Goal: Task Accomplishment & Management: Manage account settings

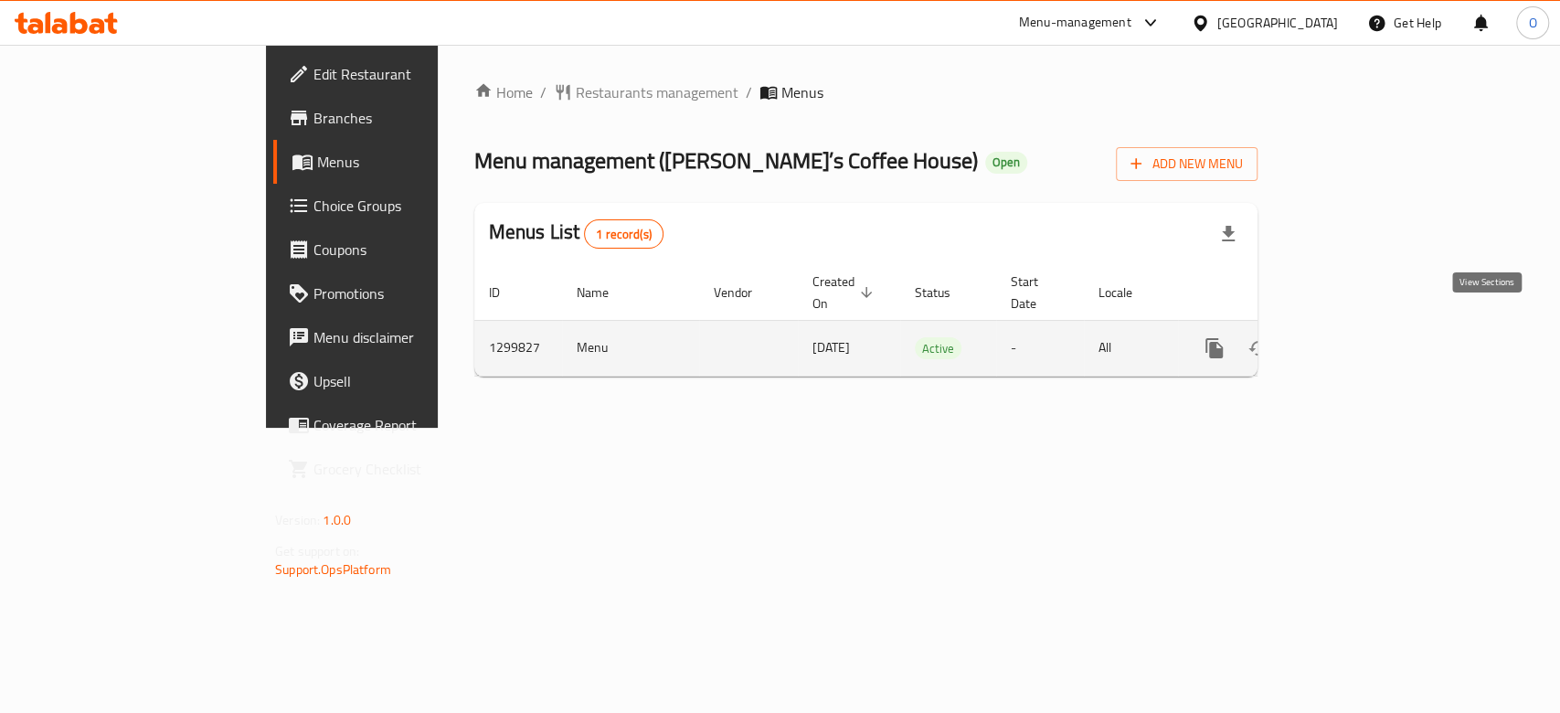
click at [1357, 337] on icon "enhanced table" at bounding box center [1346, 348] width 22 height 22
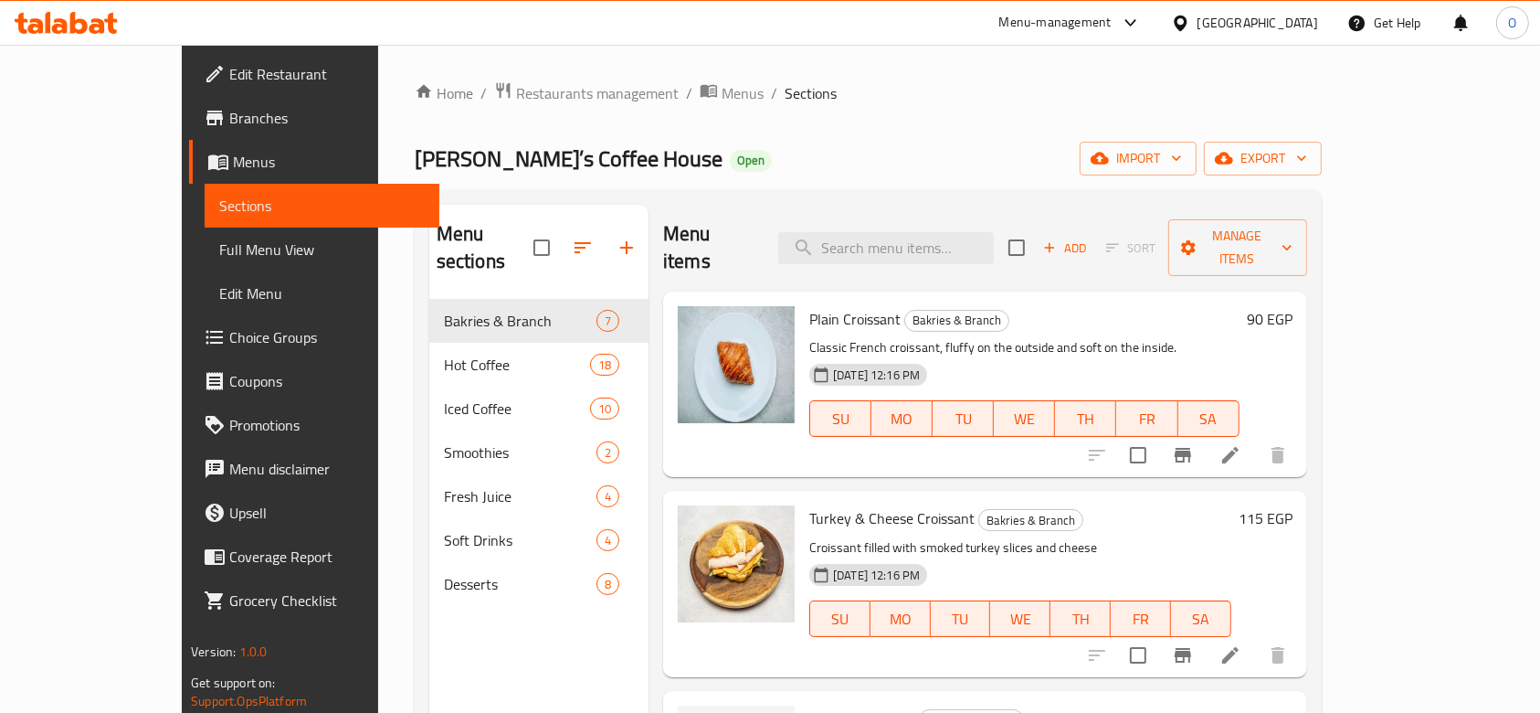
scroll to position [365, 0]
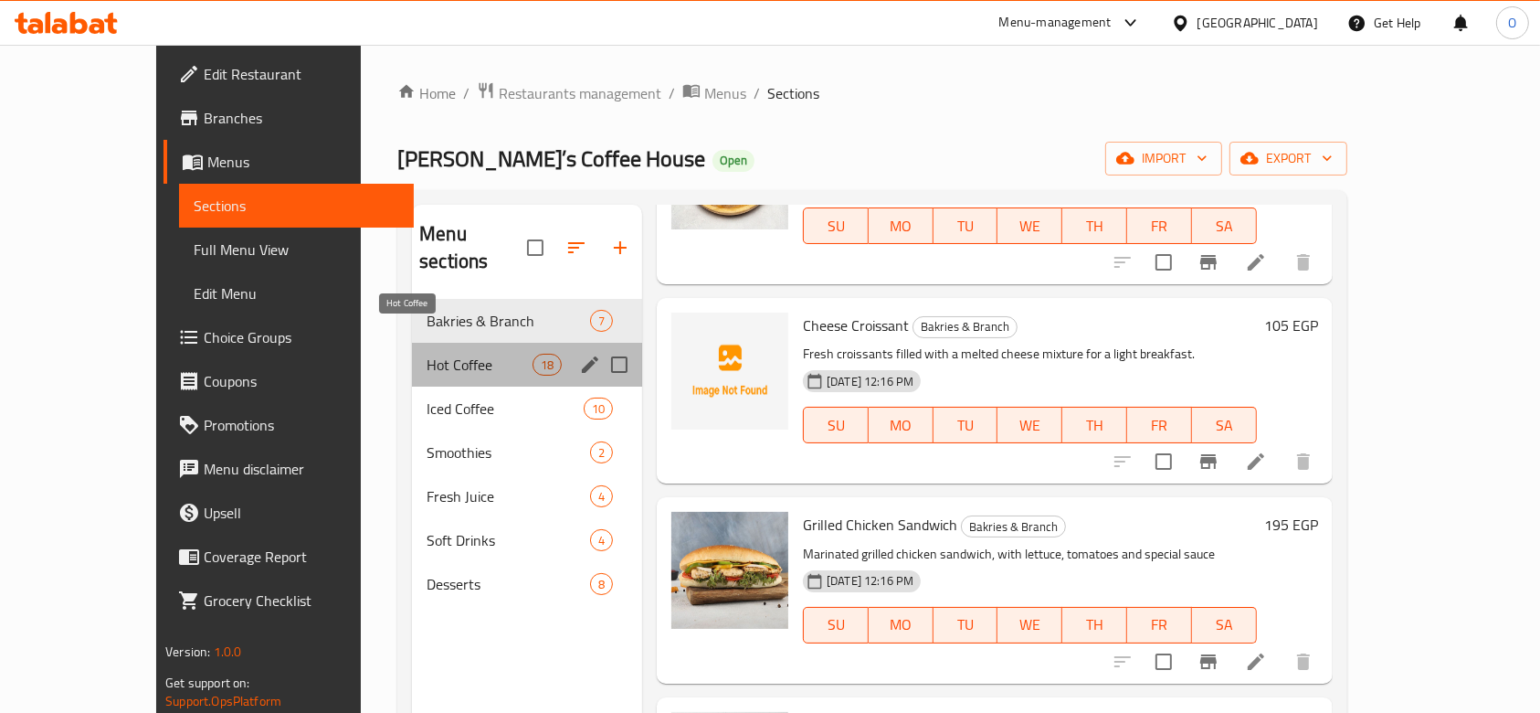
click at [427, 354] on span "Hot Coffee" at bounding box center [480, 365] width 106 height 22
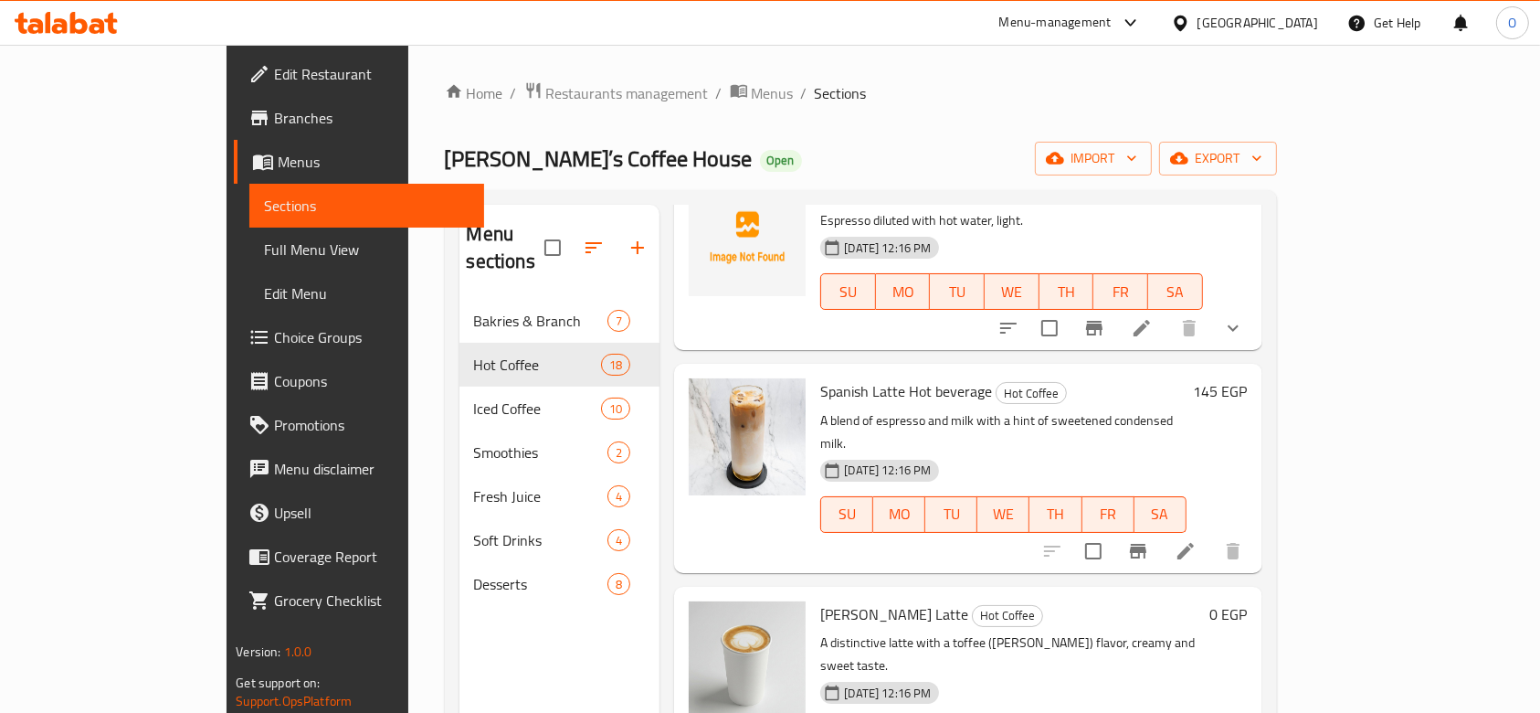
scroll to position [1462, 0]
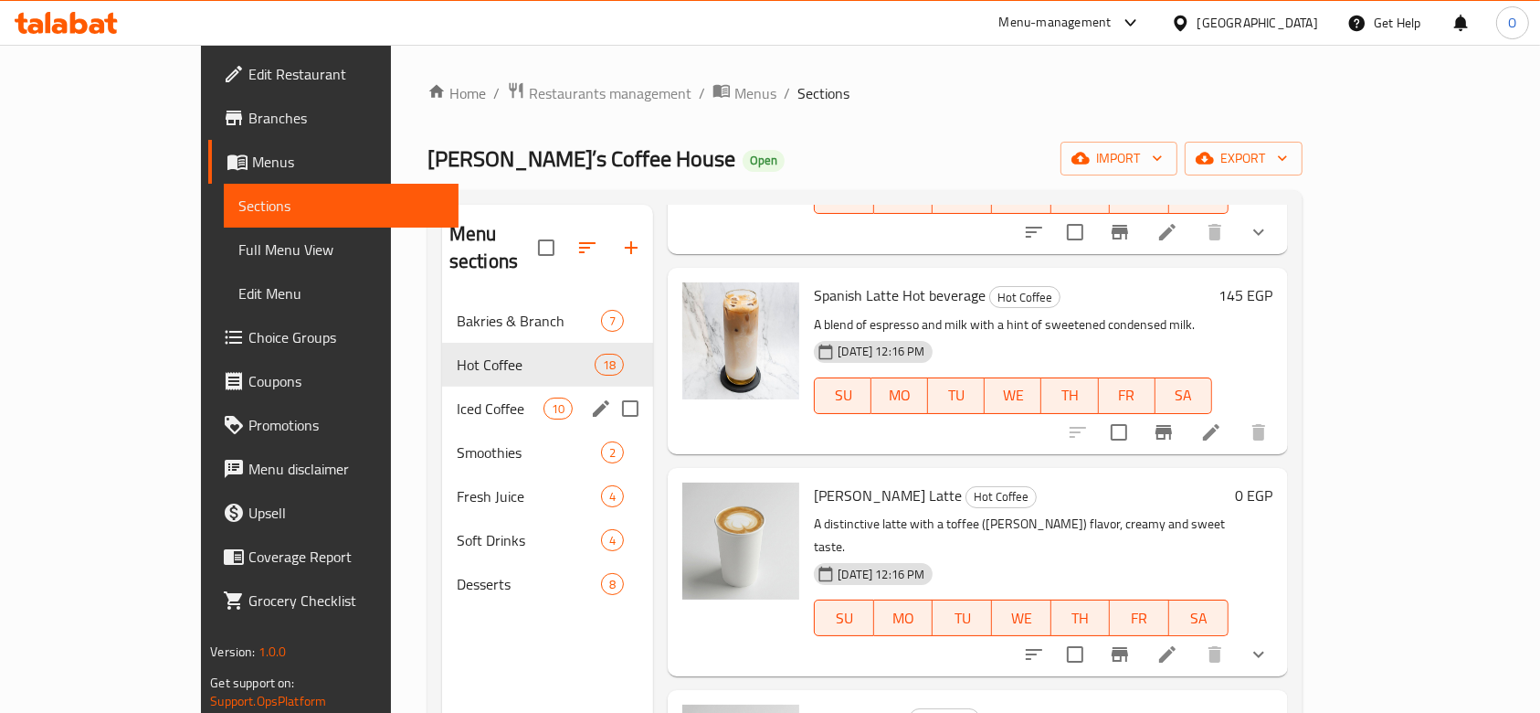
click at [442, 386] on div "Iced Coffee 10" at bounding box center [547, 408] width 211 height 44
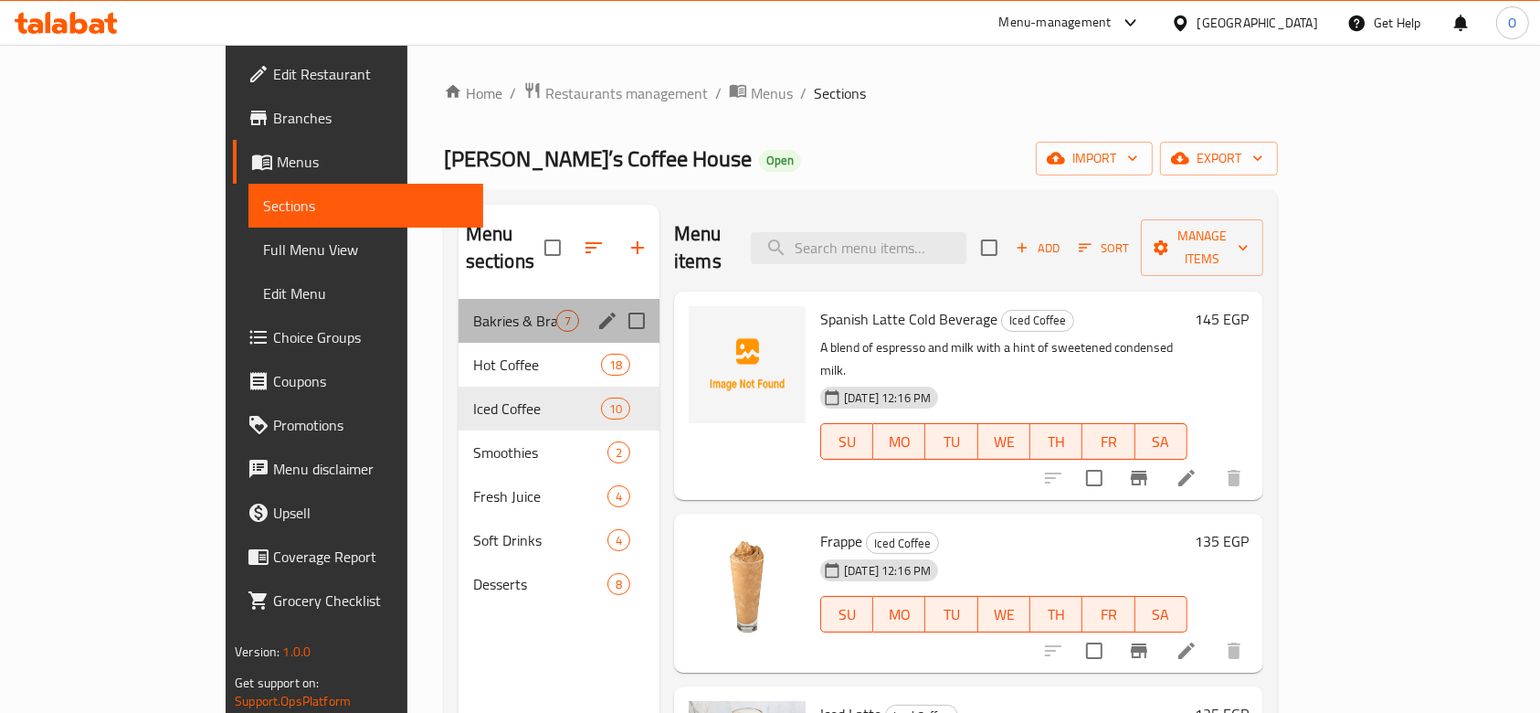
click at [459, 299] on div "Bakries & Branch 7" at bounding box center [559, 321] width 201 height 44
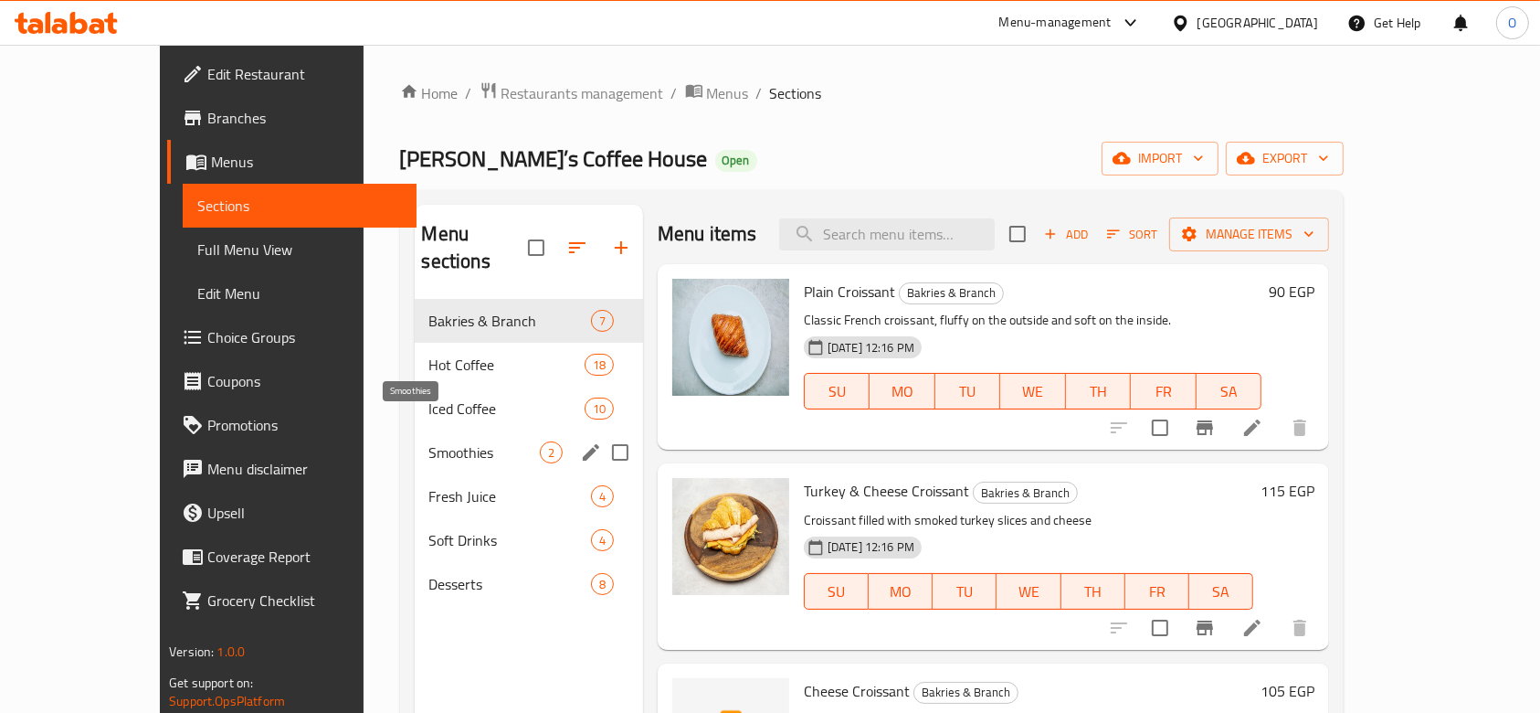
click at [429, 441] on span "Smoothies" at bounding box center [484, 452] width 111 height 22
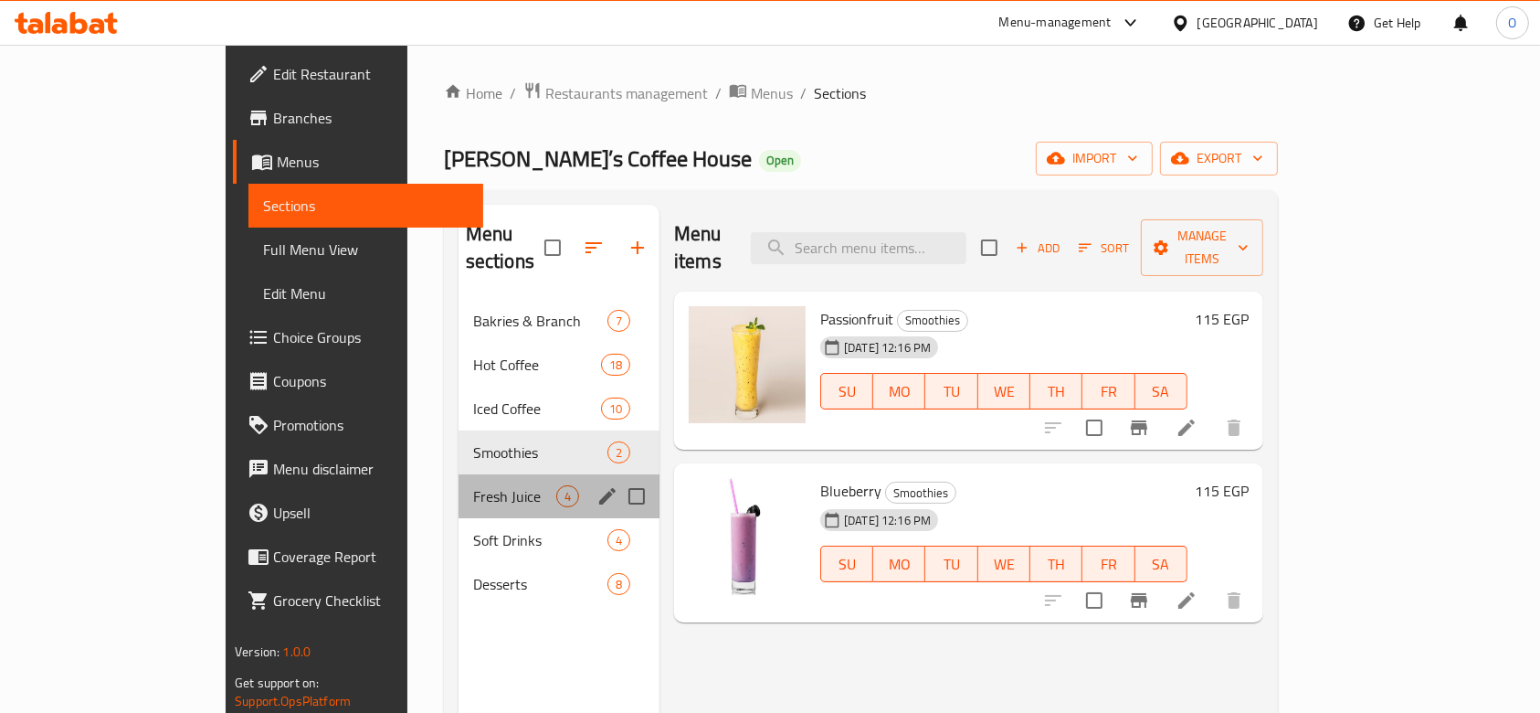
click at [459, 474] on div "Fresh Juice 4" at bounding box center [559, 496] width 201 height 44
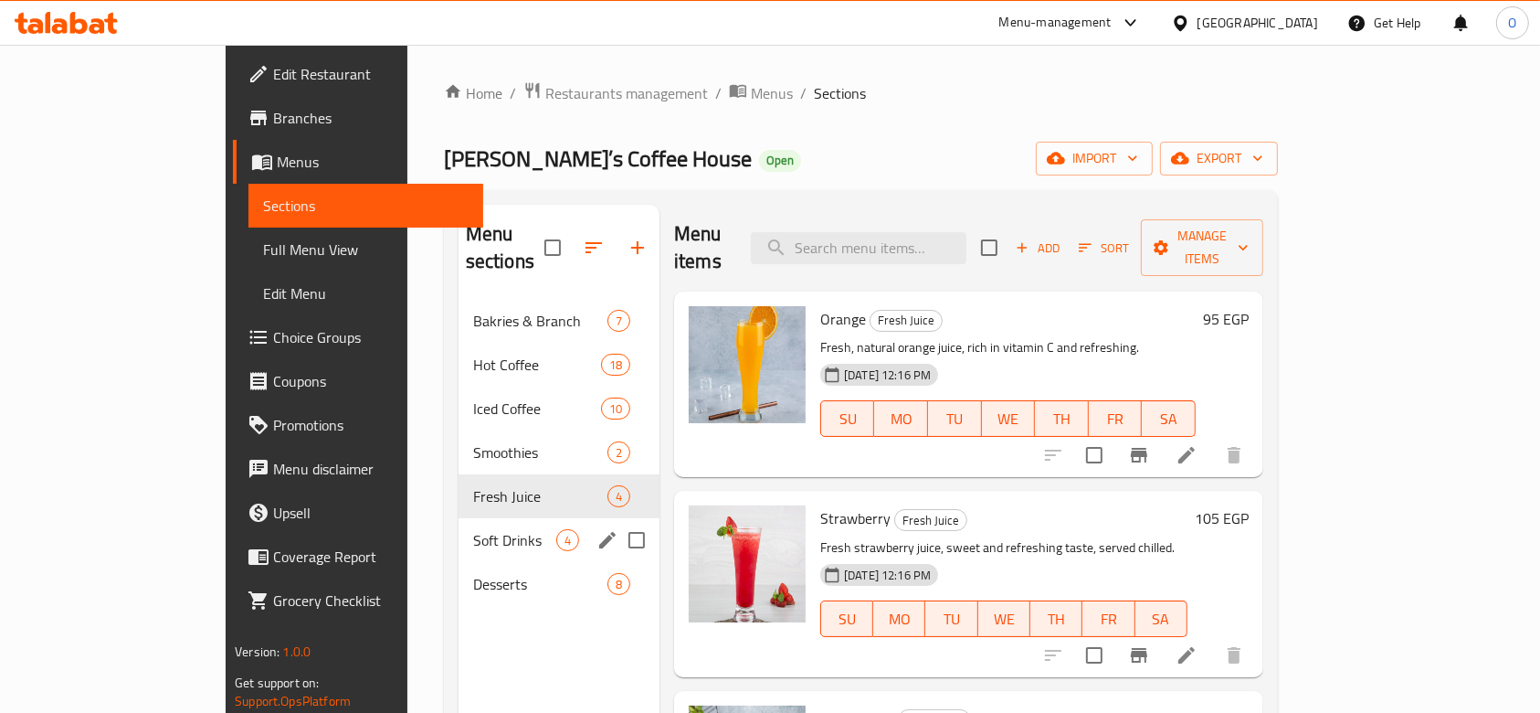
click at [473, 529] on span "Soft Drinks" at bounding box center [514, 540] width 83 height 22
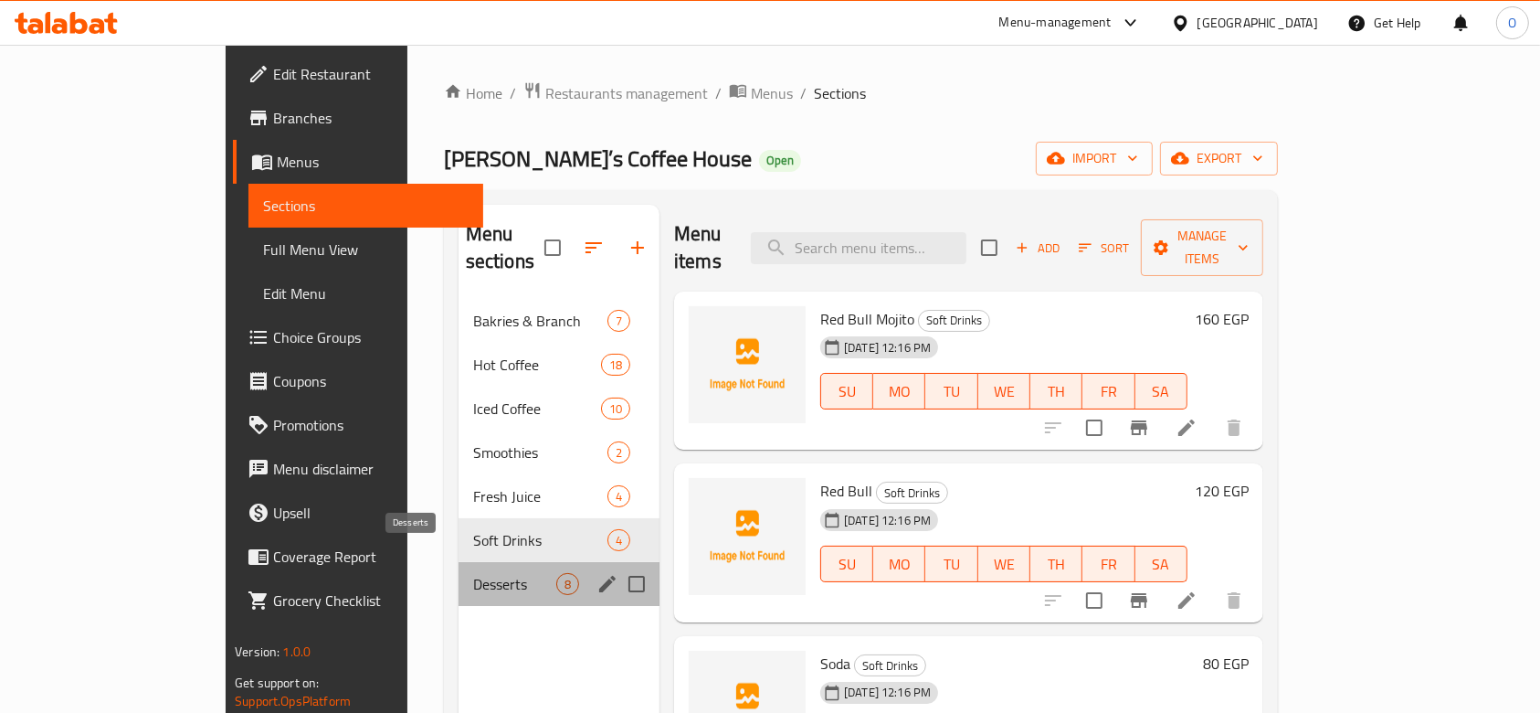
click at [473, 573] on span "Desserts" at bounding box center [514, 584] width 83 height 22
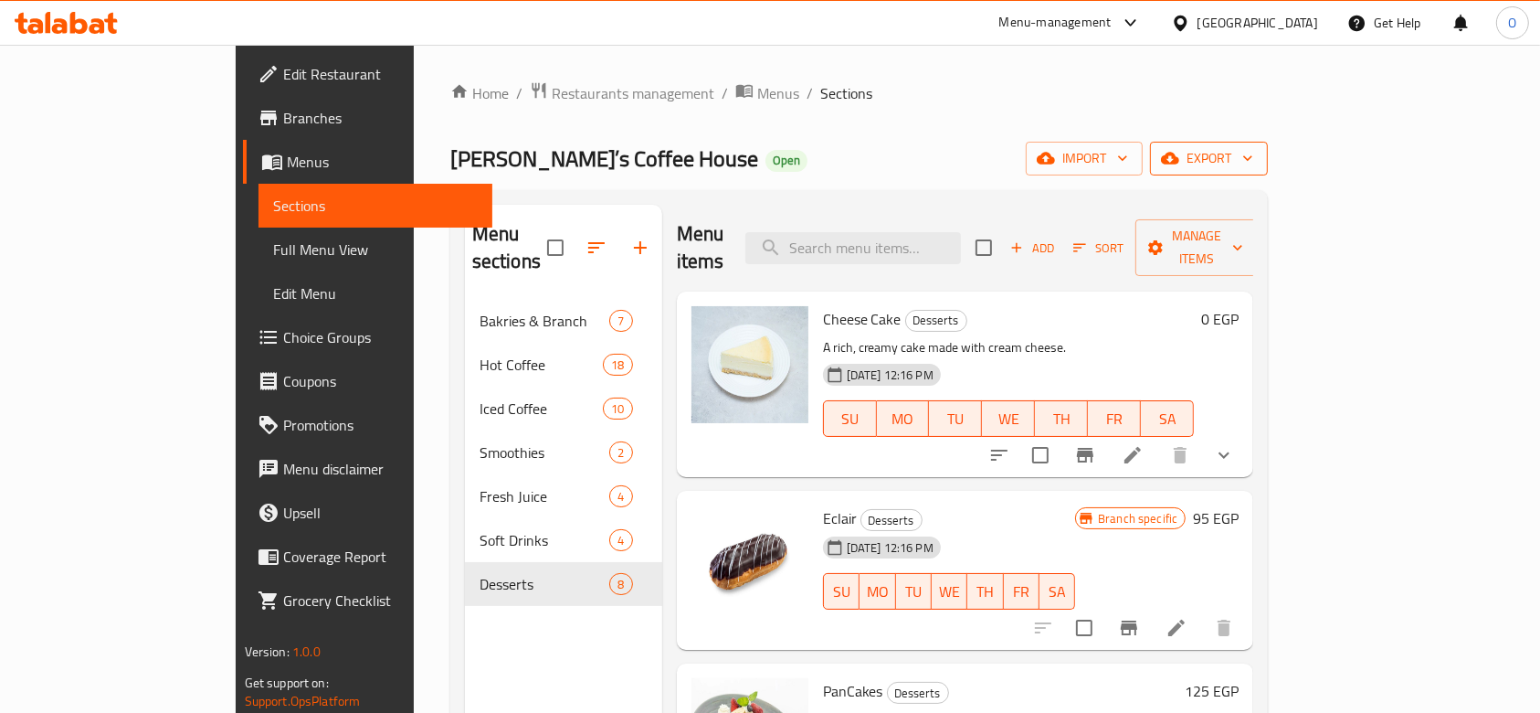
click at [1253, 148] on span "export" at bounding box center [1209, 158] width 89 height 23
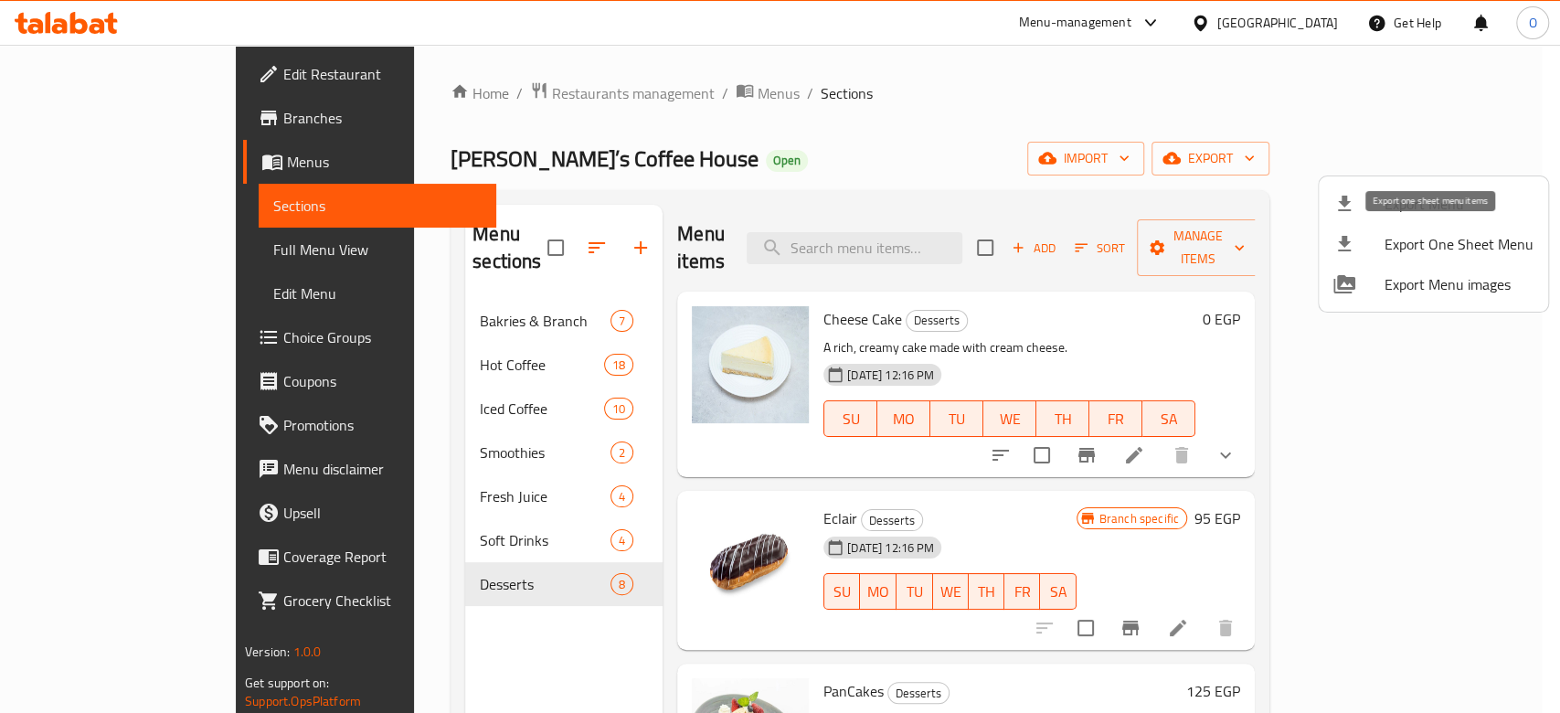
click at [1384, 247] on span "Export One Sheet Menu" at bounding box center [1458, 244] width 149 height 22
click at [429, 94] on div at bounding box center [780, 356] width 1560 height 713
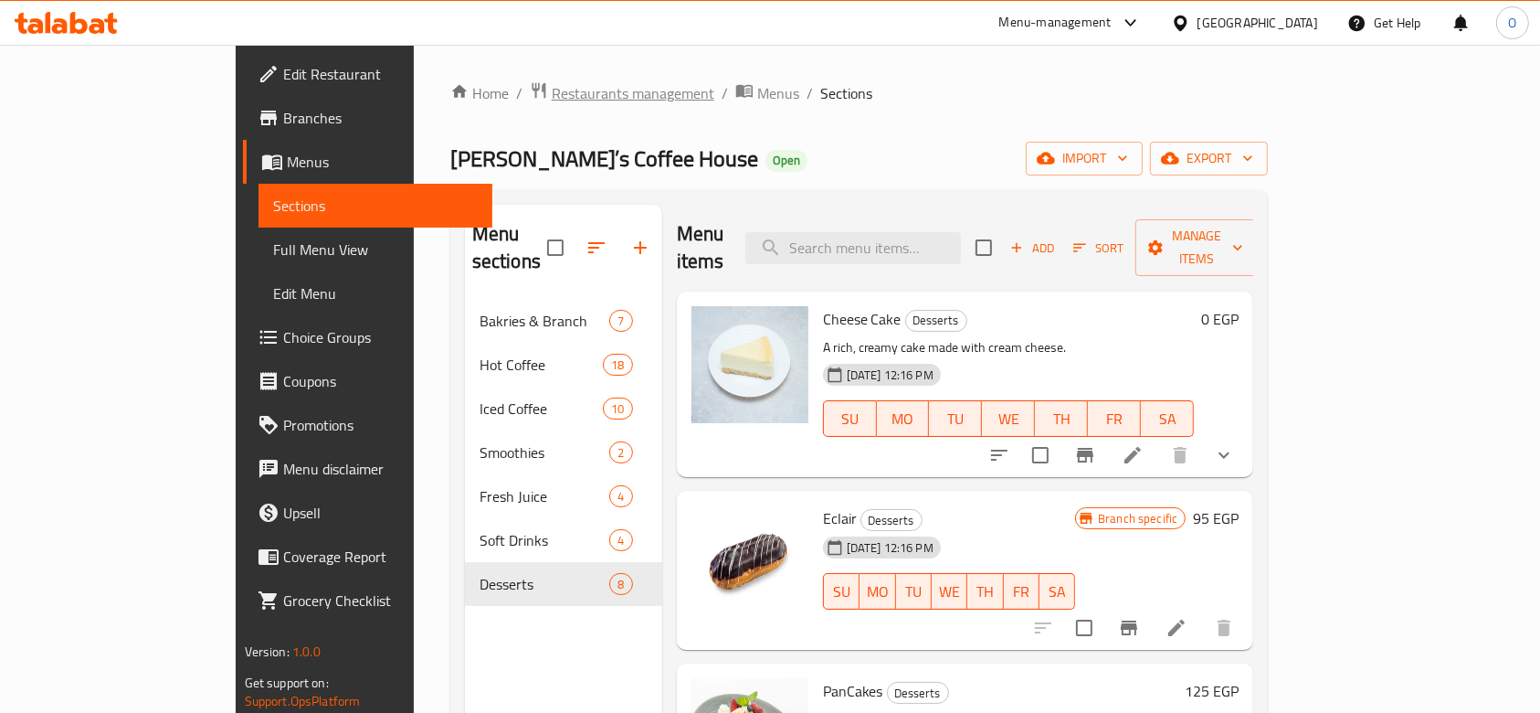
click at [552, 94] on span "Restaurants management" at bounding box center [633, 93] width 163 height 22
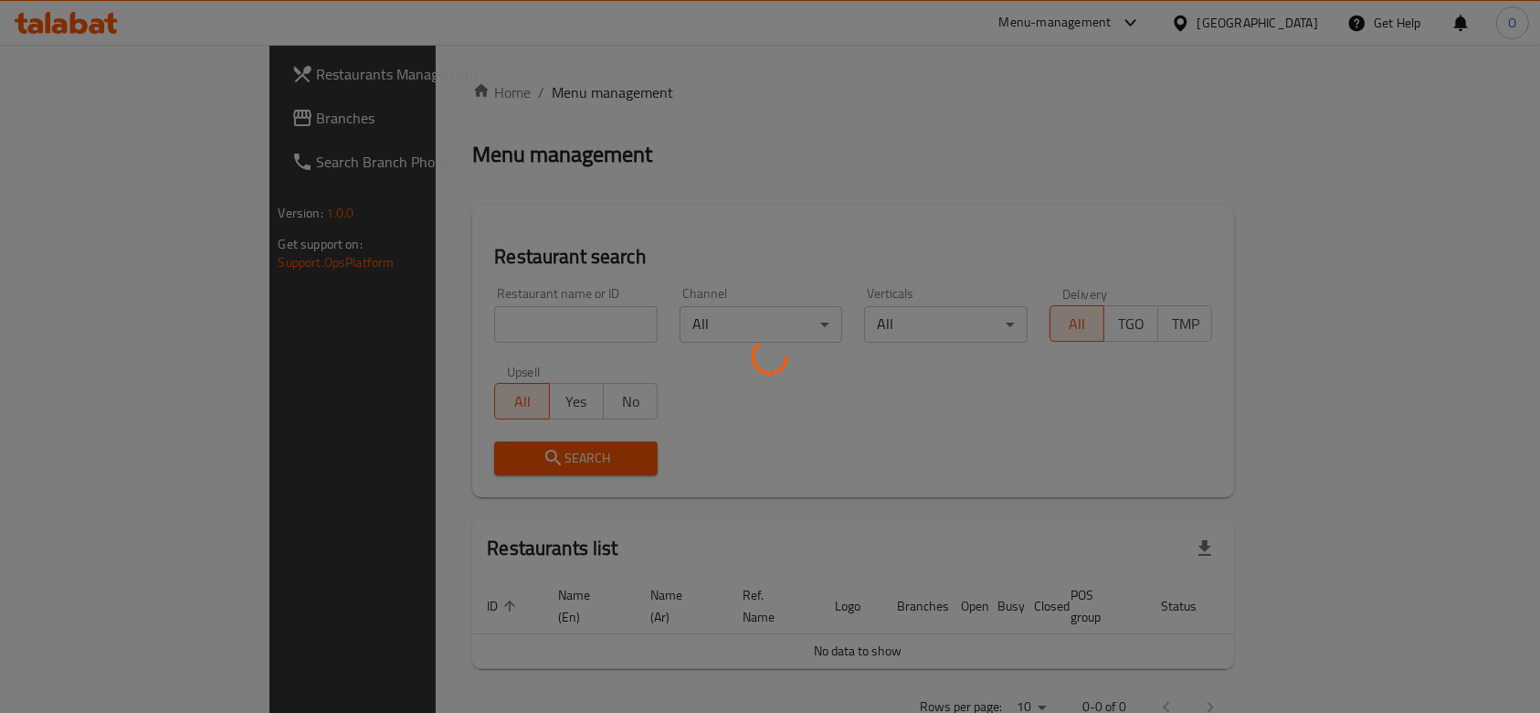
click at [385, 316] on div at bounding box center [770, 356] width 1540 height 713
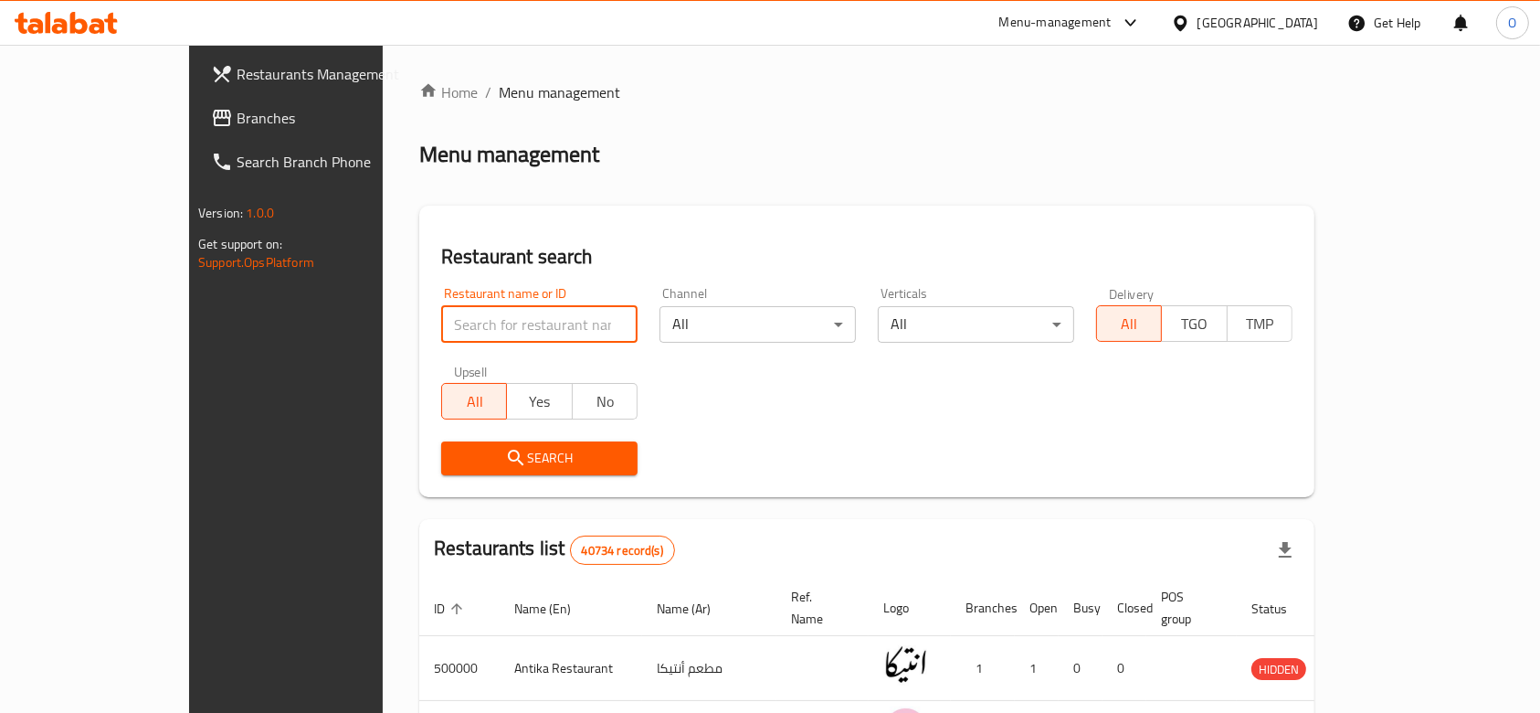
click at [441, 319] on input "search" at bounding box center [539, 324] width 196 height 37
paste input "698529"
type input "698529"
click at [471, 461] on span "Search" at bounding box center [539, 458] width 167 height 23
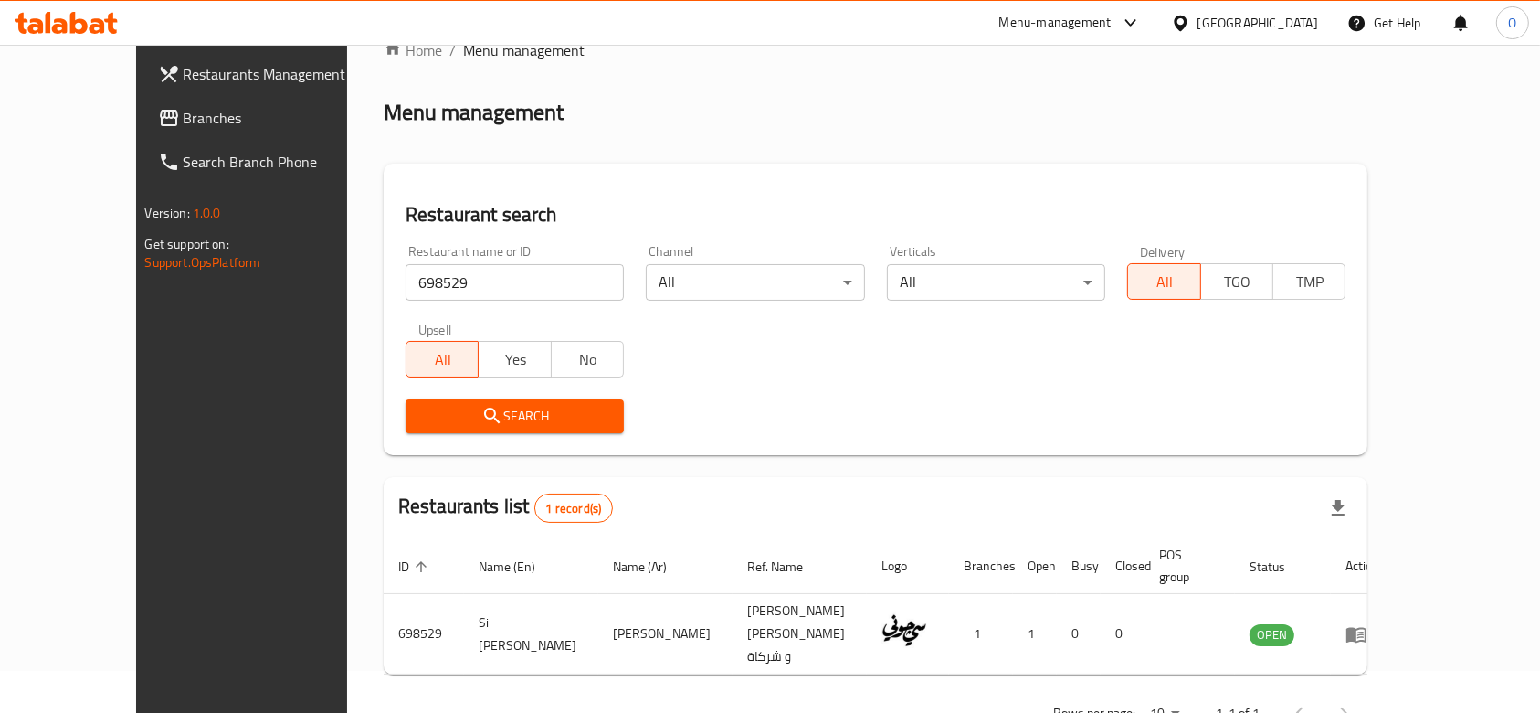
scroll to position [66, 0]
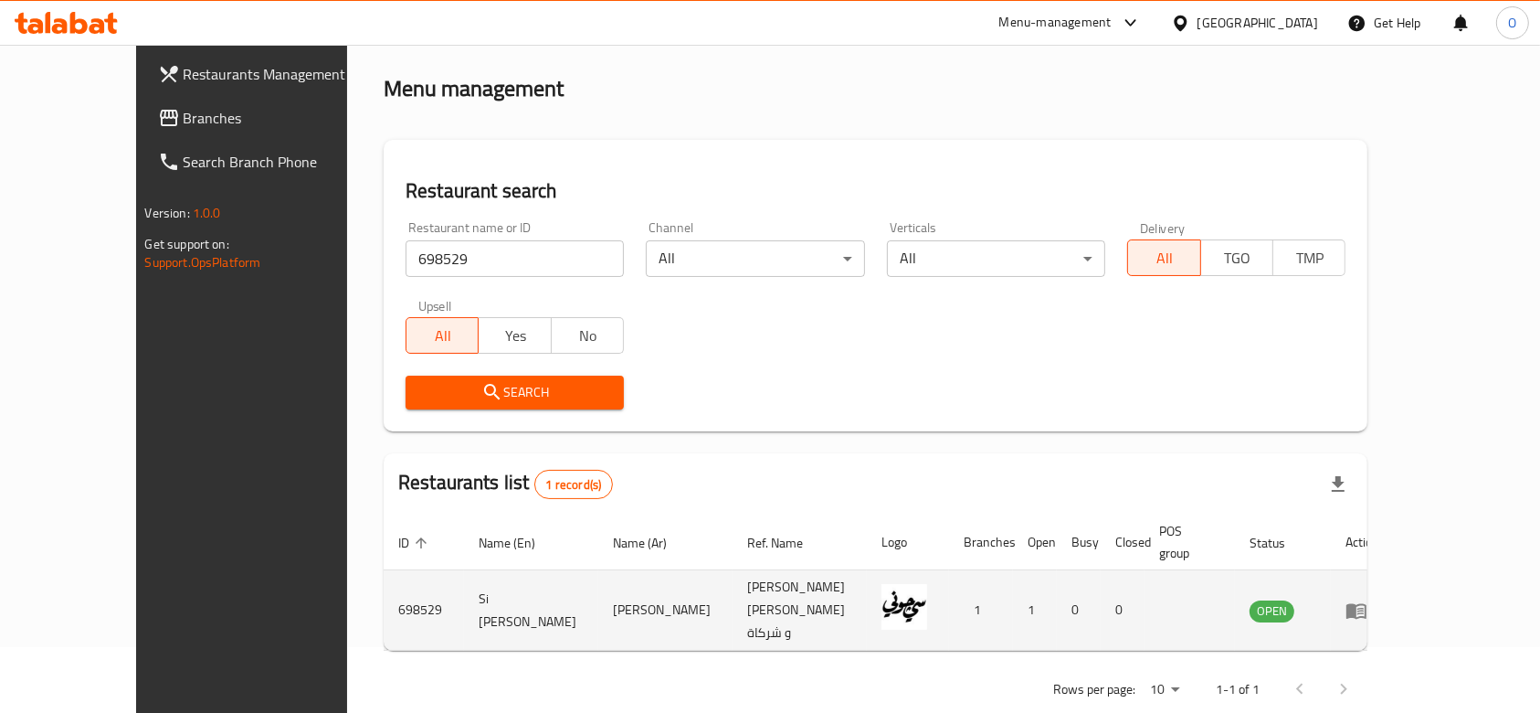
click at [1367, 603] on icon "enhanced table" at bounding box center [1357, 611] width 20 height 16
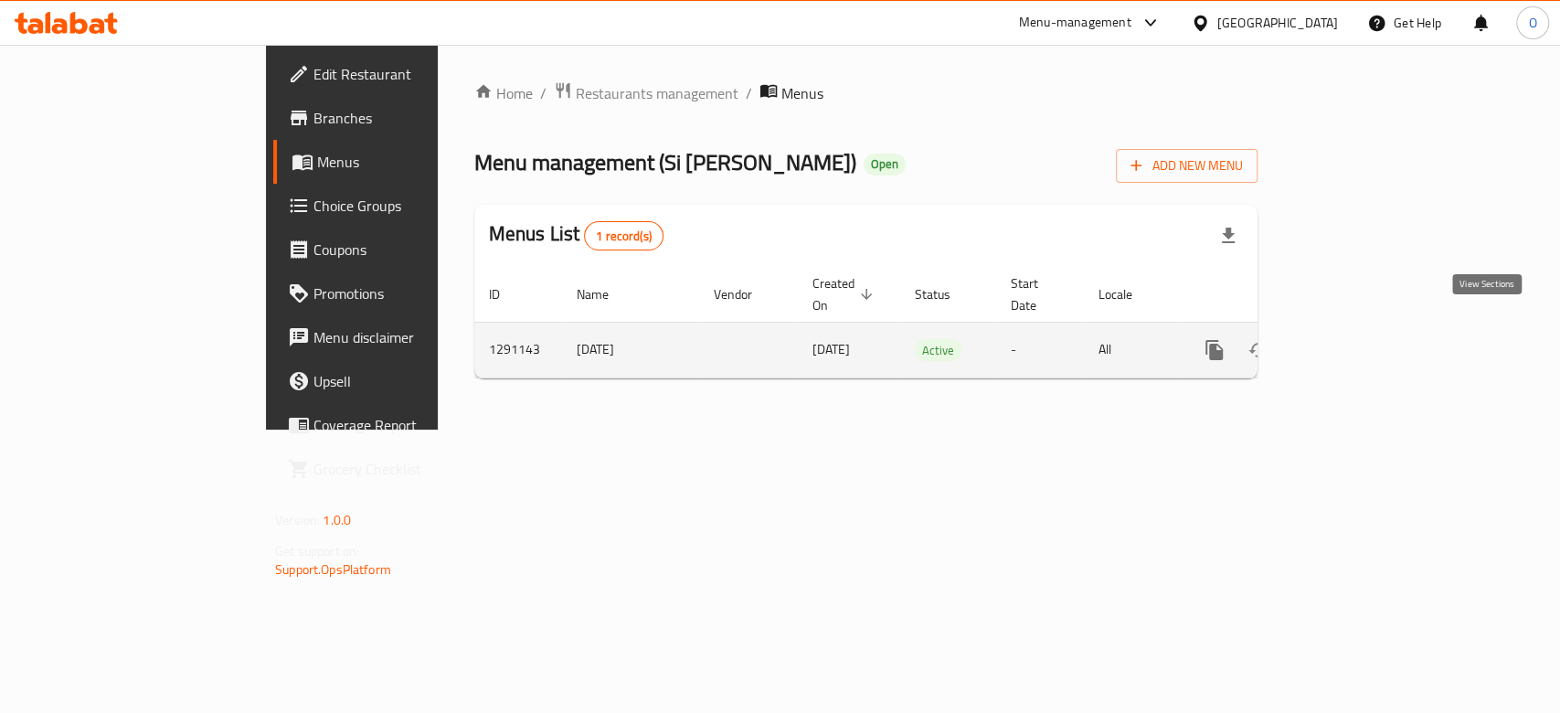
click at [1357, 339] on icon "enhanced table" at bounding box center [1346, 350] width 22 height 22
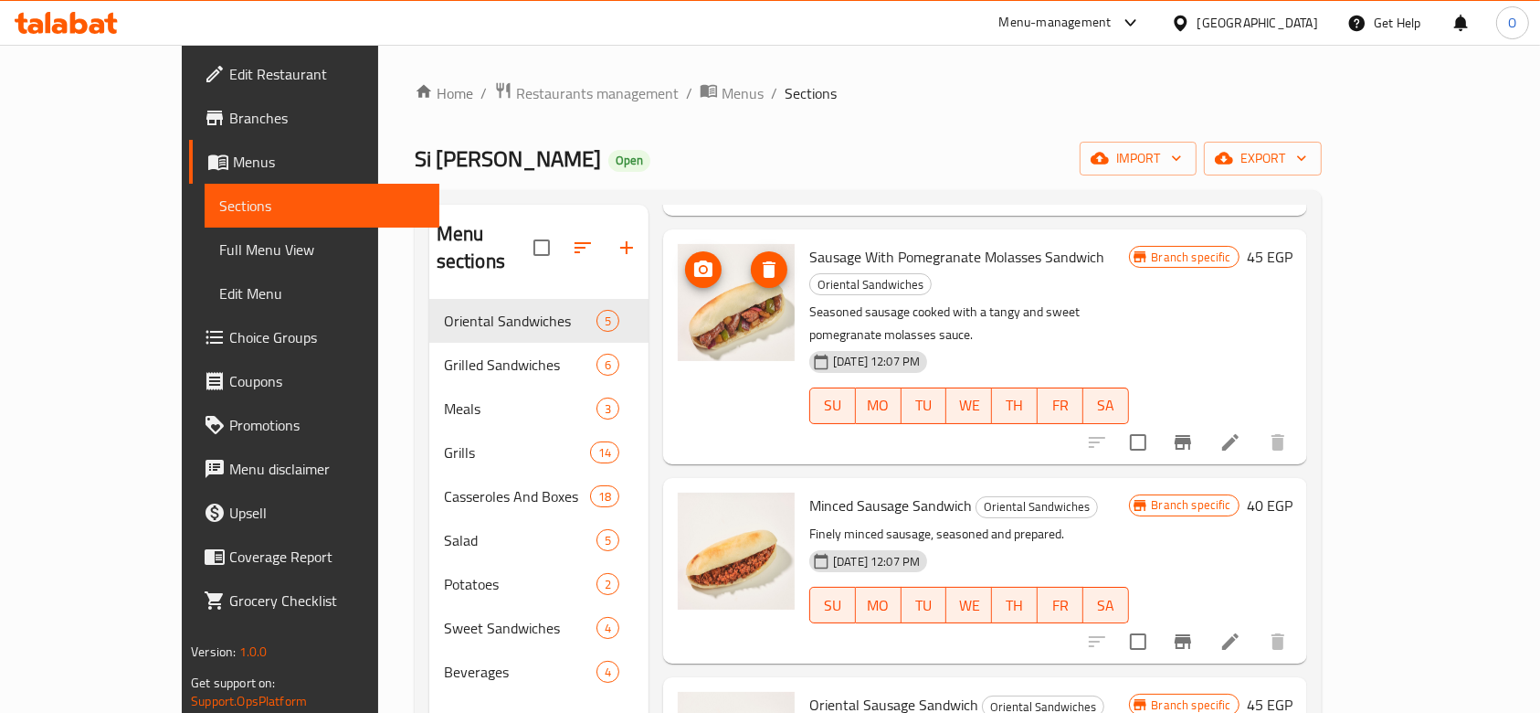
scroll to position [302, 0]
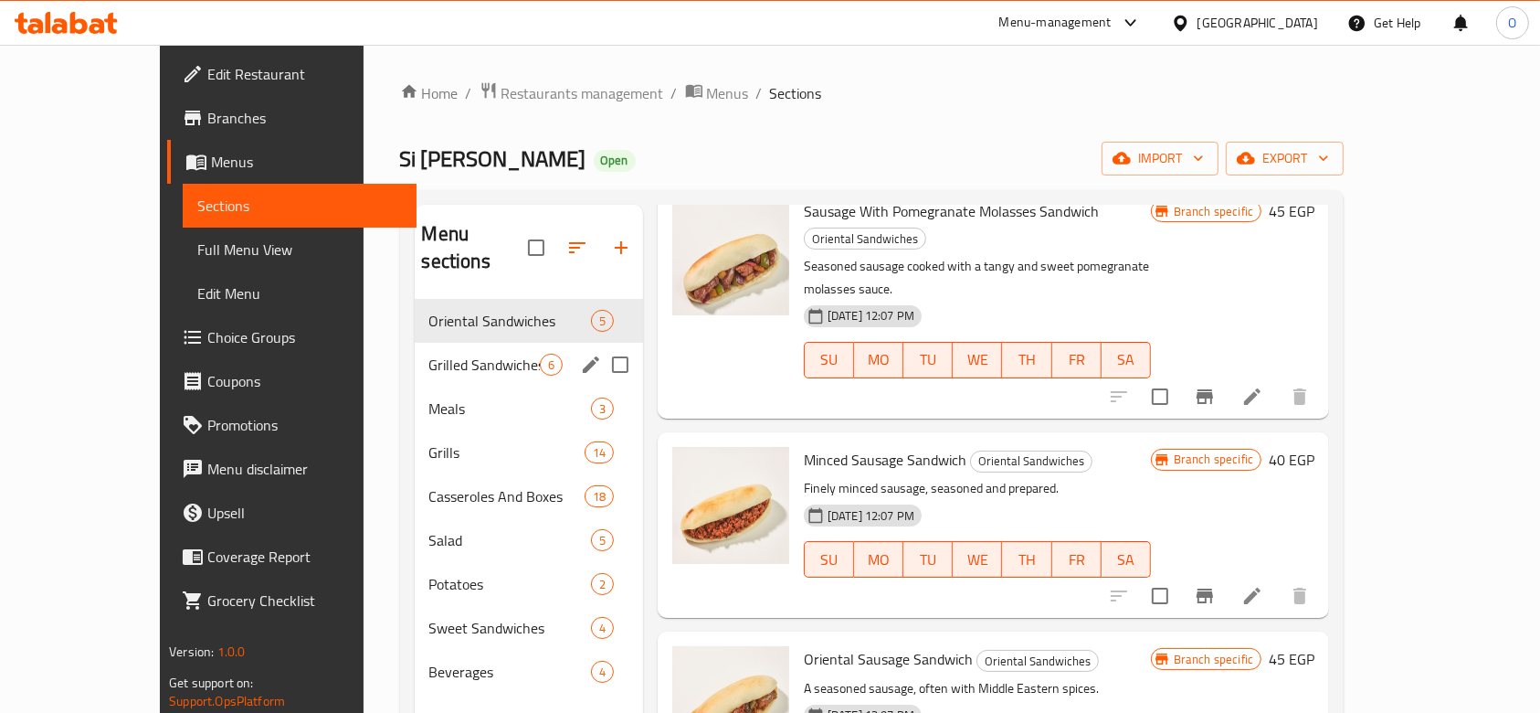
click at [444, 343] on div "Grilled Sandwiches 6" at bounding box center [529, 365] width 228 height 44
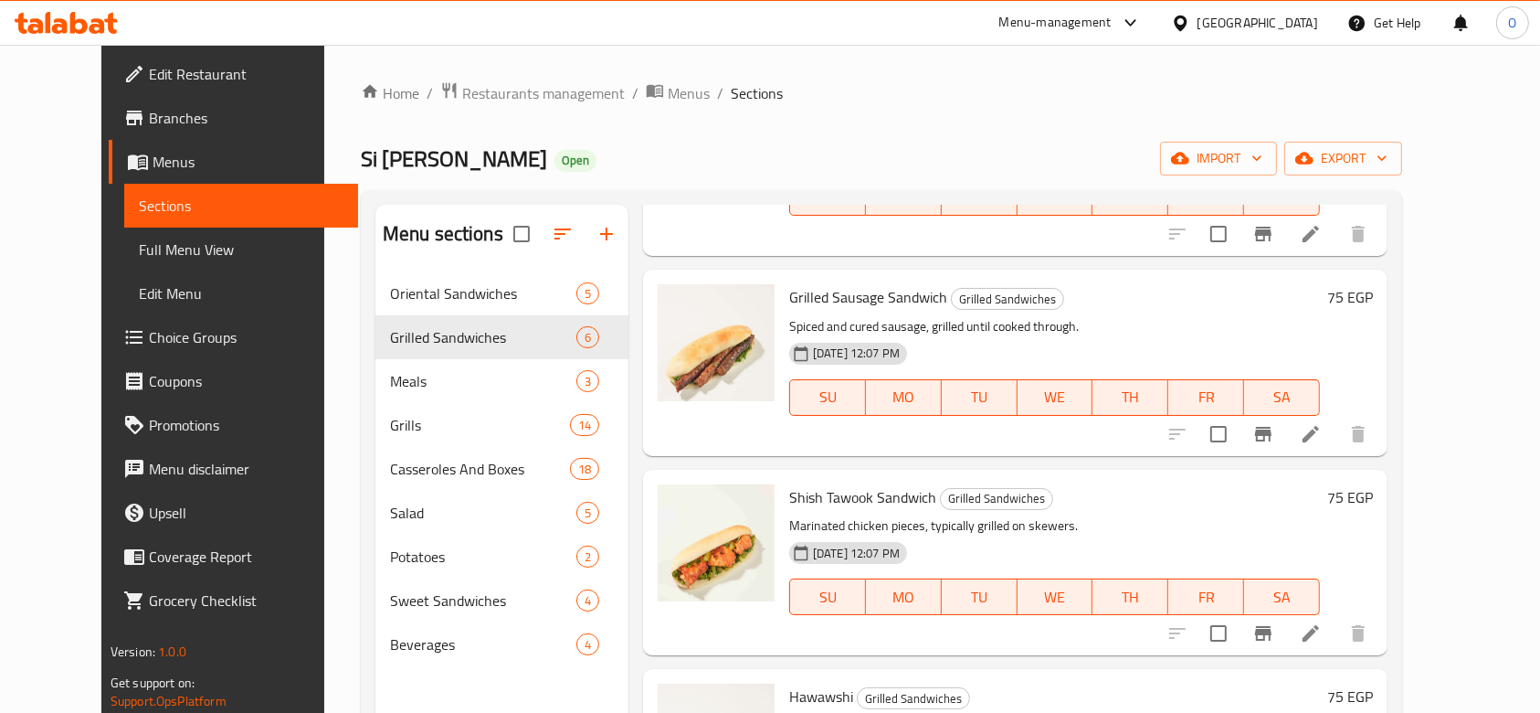
scroll to position [365, 0]
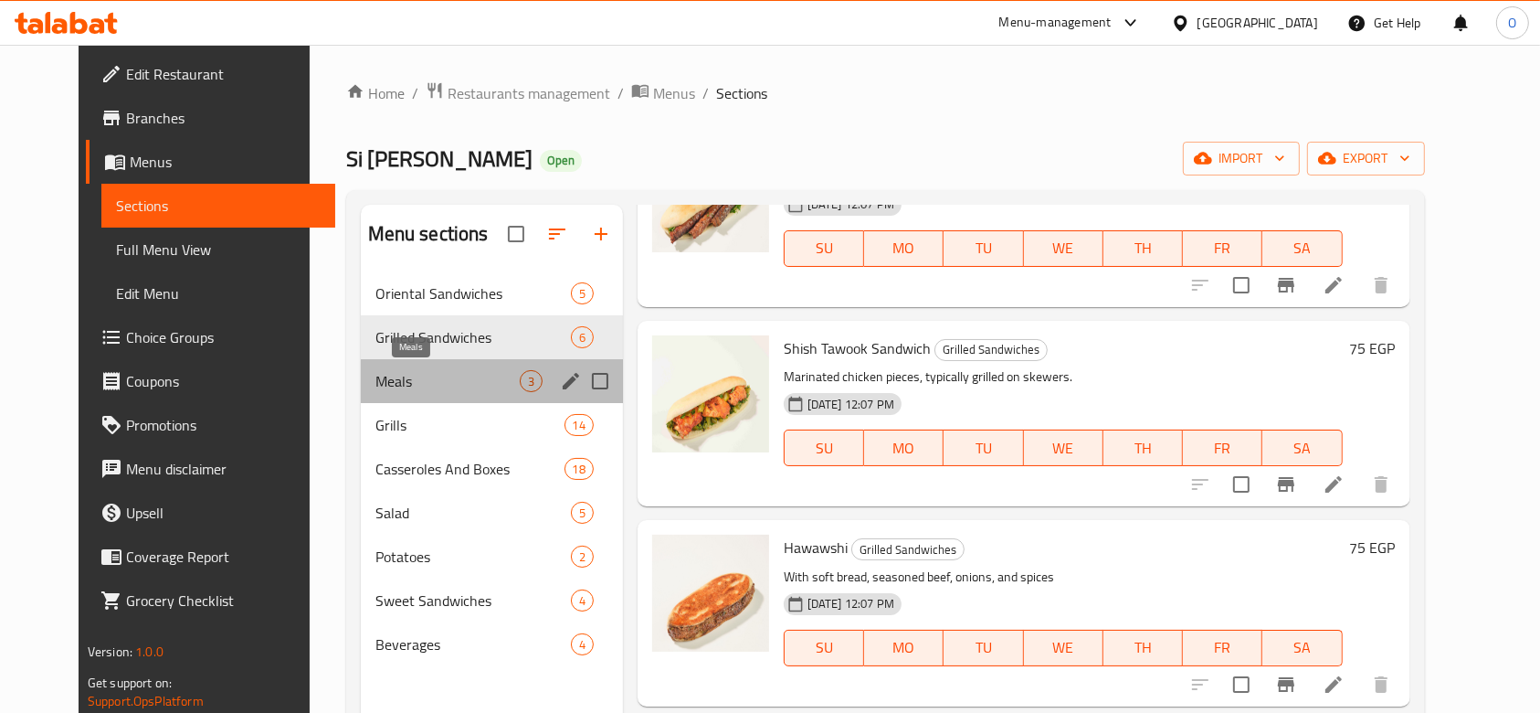
click at [472, 372] on span "Meals" at bounding box center [447, 381] width 144 height 22
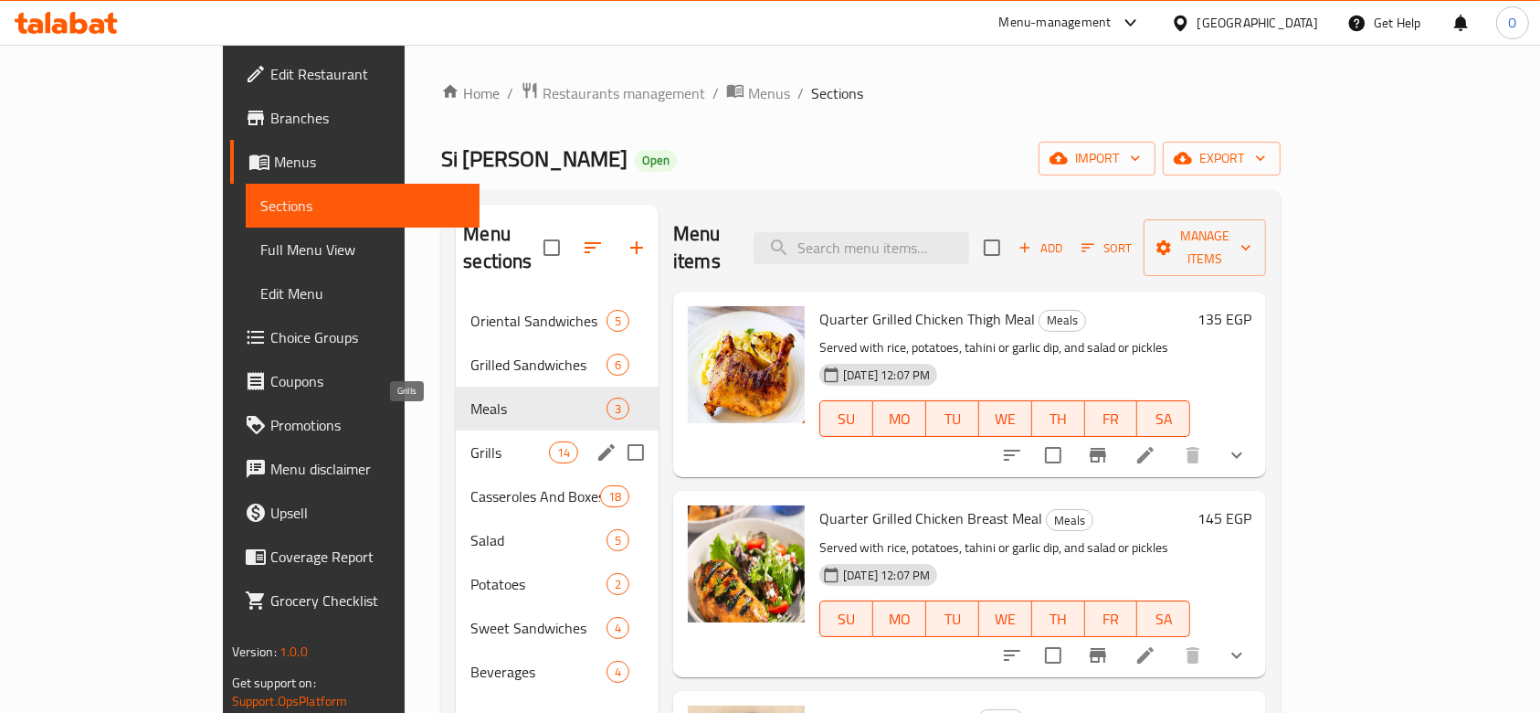
click at [471, 441] on span "Grills" at bounding box center [510, 452] width 78 height 22
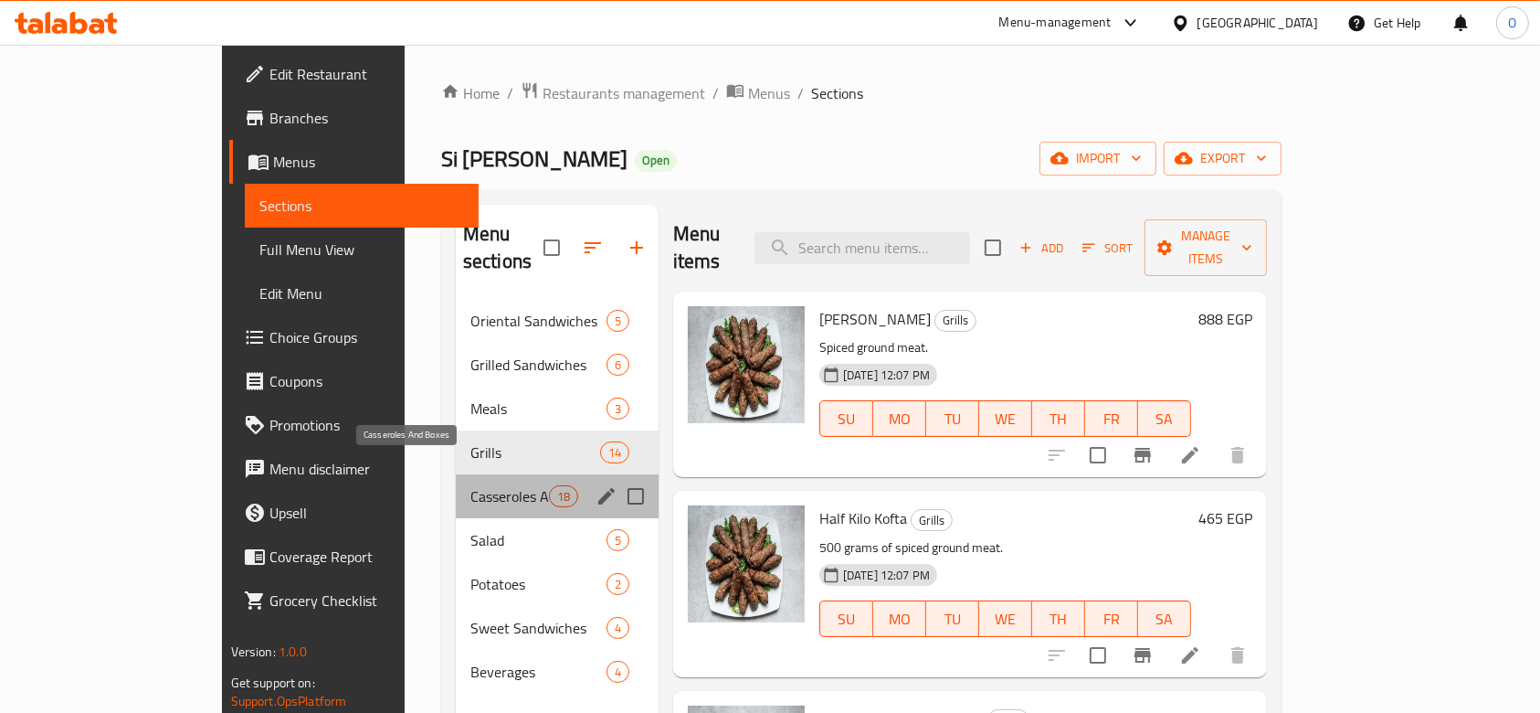
click at [471, 485] on span "Casseroles And Boxes" at bounding box center [510, 496] width 79 height 22
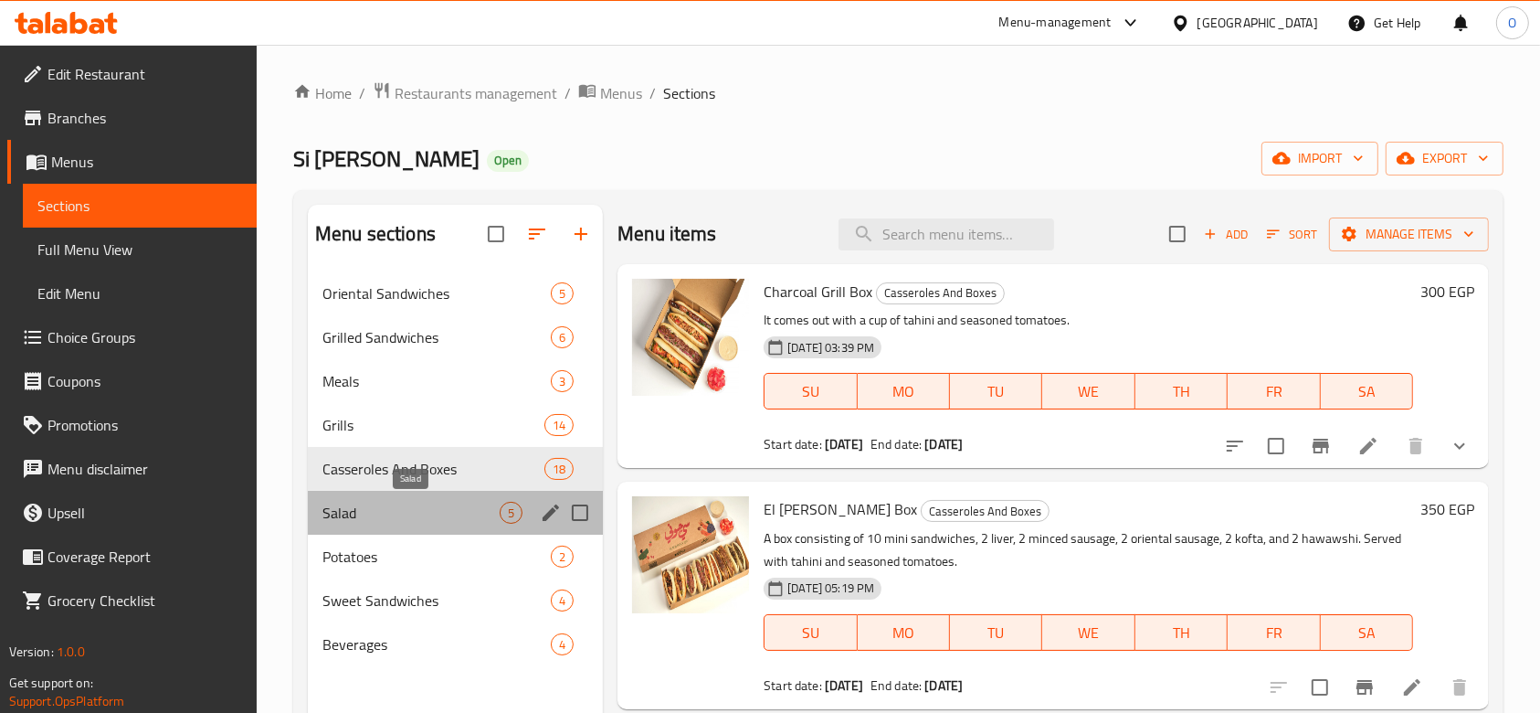
click at [432, 502] on span "Salad" at bounding box center [411, 513] width 177 height 22
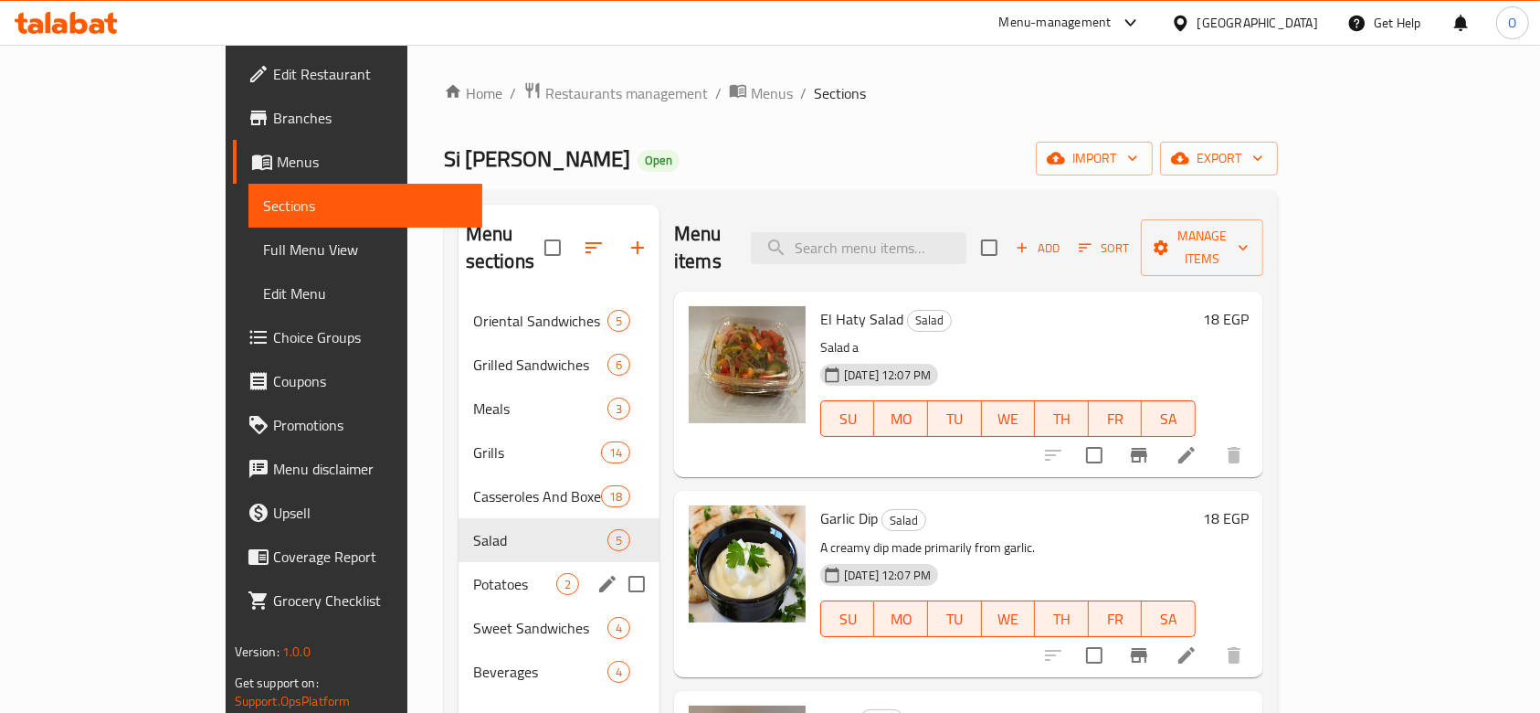
click at [459, 562] on div "Potatoes 2" at bounding box center [559, 584] width 201 height 44
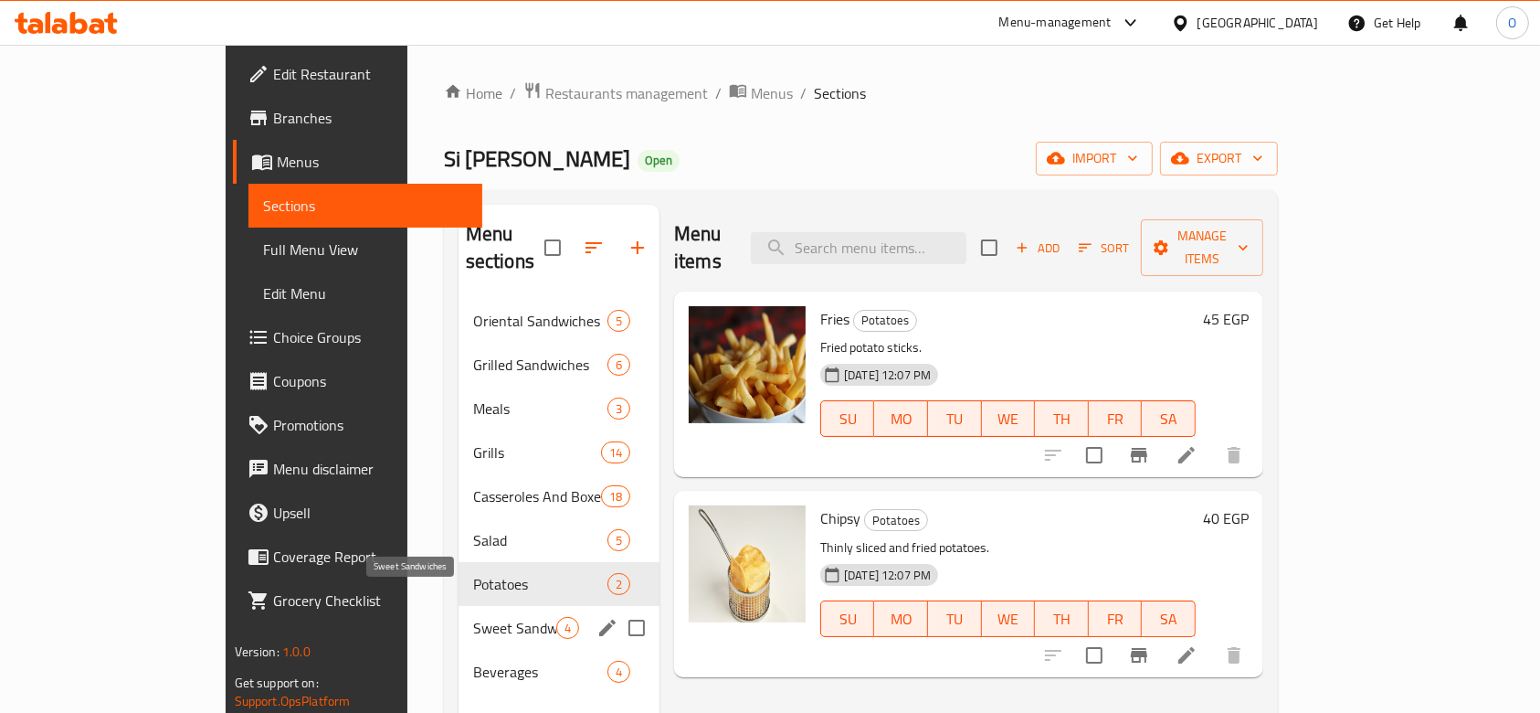
click at [473, 617] on span "Sweet Sandwiches" at bounding box center [514, 628] width 83 height 22
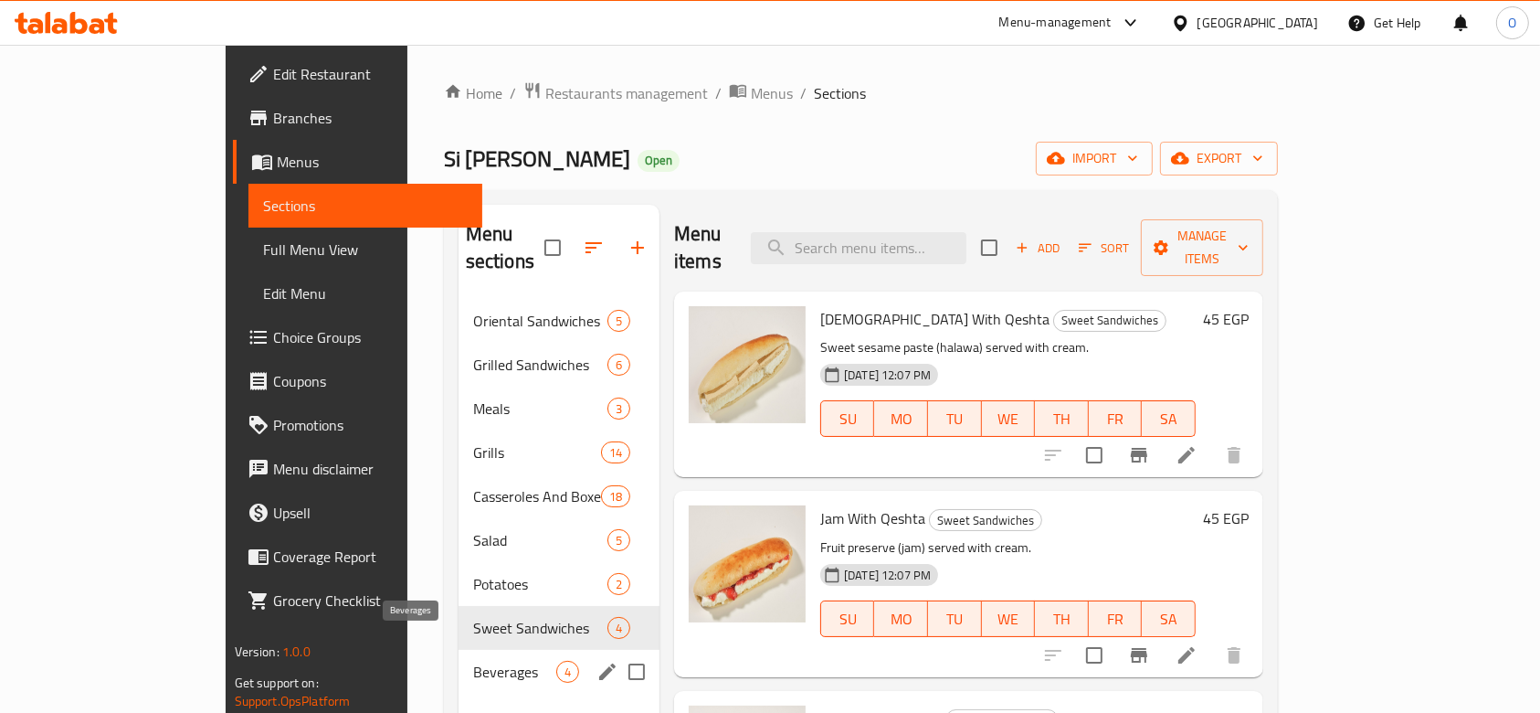
click at [473, 661] on span "Beverages" at bounding box center [514, 672] width 83 height 22
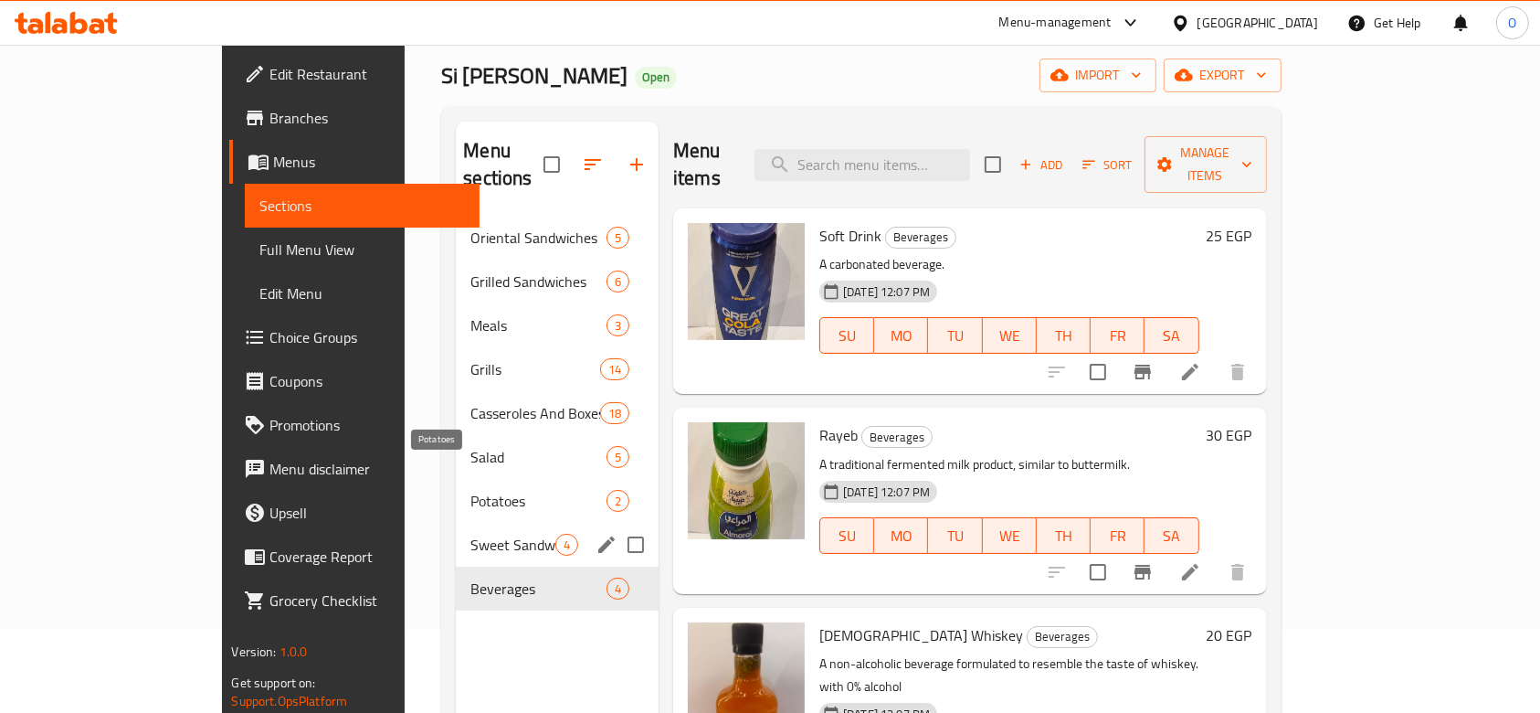
scroll to position [122, 0]
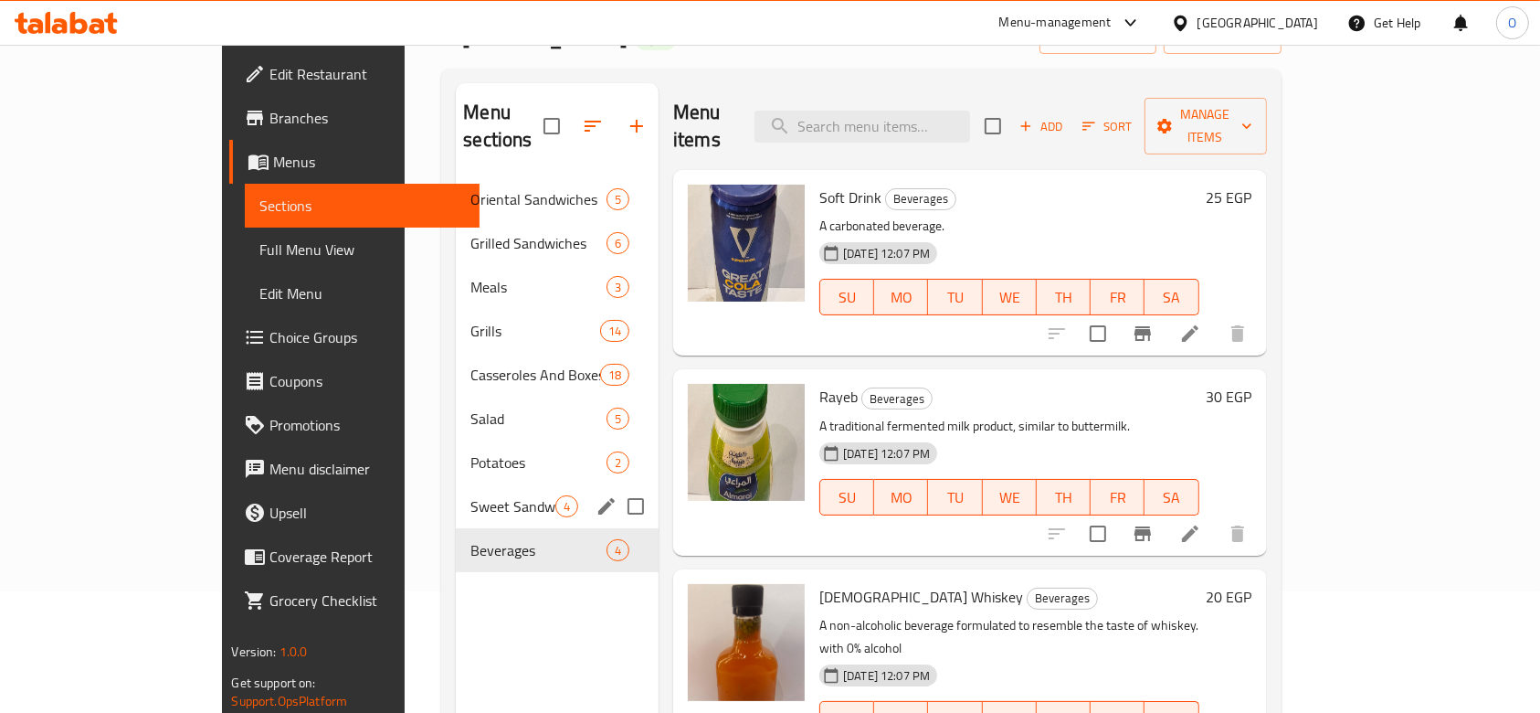
click at [456, 484] on div "Sweet Sandwiches 4" at bounding box center [557, 506] width 203 height 44
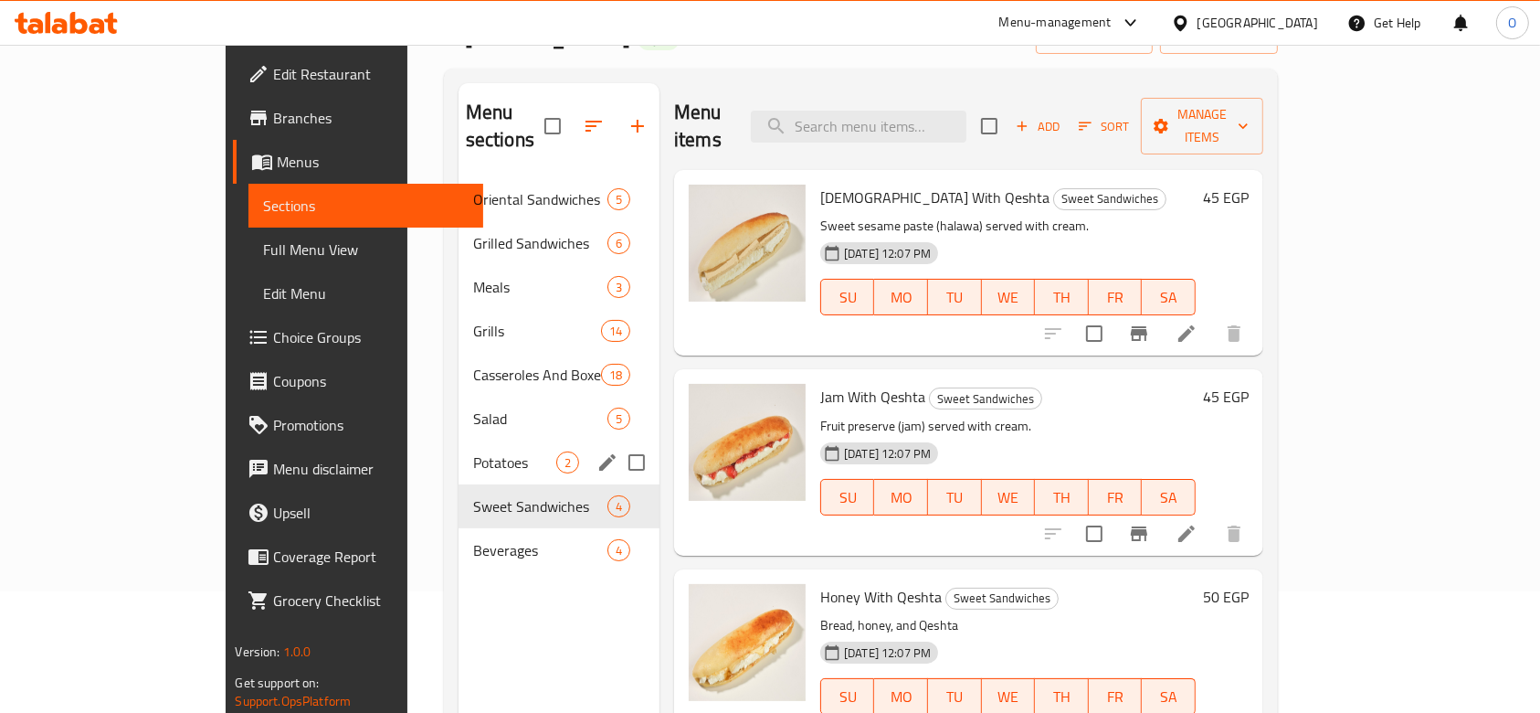
click at [459, 440] on div "Potatoes 2" at bounding box center [559, 462] width 201 height 44
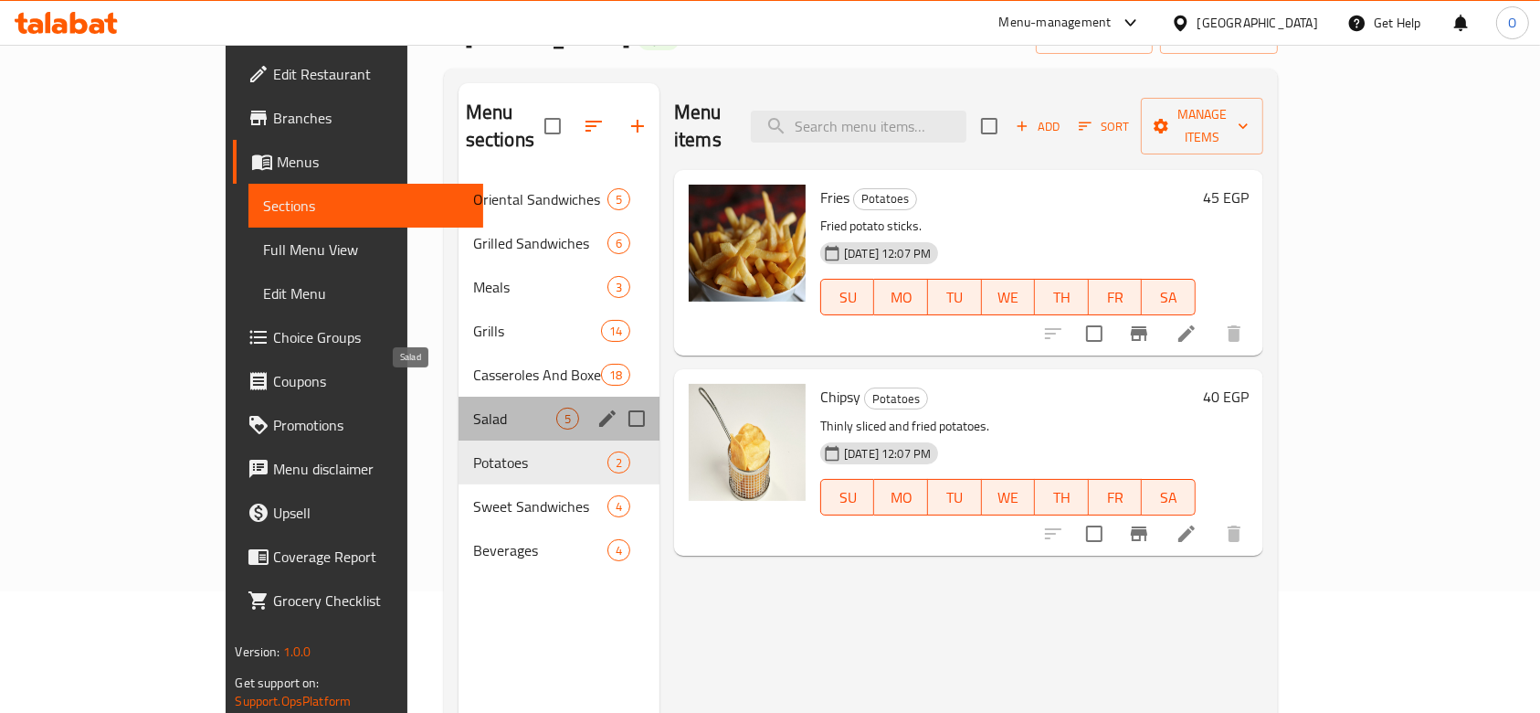
click at [473, 407] on span "Salad" at bounding box center [514, 418] width 83 height 22
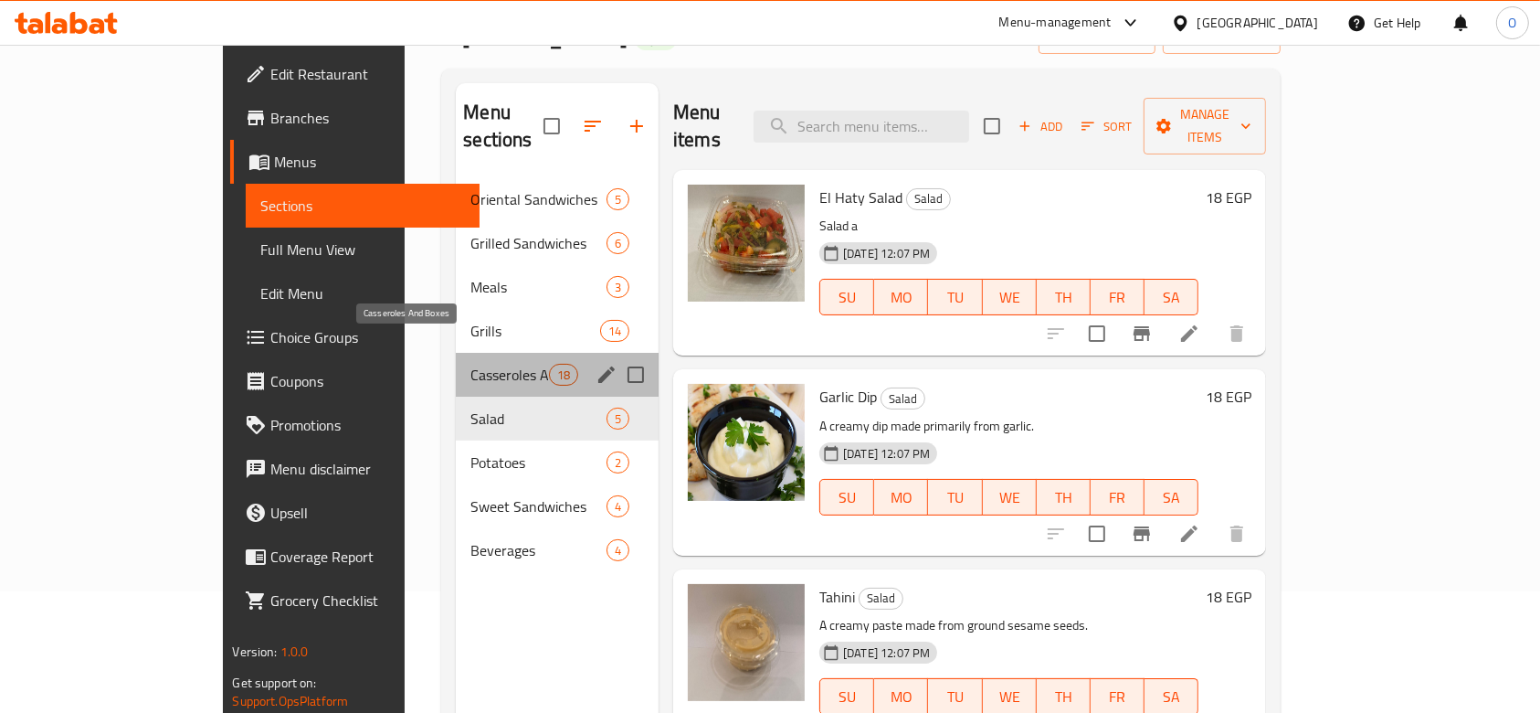
click at [471, 364] on span "Casseroles And Boxes" at bounding box center [510, 375] width 78 height 22
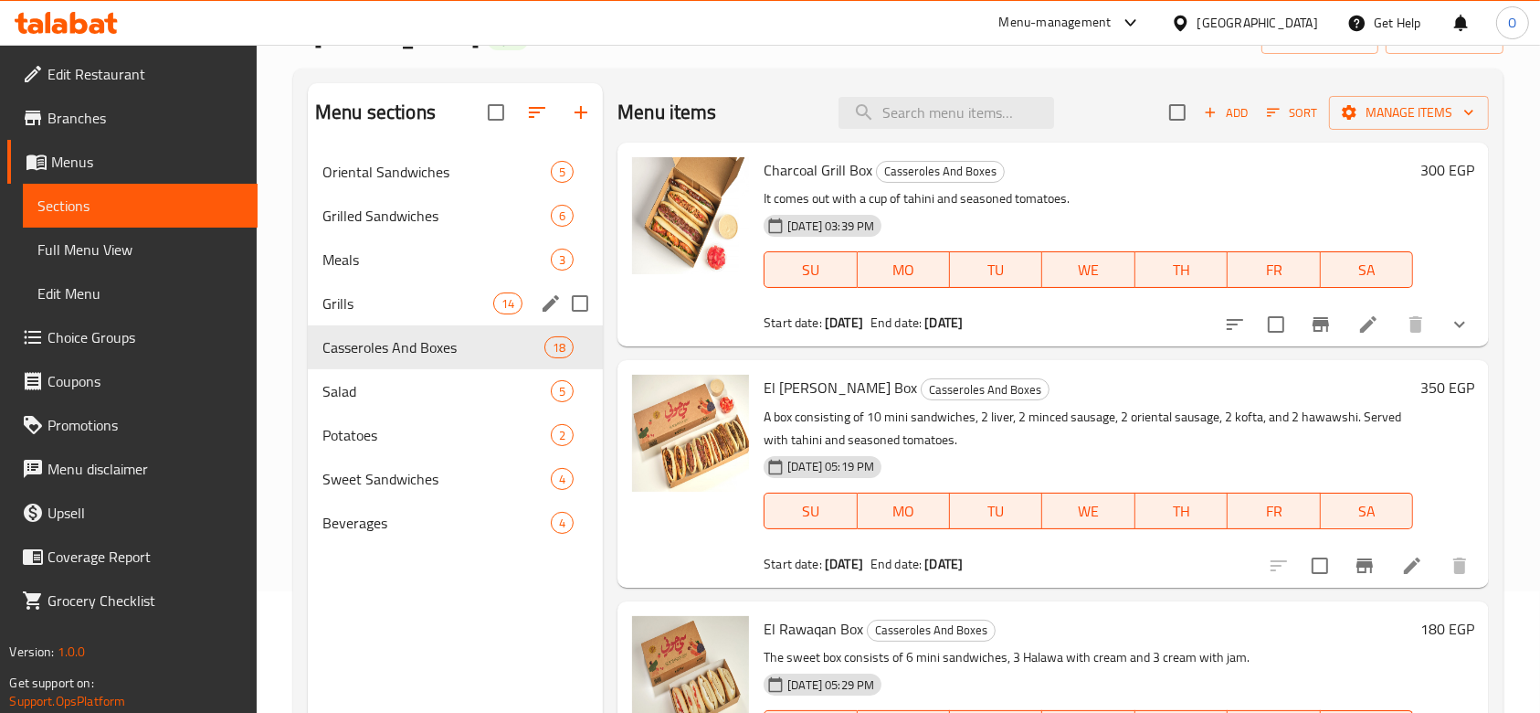
click at [454, 288] on div "Grills 14" at bounding box center [455, 303] width 295 height 44
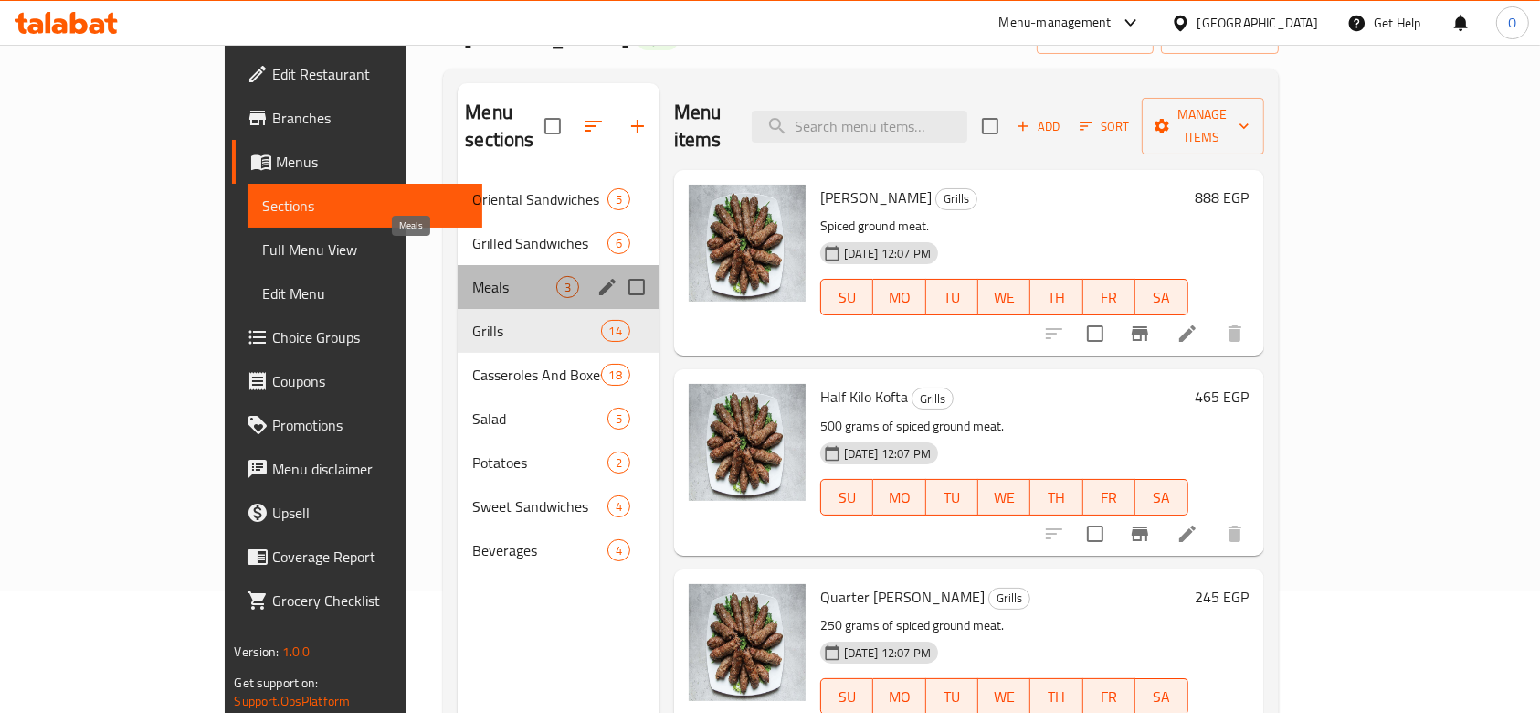
click at [472, 276] on span "Meals" at bounding box center [513, 287] width 83 height 22
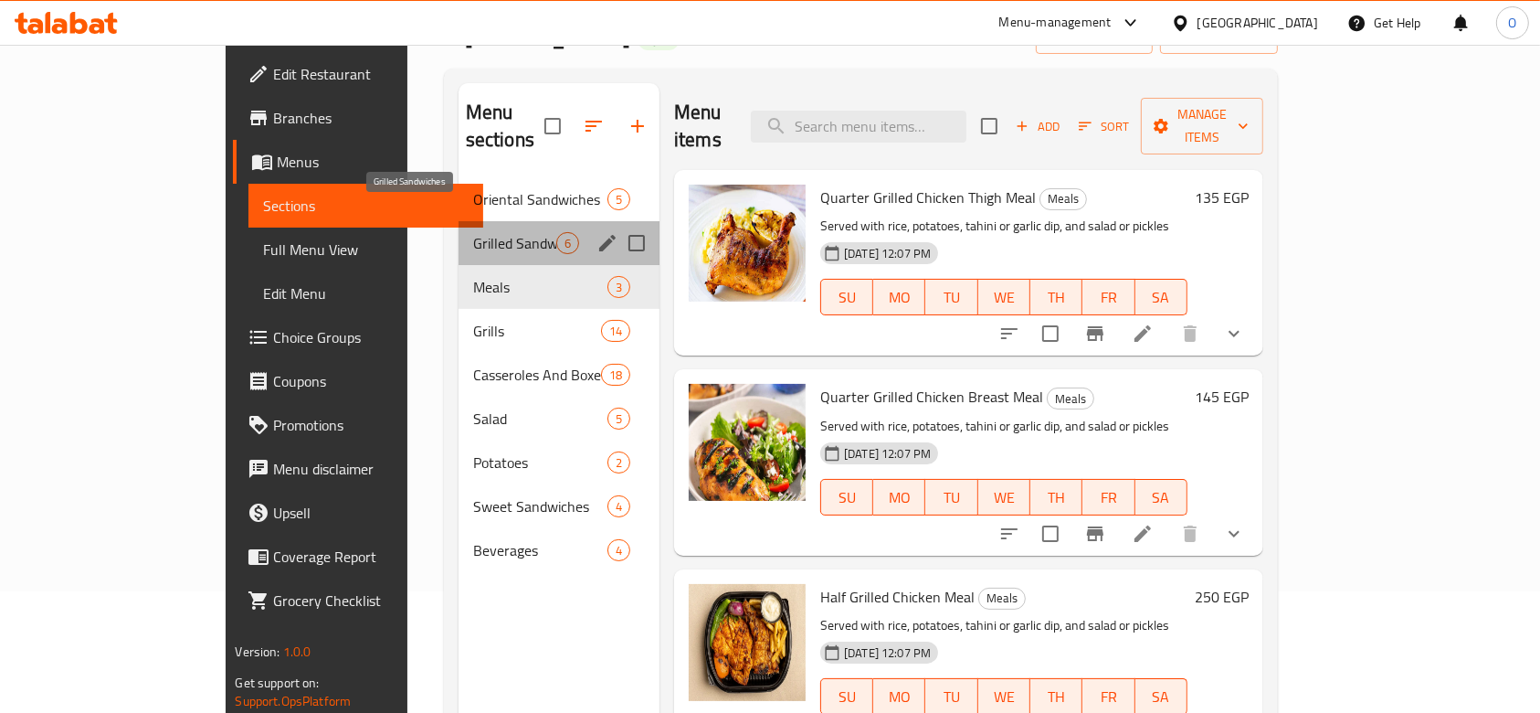
click at [479, 232] on span "Grilled Sandwiches" at bounding box center [514, 243] width 83 height 22
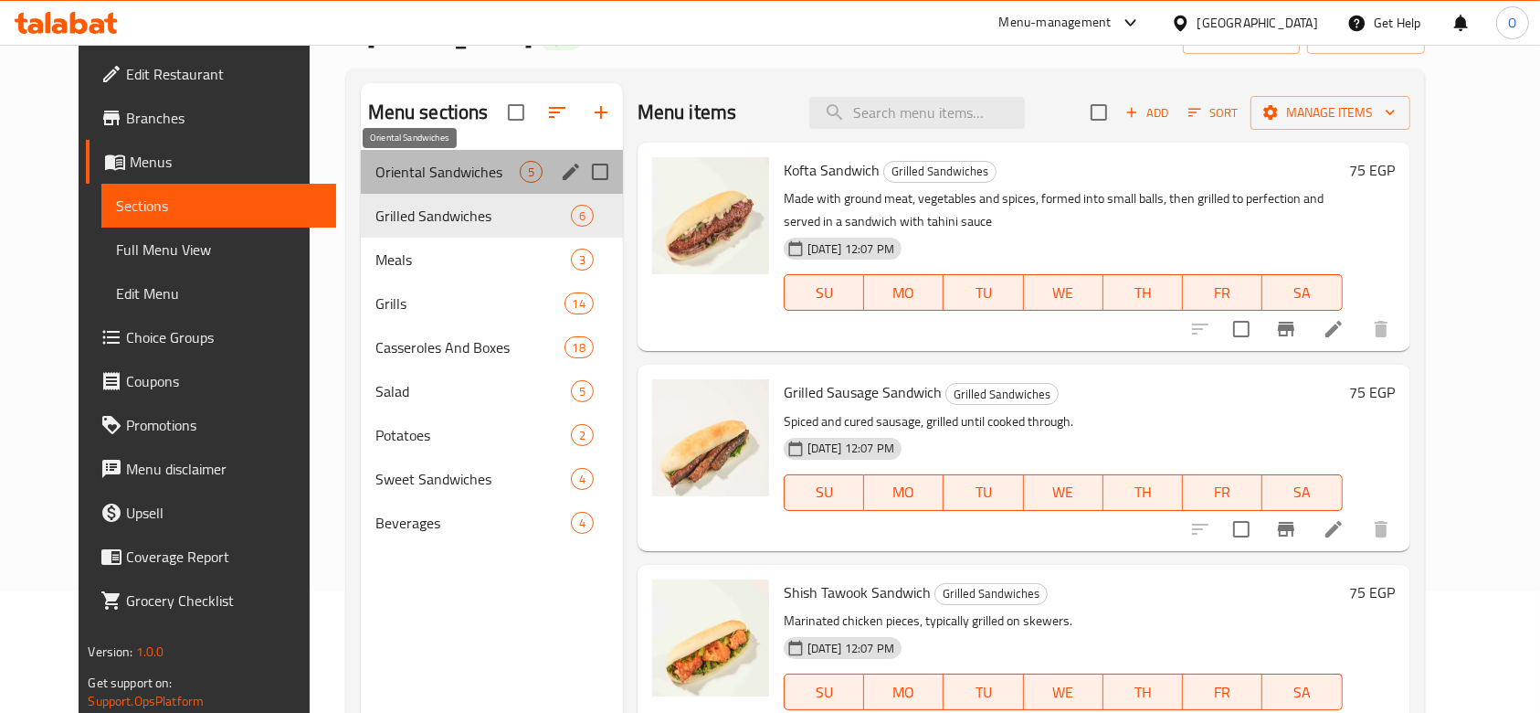
click at [492, 173] on span "Oriental Sandwiches" at bounding box center [447, 172] width 144 height 22
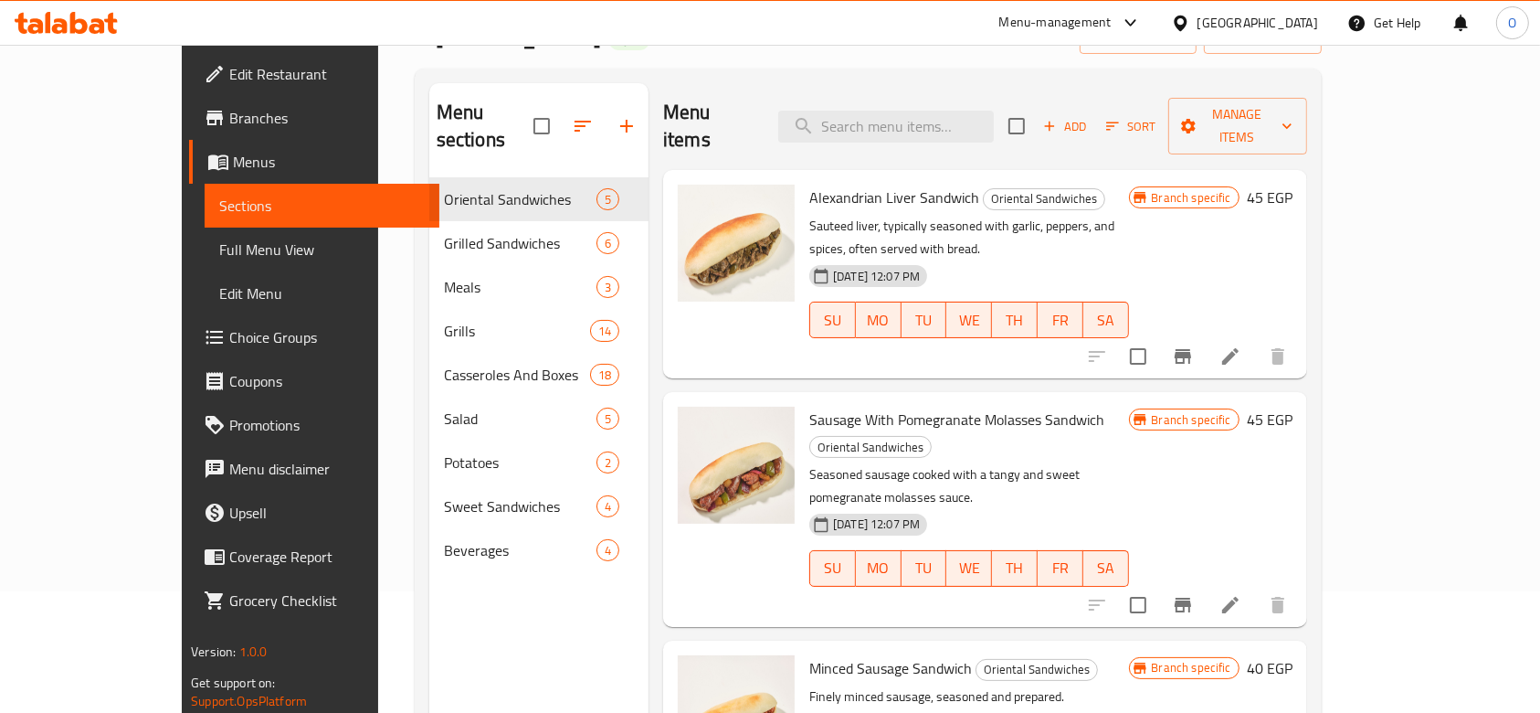
scroll to position [302, 0]
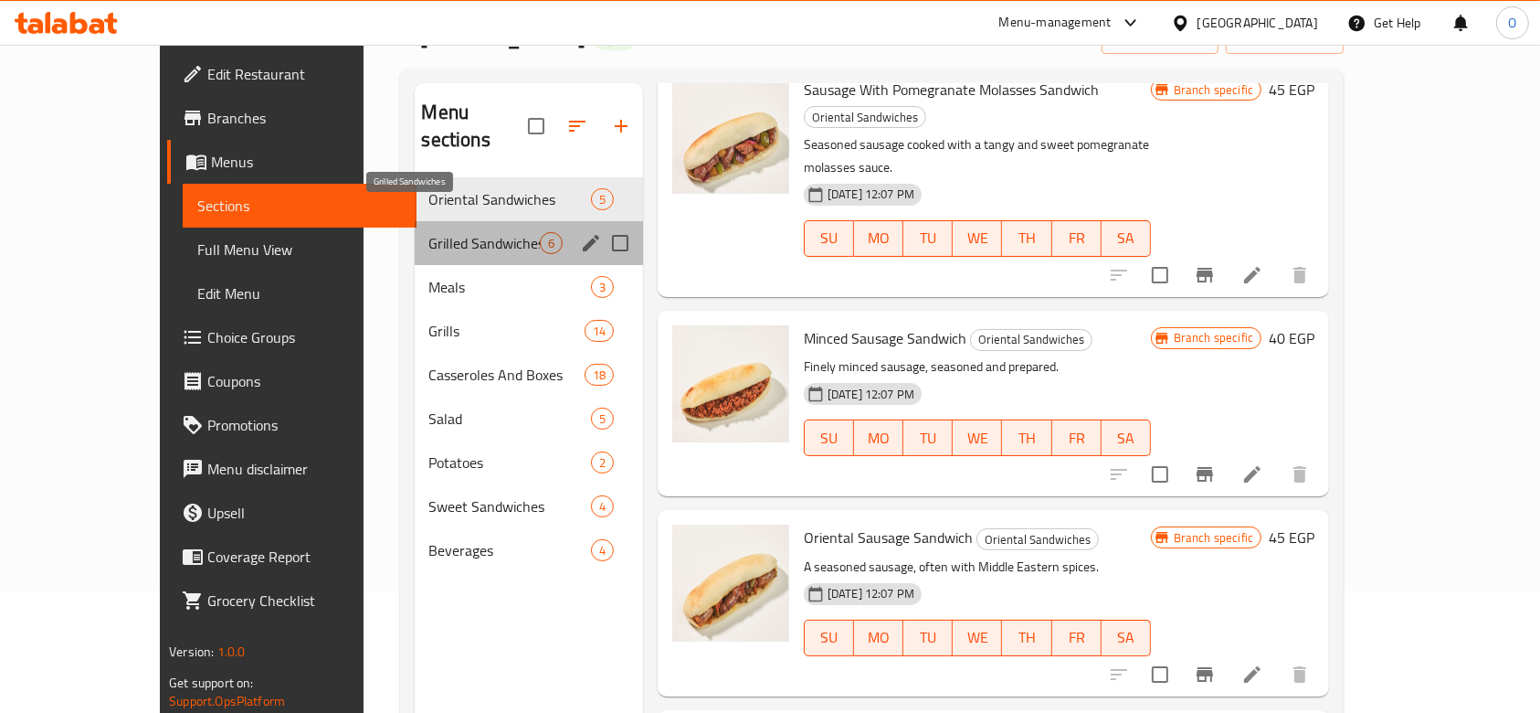
click at [468, 232] on span "Grilled Sandwiches" at bounding box center [484, 243] width 111 height 22
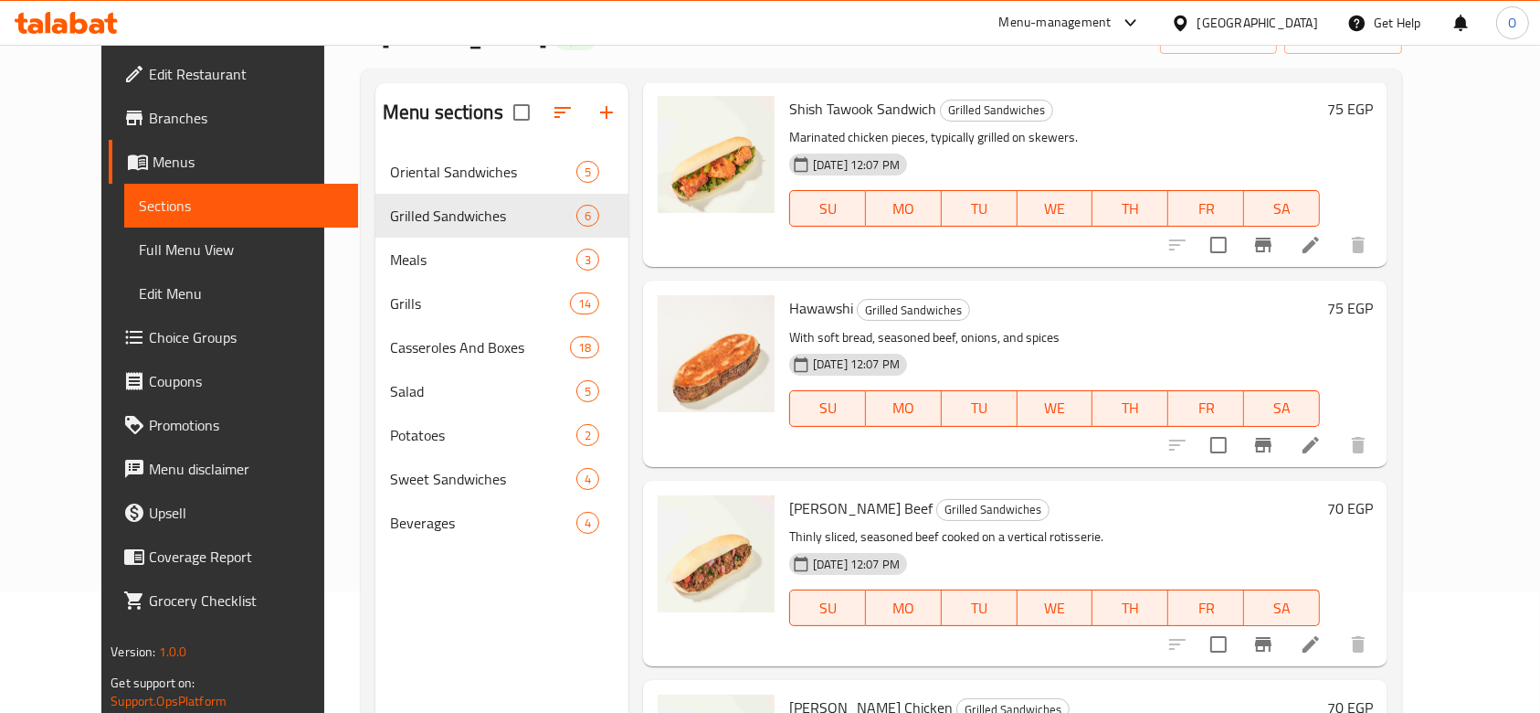
scroll to position [553, 0]
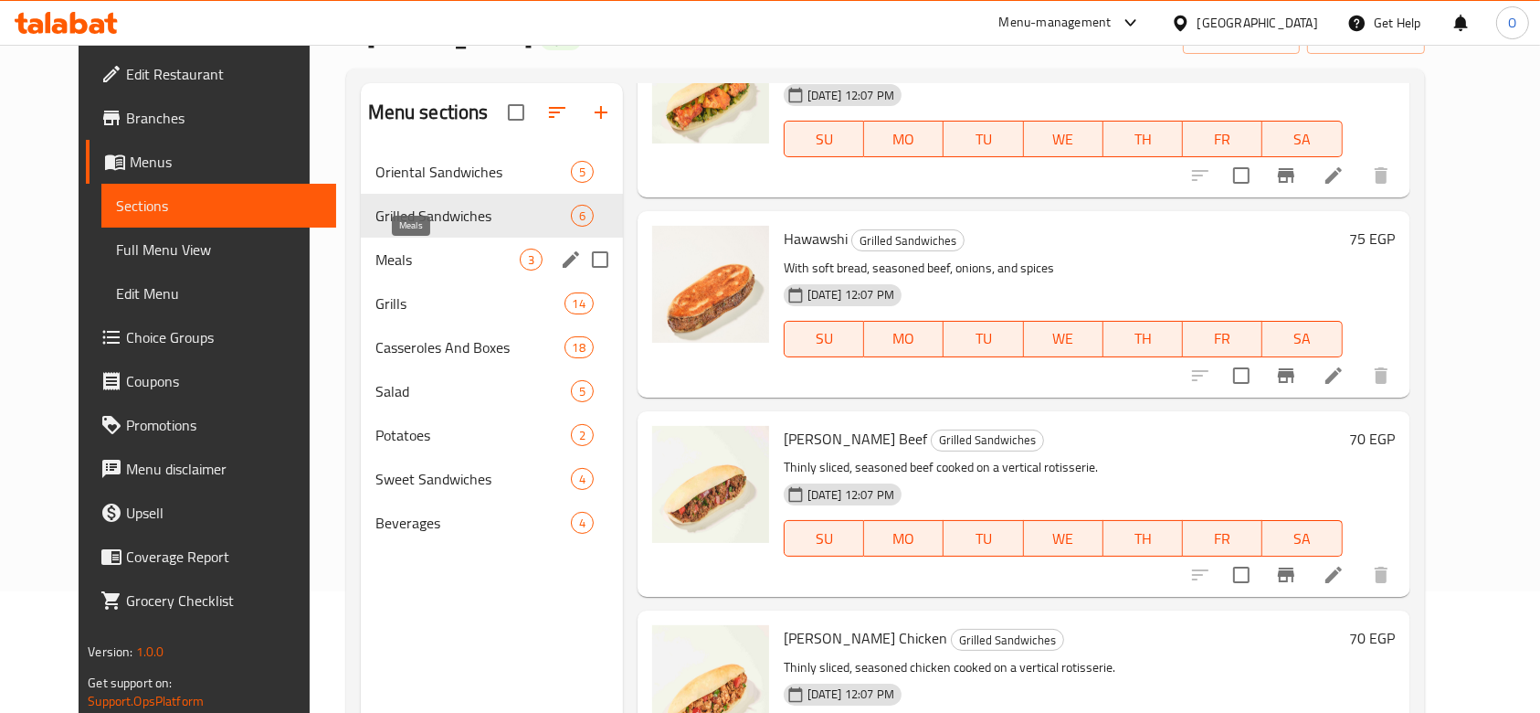
click at [361, 241] on div "Meals 3" at bounding box center [492, 260] width 262 height 44
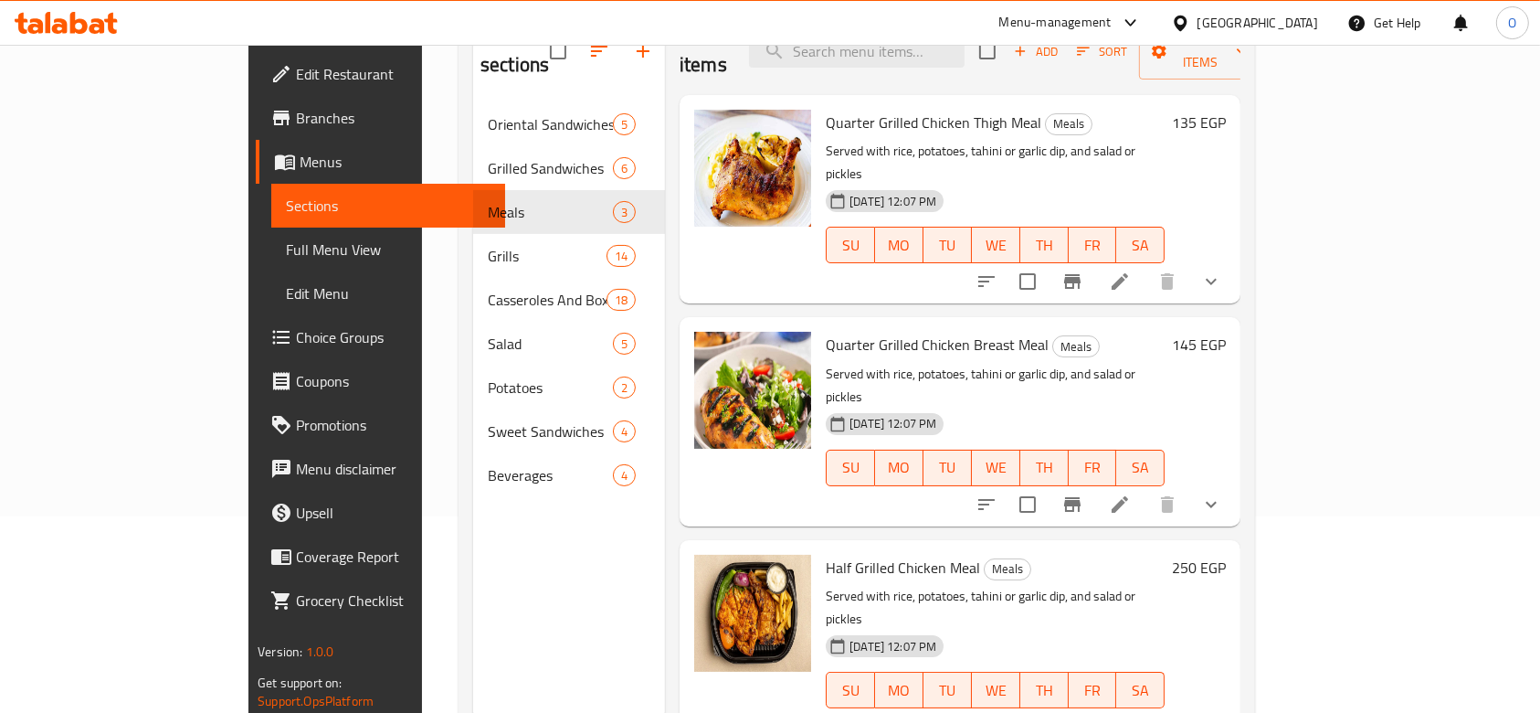
scroll to position [256, 0]
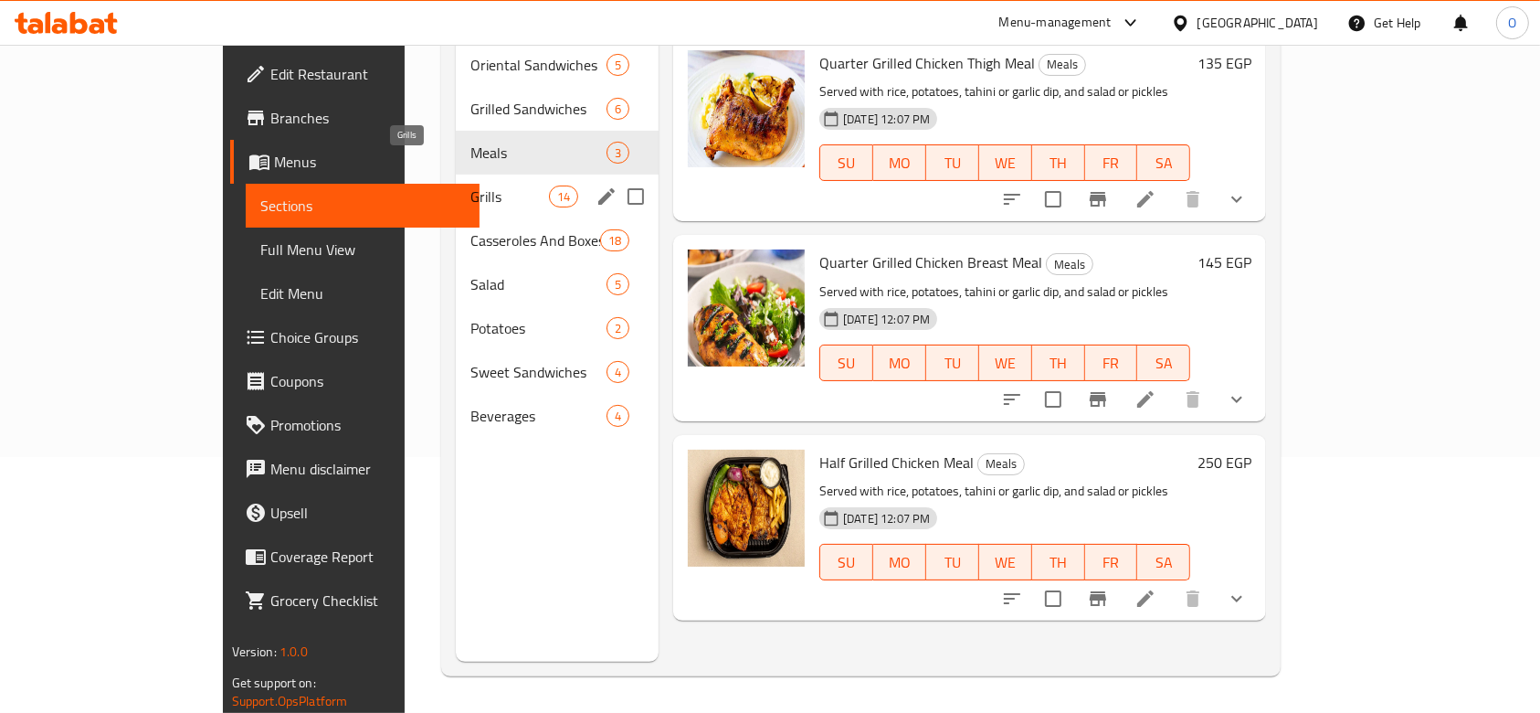
click at [471, 185] on span "Grills" at bounding box center [510, 196] width 78 height 22
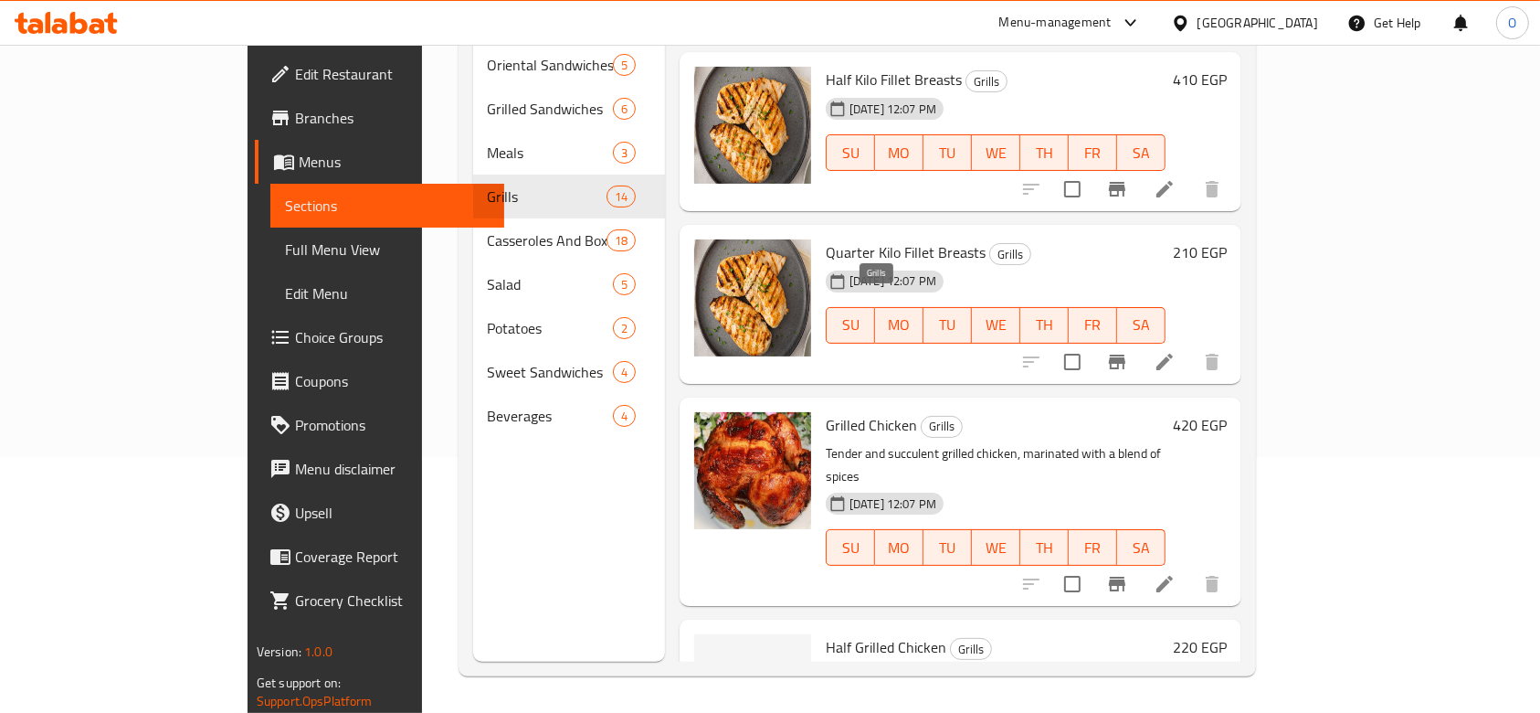
scroll to position [2072, 0]
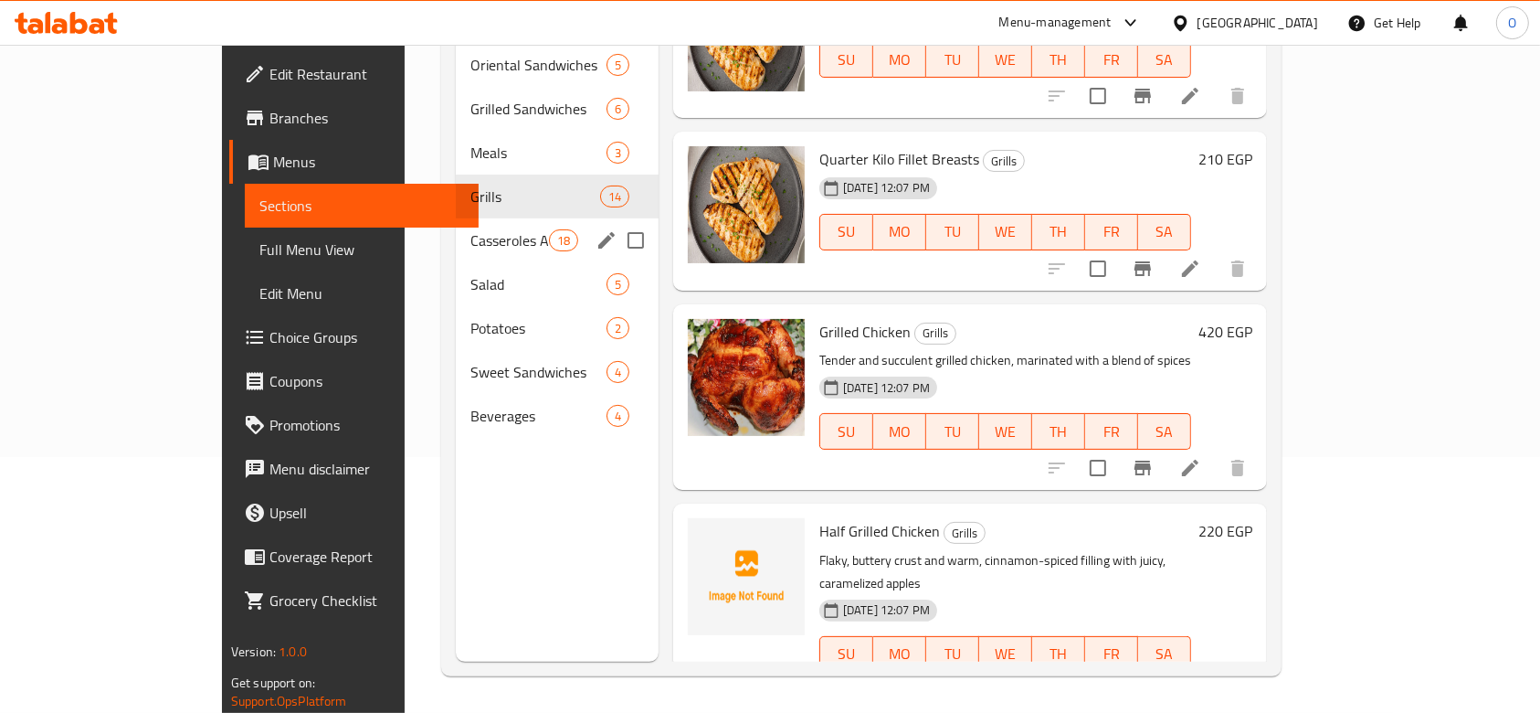
click at [456, 225] on div "Casseroles And Boxes 18" at bounding box center [557, 240] width 203 height 44
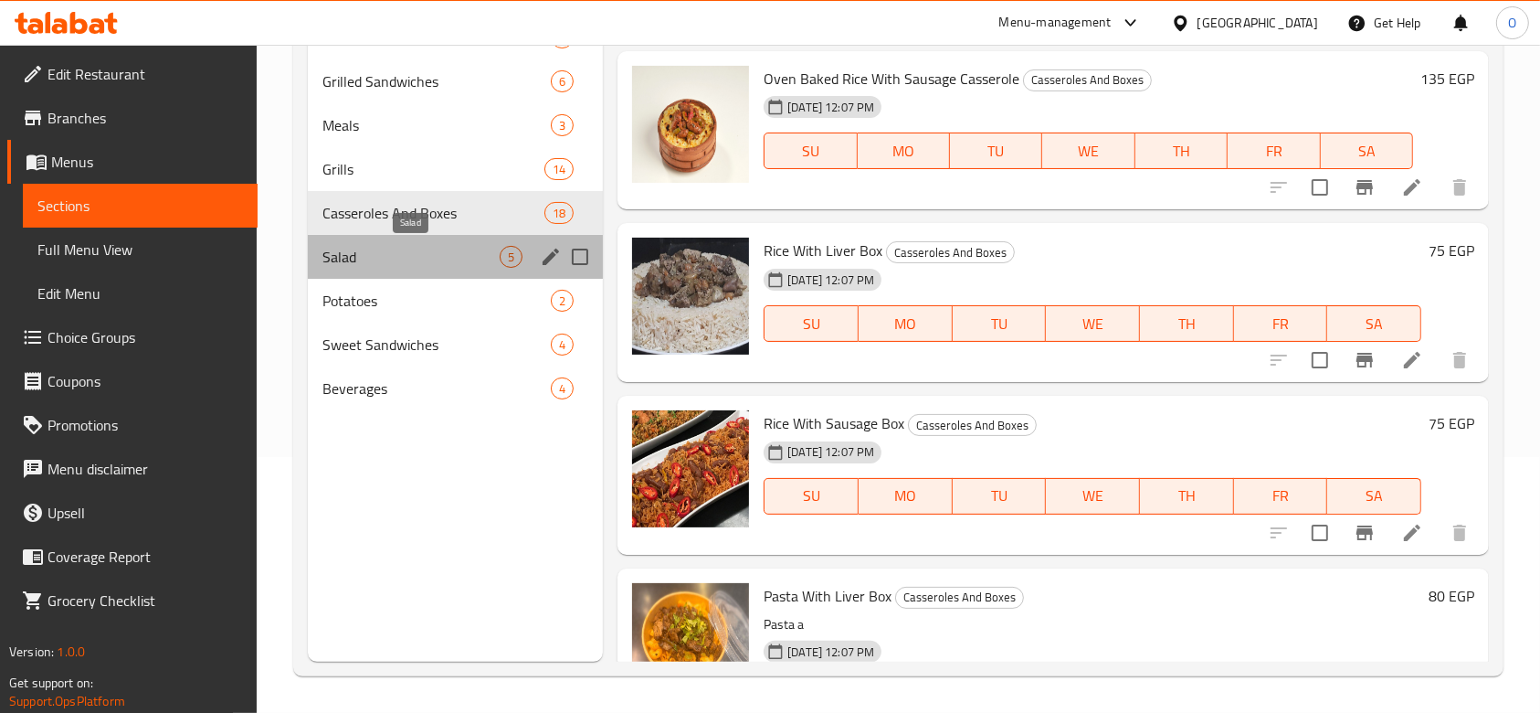
click at [451, 259] on span "Salad" at bounding box center [411, 257] width 177 height 22
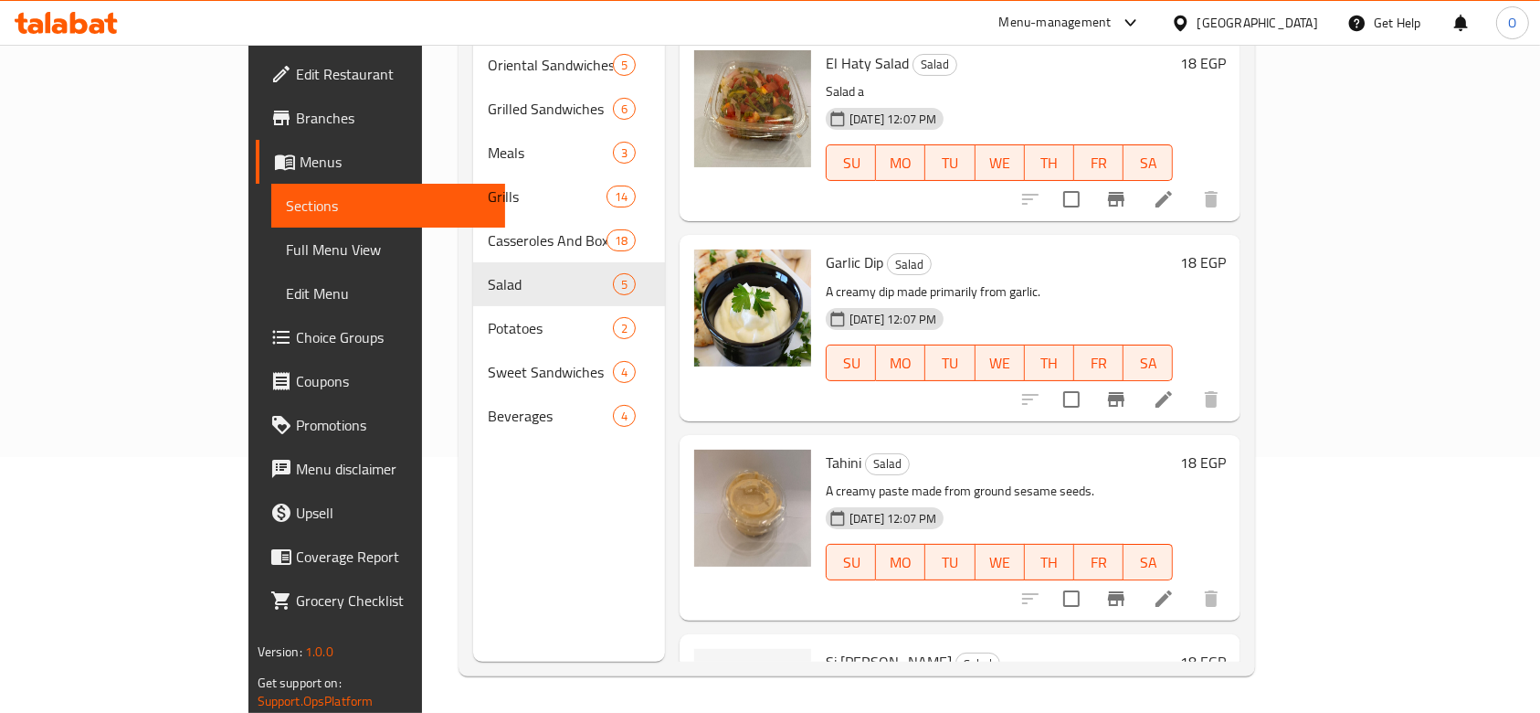
scroll to position [302, 0]
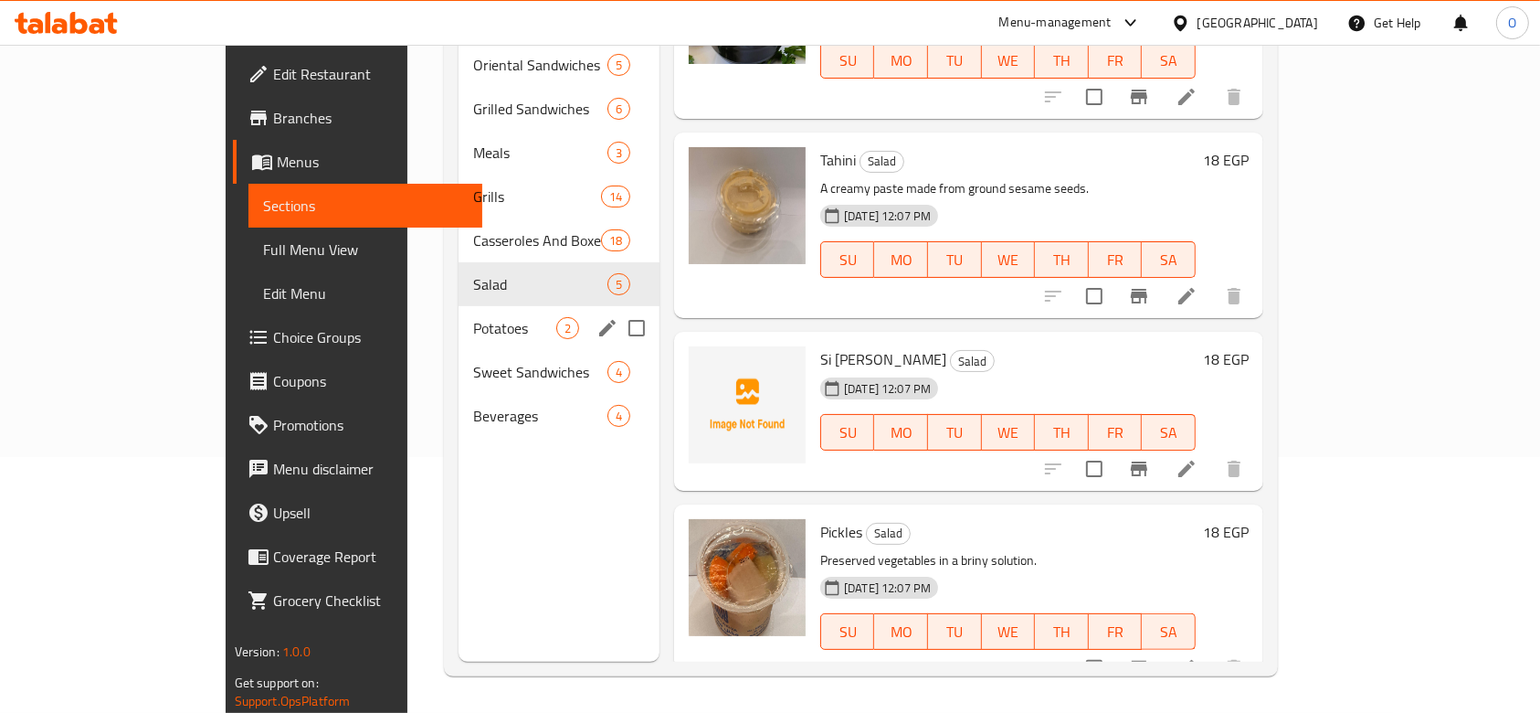
click at [459, 306] on div "Potatoes 2" at bounding box center [559, 328] width 201 height 44
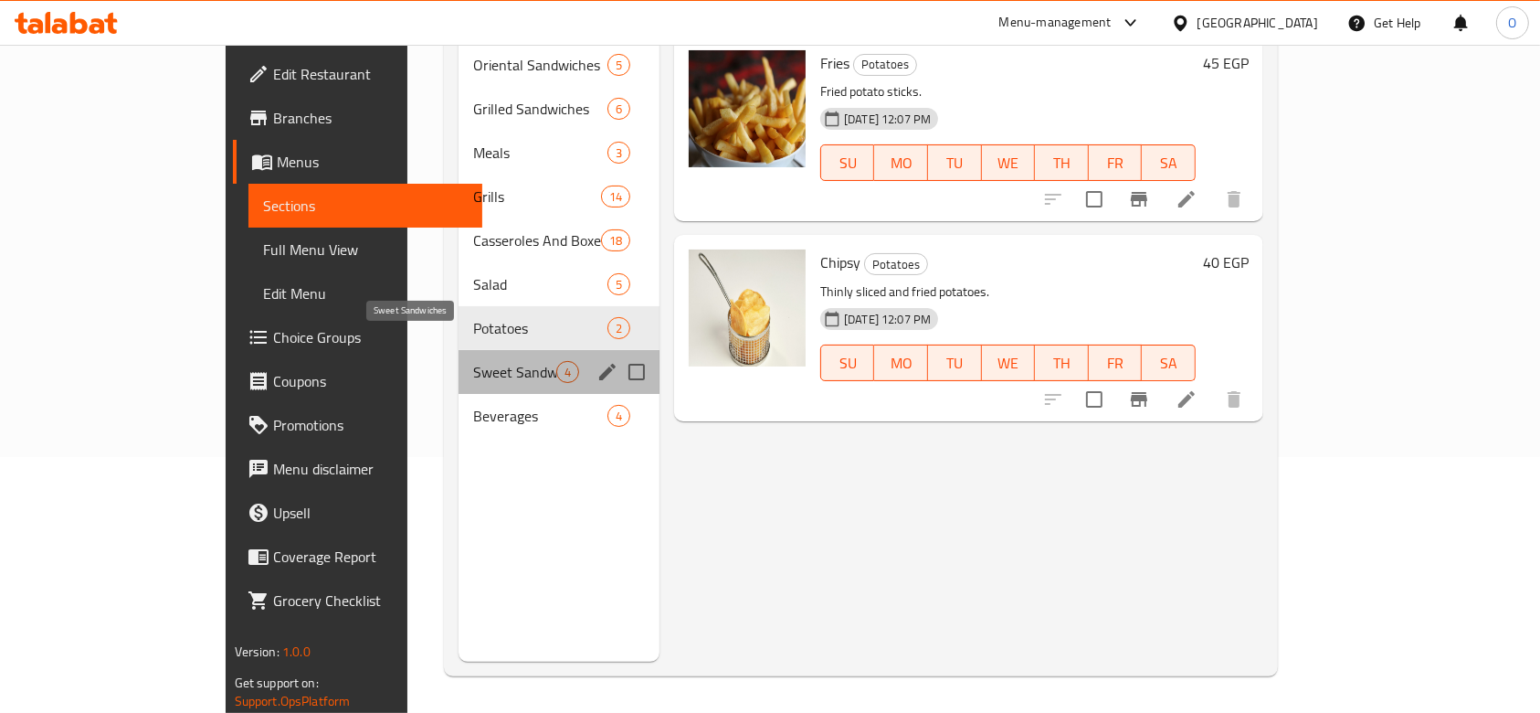
click at [473, 361] on span "Sweet Sandwiches" at bounding box center [514, 372] width 83 height 22
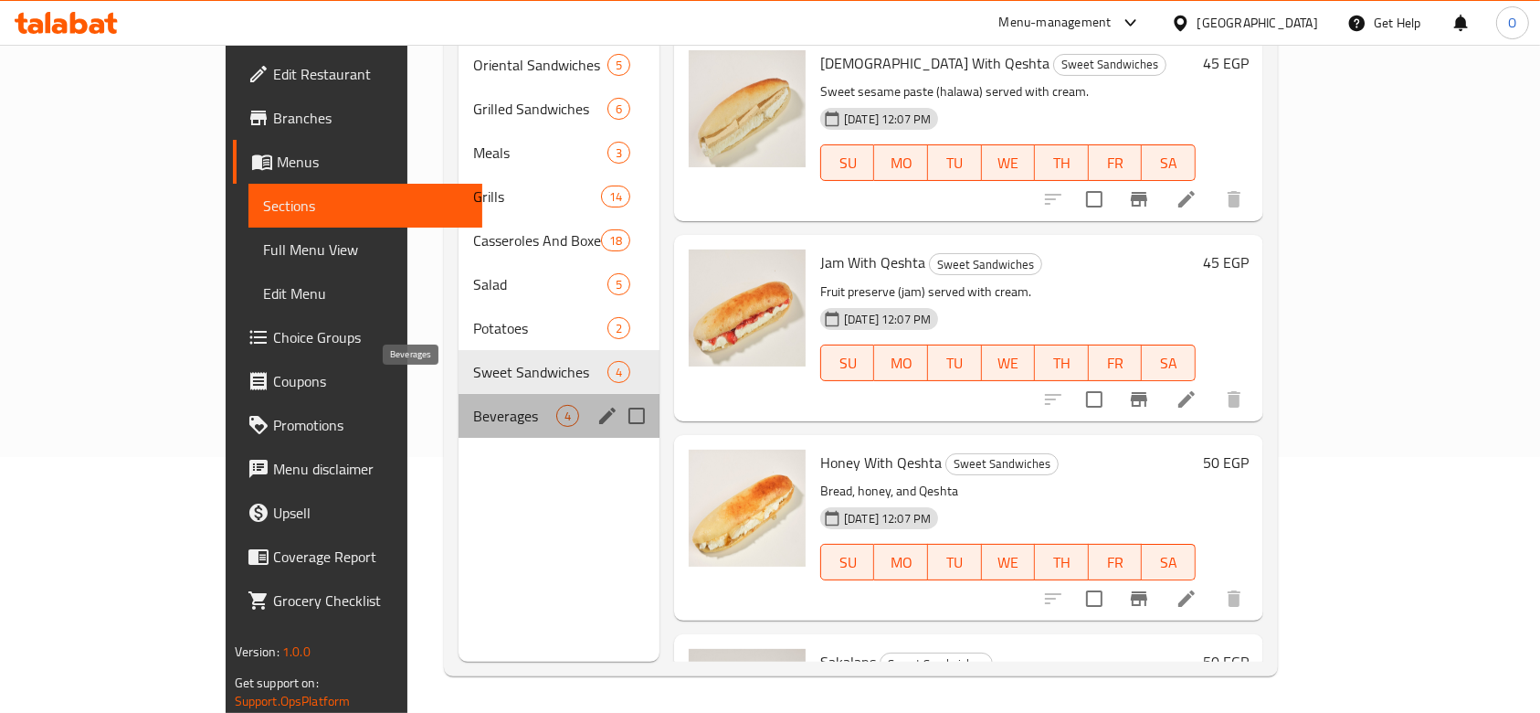
click at [473, 405] on span "Beverages" at bounding box center [514, 416] width 83 height 22
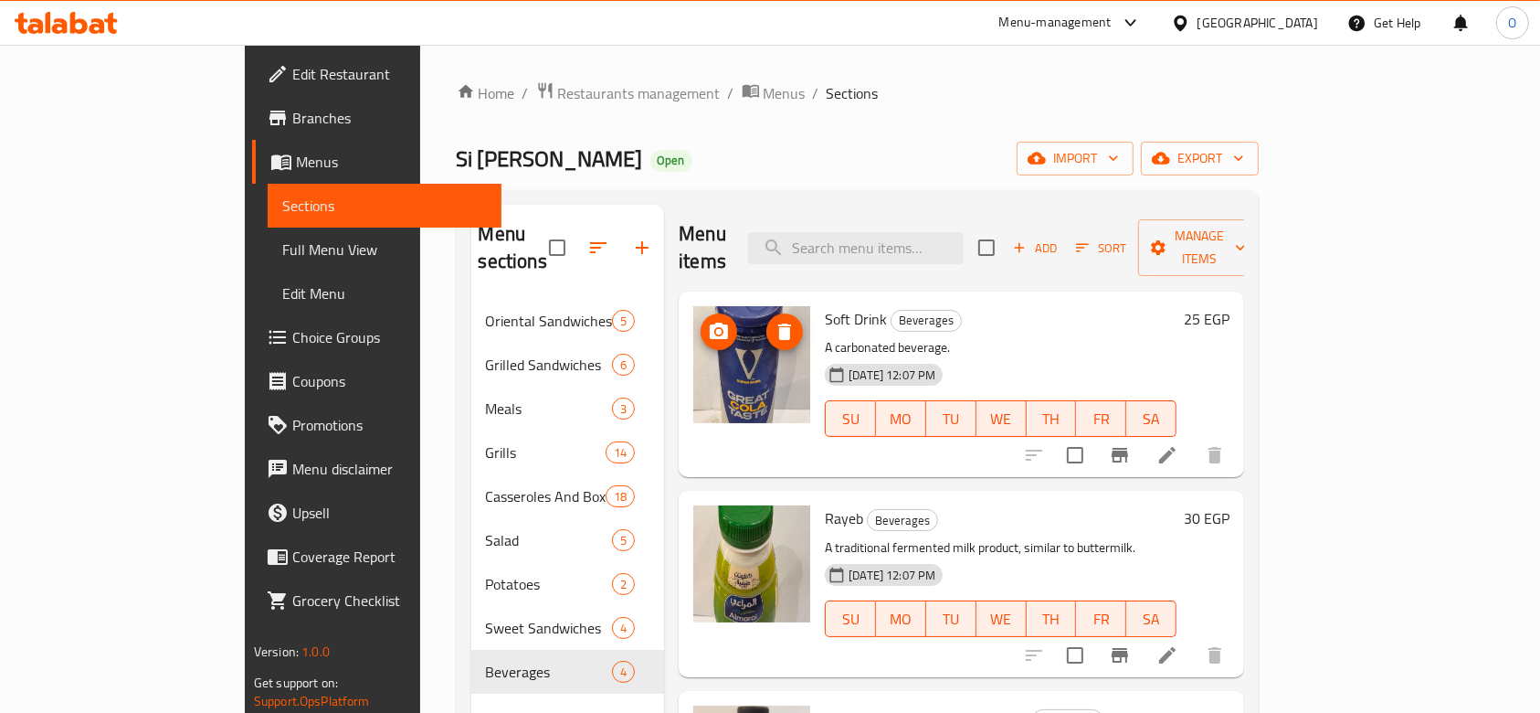
scroll to position [122, 0]
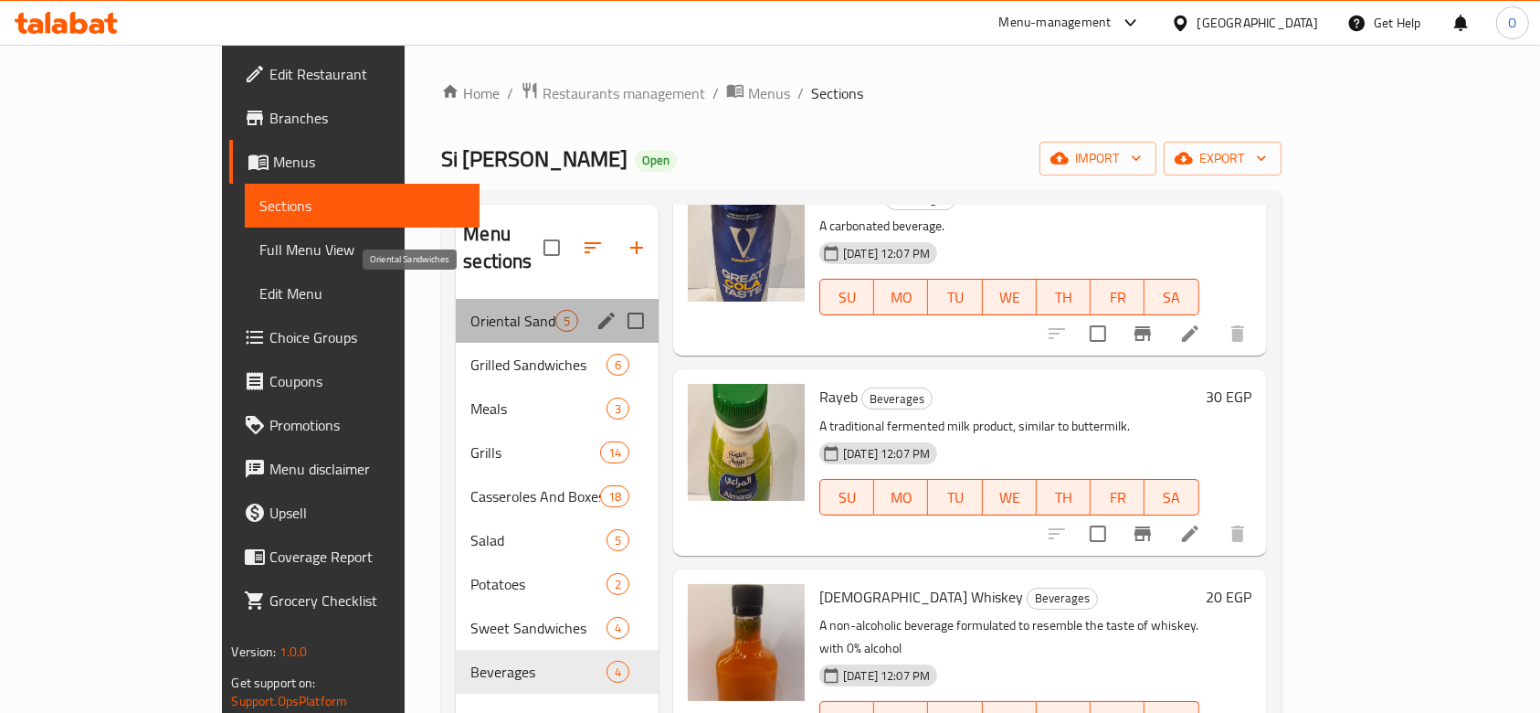
click at [471, 310] on span "Oriental Sandwiches" at bounding box center [513, 321] width 85 height 22
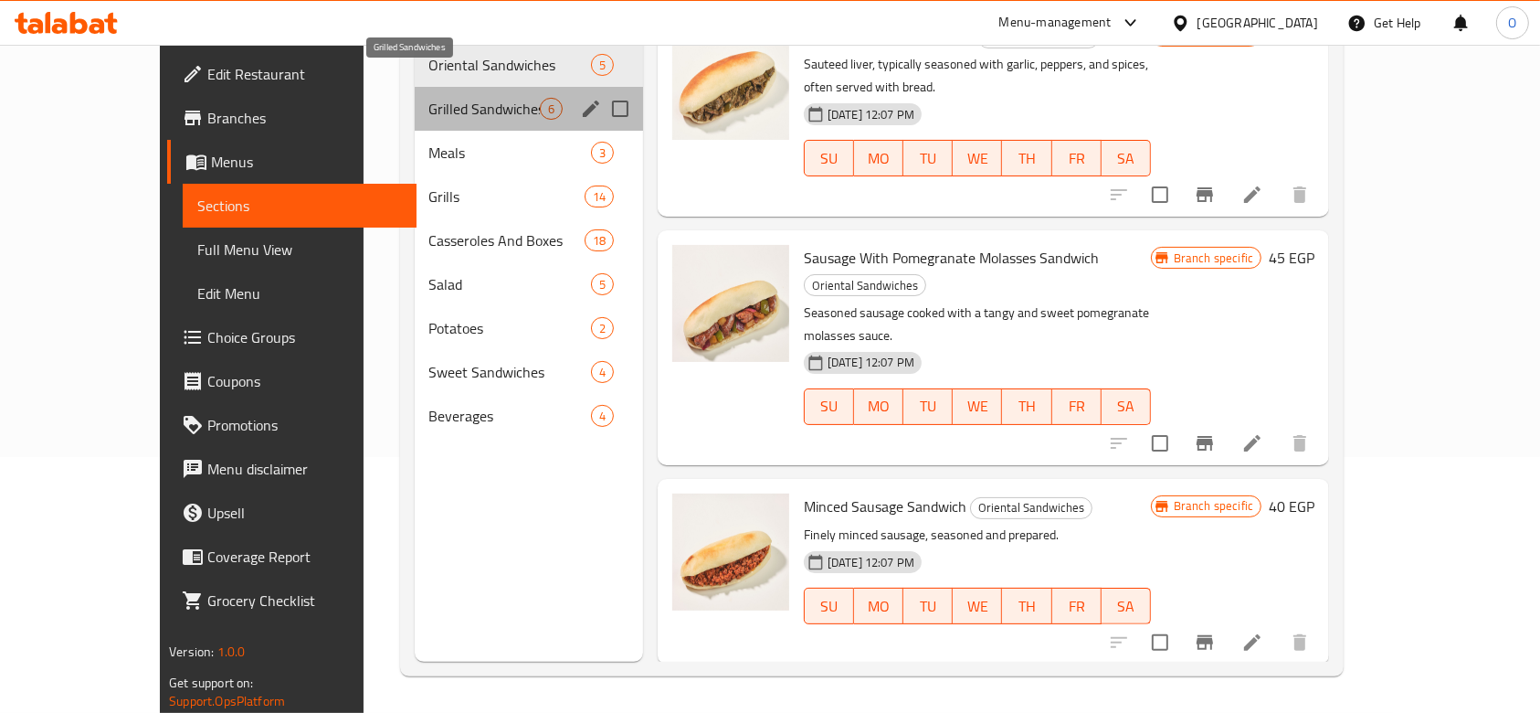
click at [429, 98] on span "Grilled Sandwiches" at bounding box center [484, 109] width 111 height 22
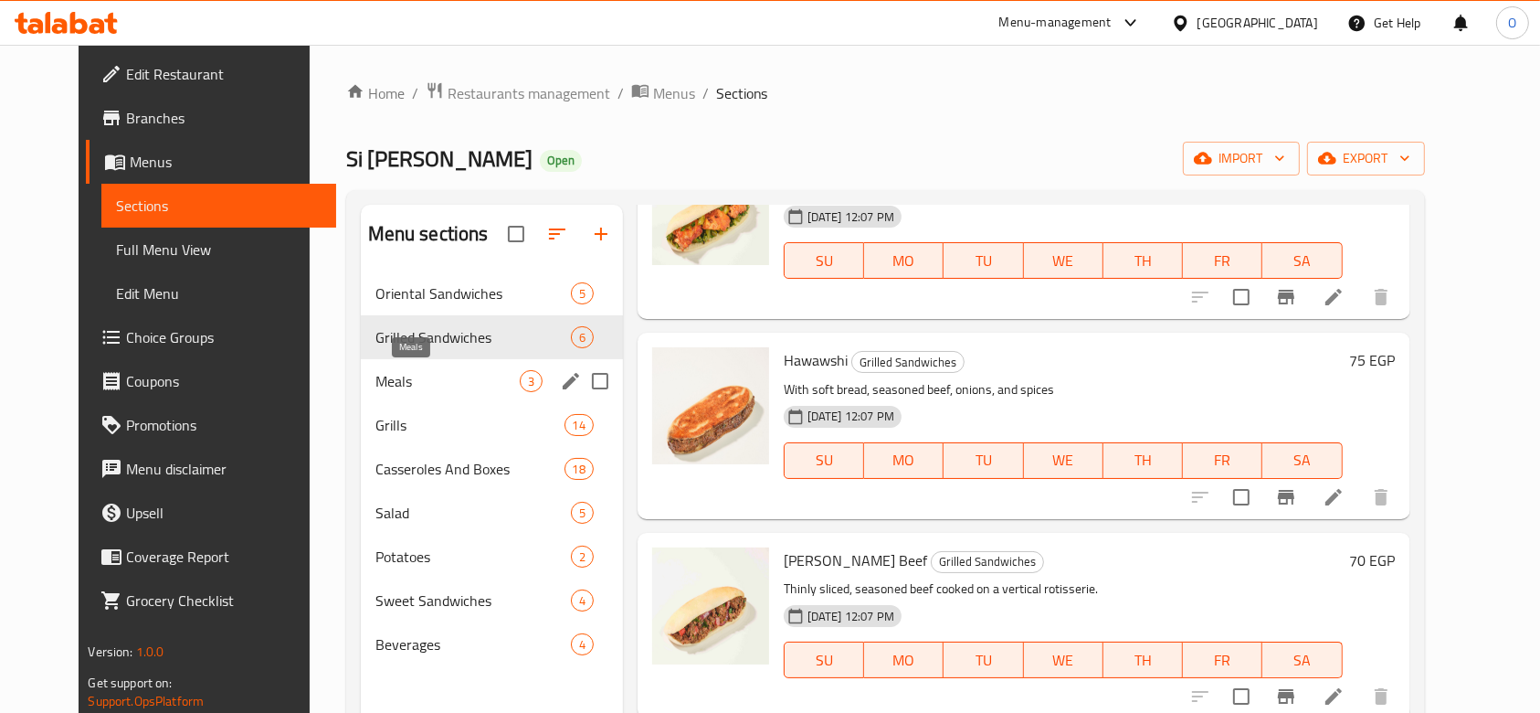
click at [409, 372] on span "Meals" at bounding box center [447, 381] width 144 height 22
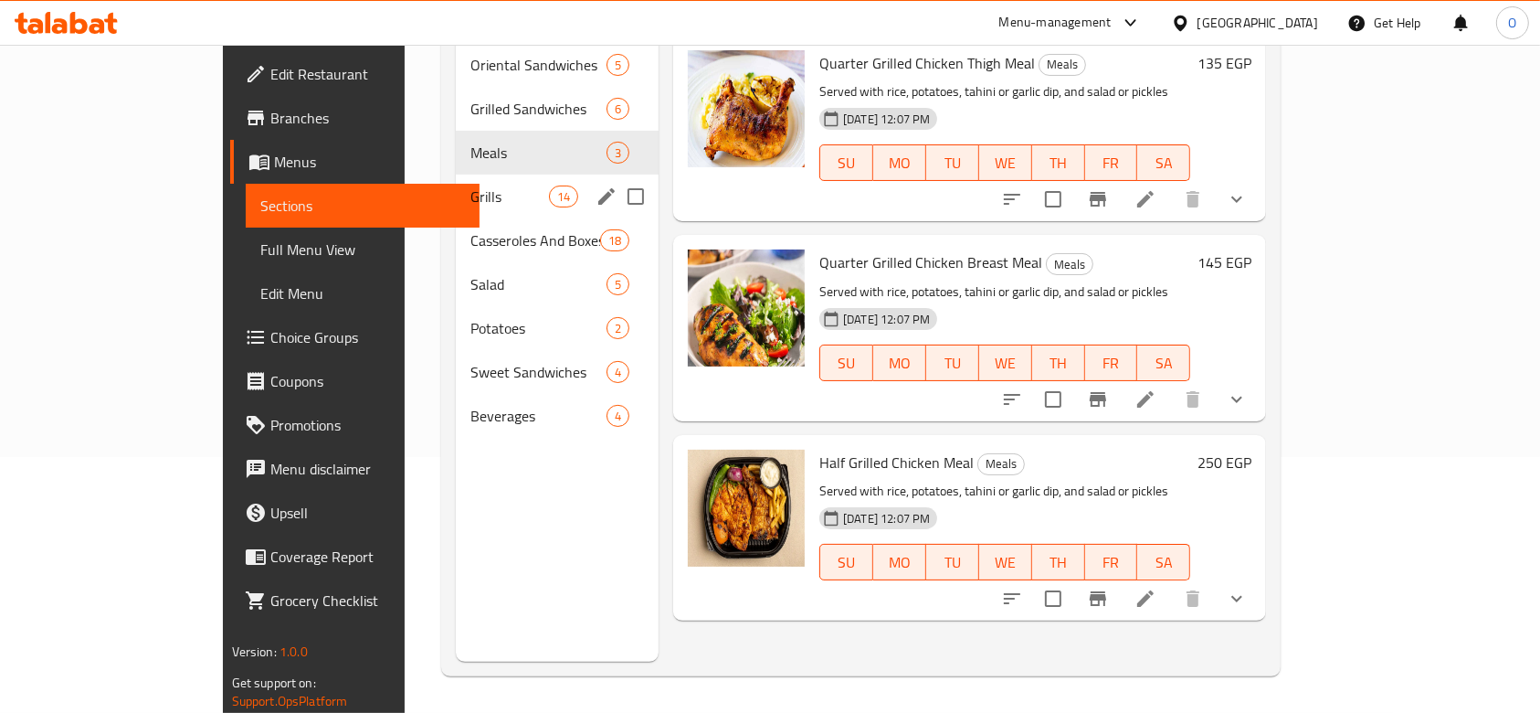
click at [456, 175] on div "Grills 14" at bounding box center [557, 197] width 203 height 44
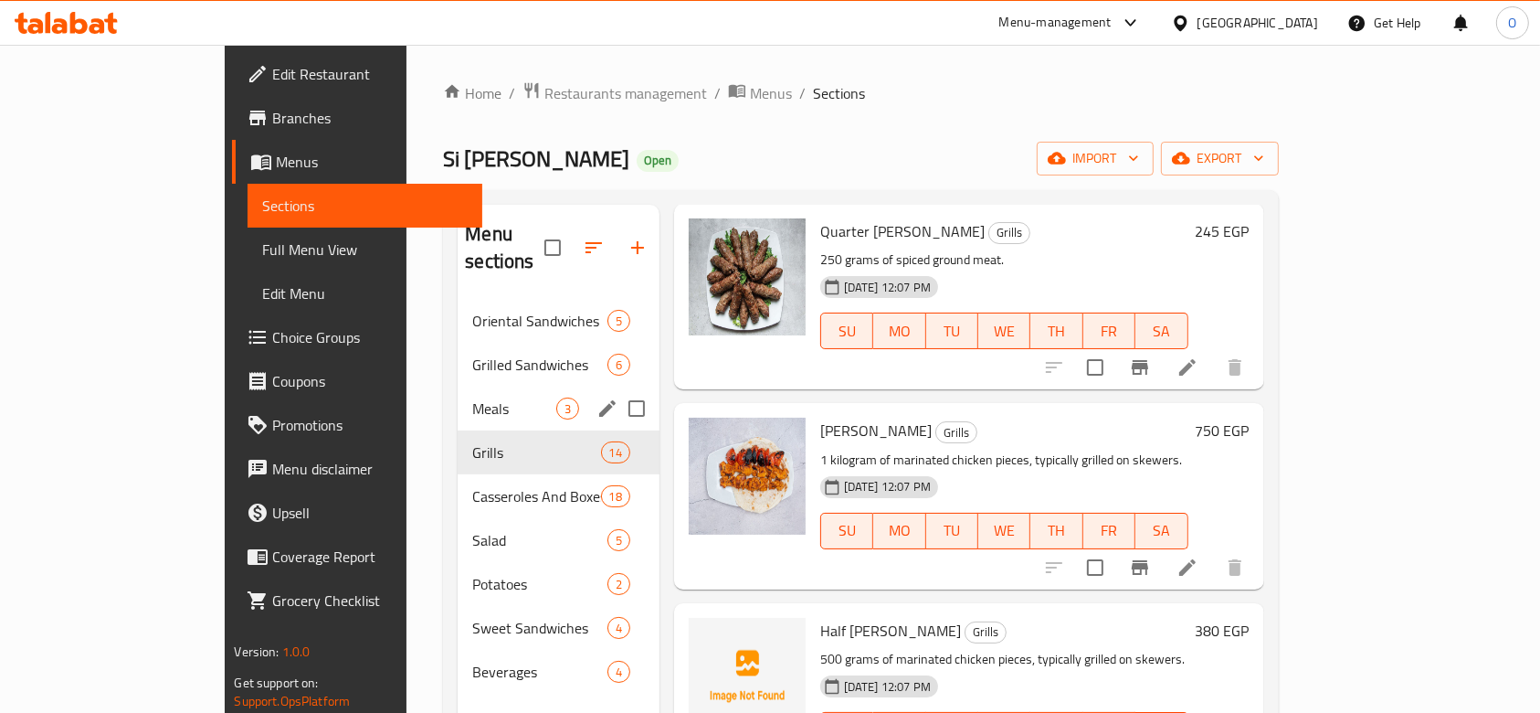
click at [472, 397] on span "Meals" at bounding box center [513, 408] width 83 height 22
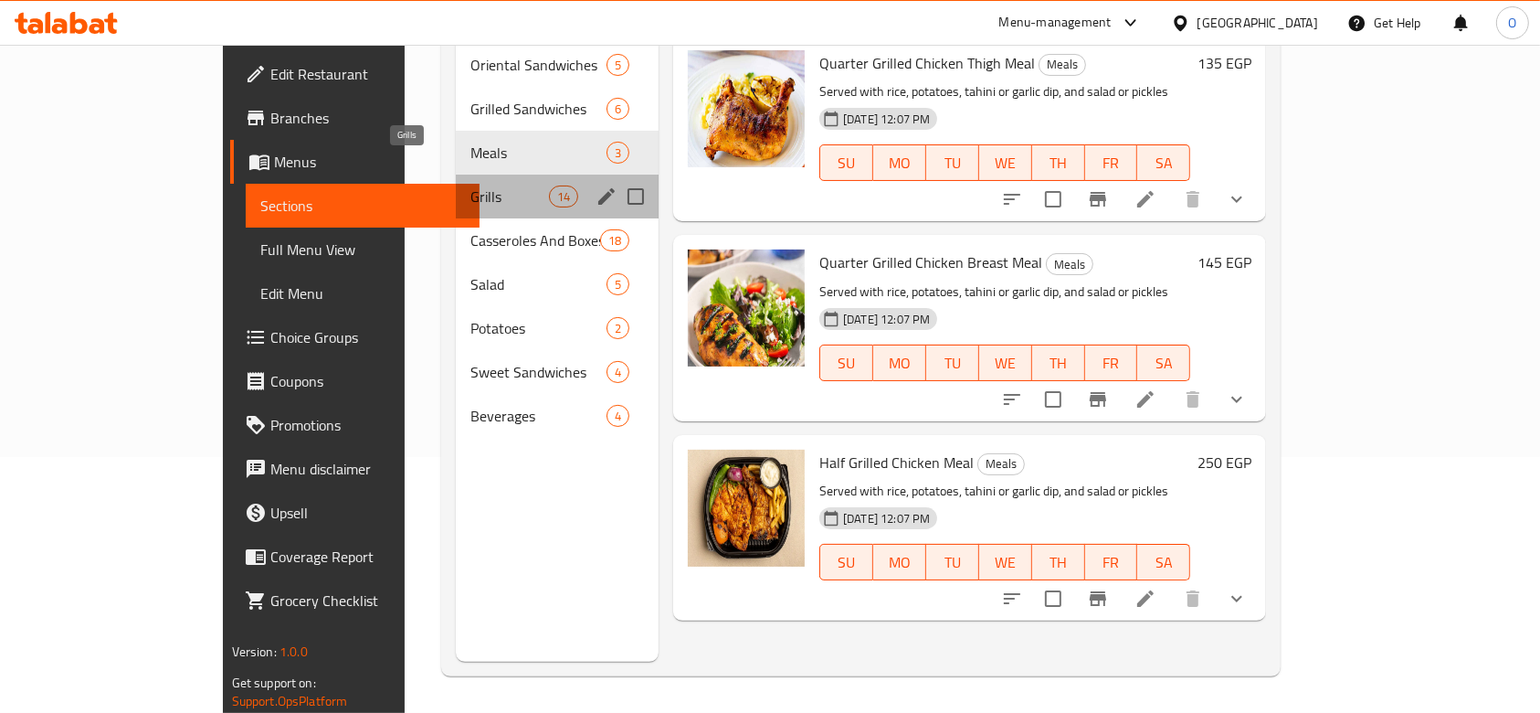
click at [471, 185] on span "Grills" at bounding box center [510, 196] width 78 height 22
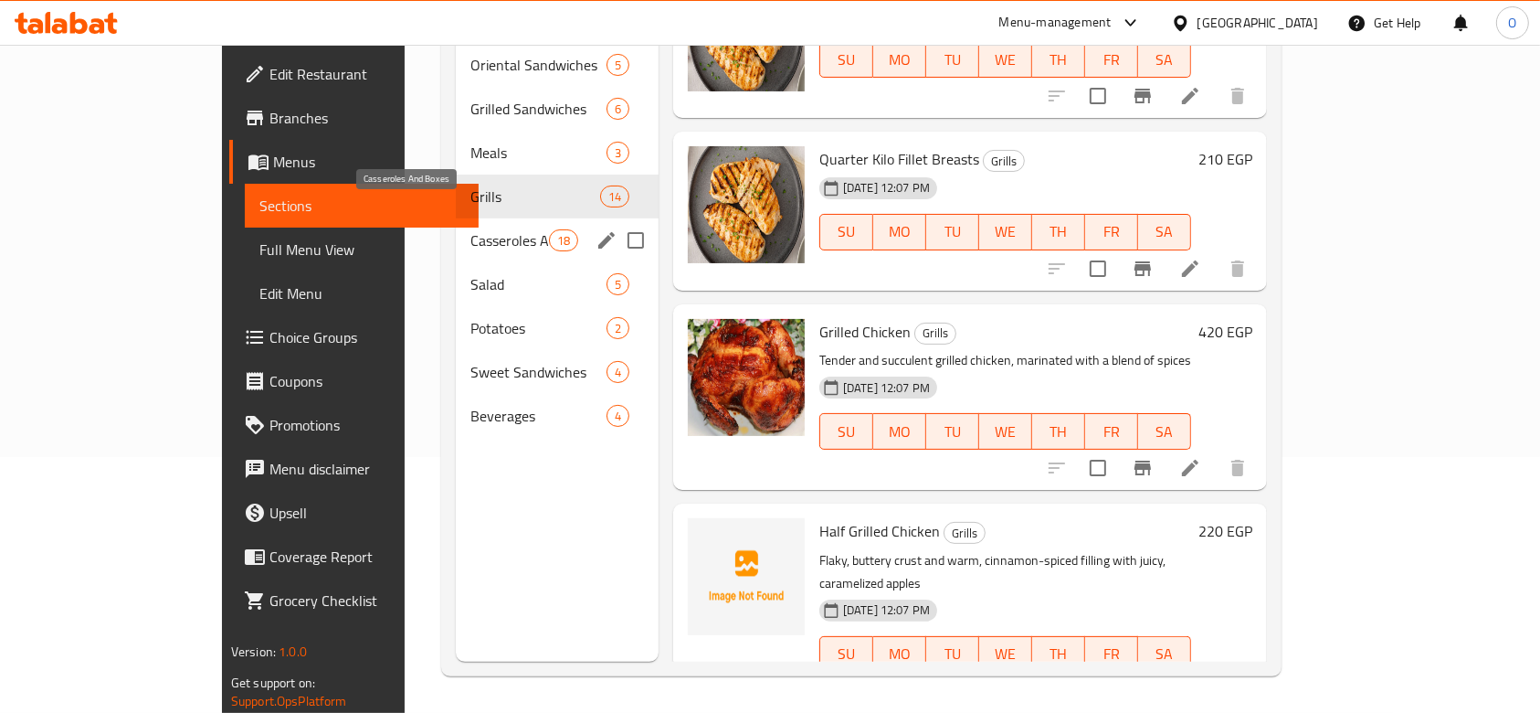
click at [471, 229] on span "Casseroles And Boxes" at bounding box center [510, 240] width 79 height 22
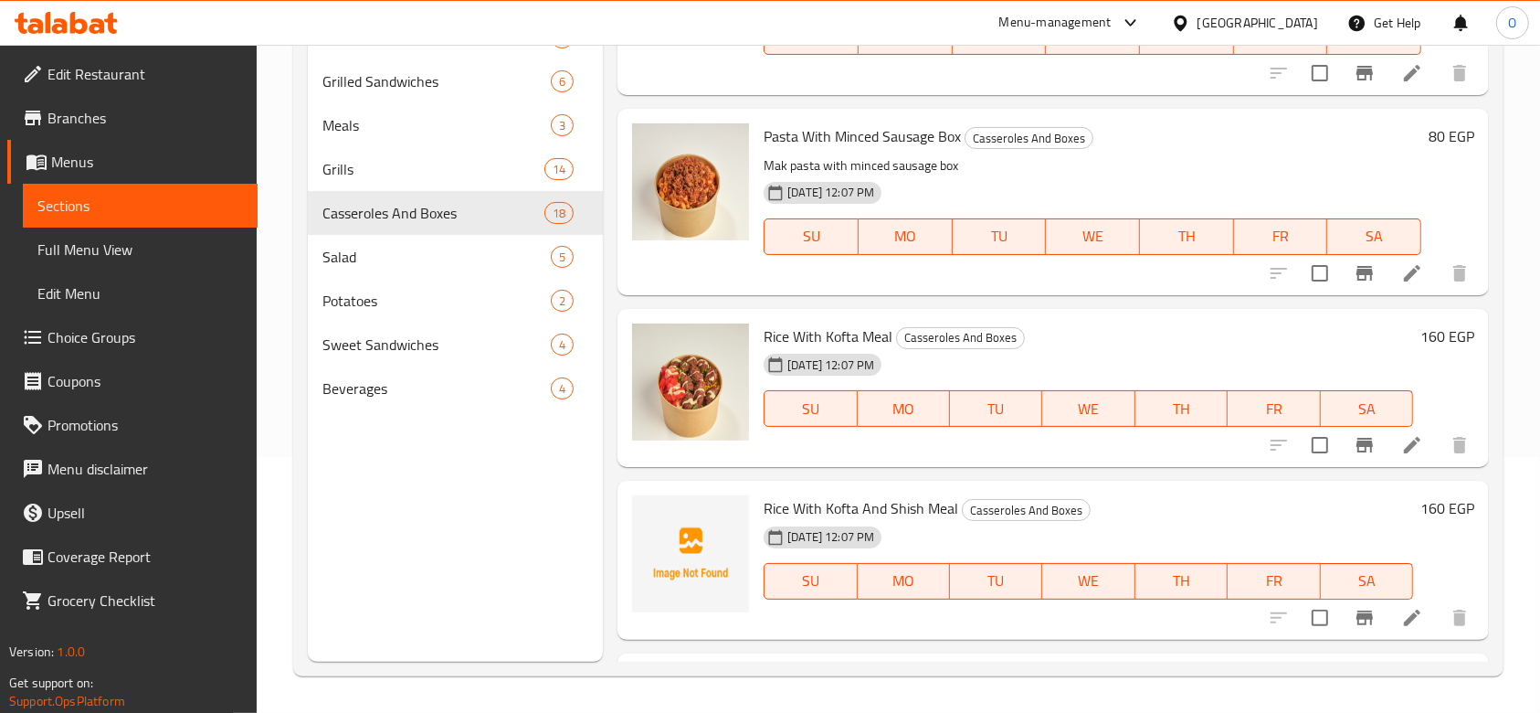
scroll to position [2908, 0]
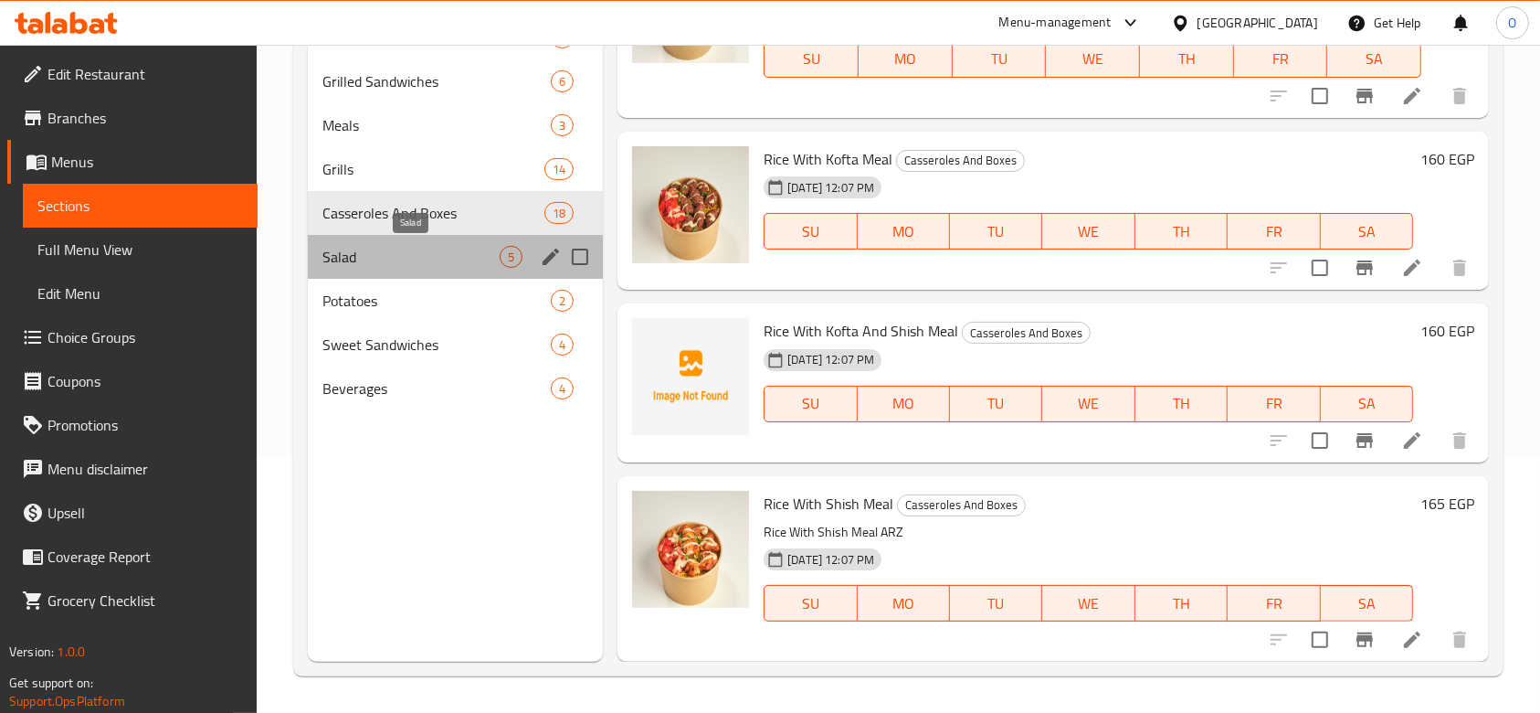
click at [395, 252] on span "Salad" at bounding box center [411, 257] width 177 height 22
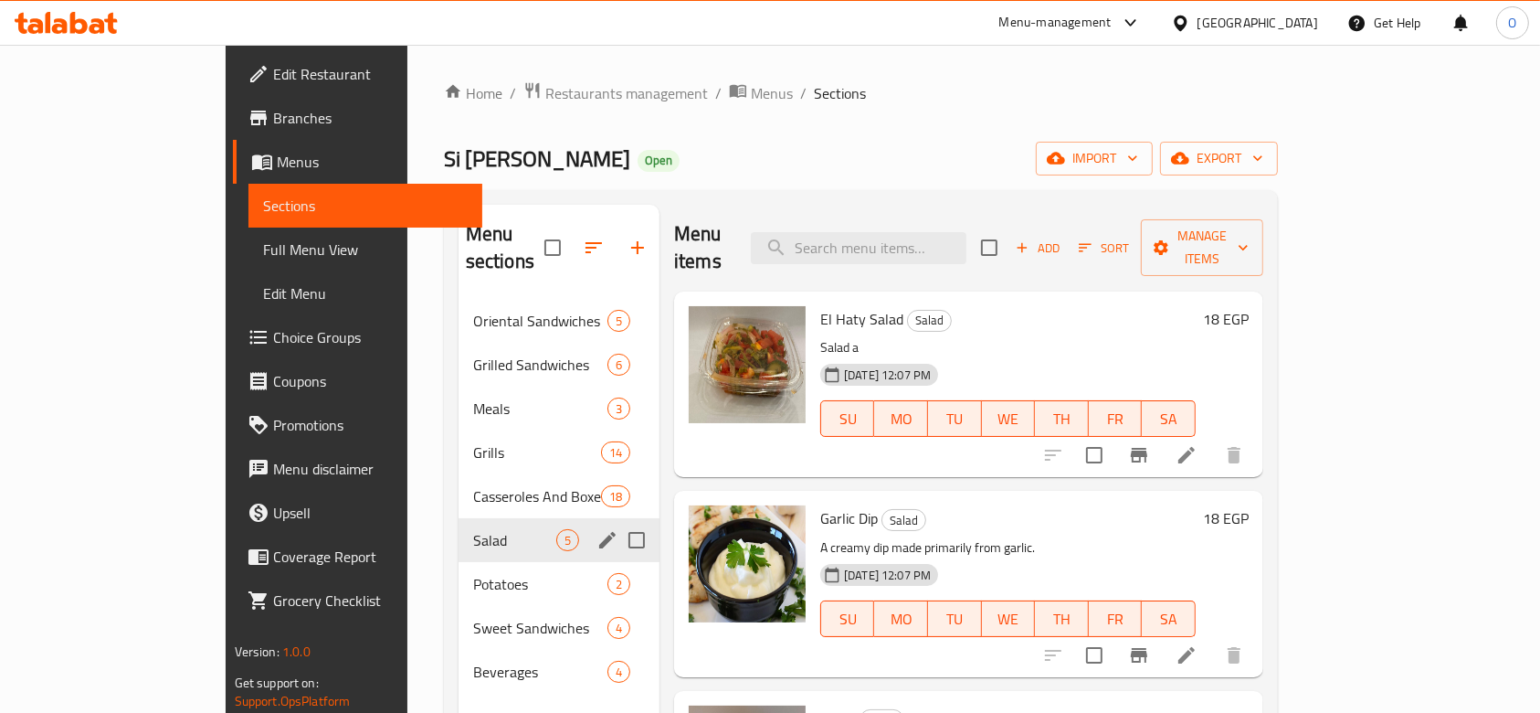
click at [459, 531] on div "Salad 5" at bounding box center [559, 540] width 201 height 44
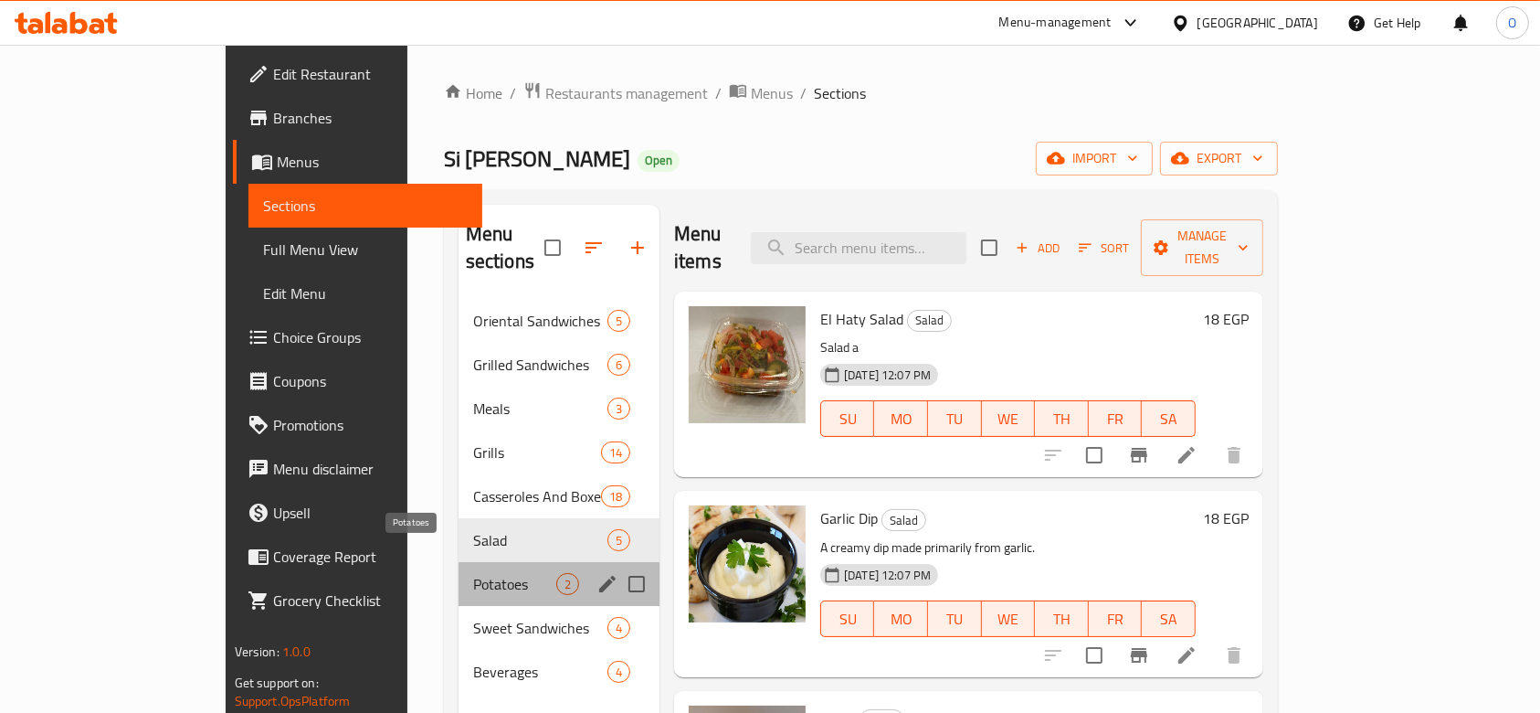
click at [473, 573] on span "Potatoes" at bounding box center [514, 584] width 83 height 22
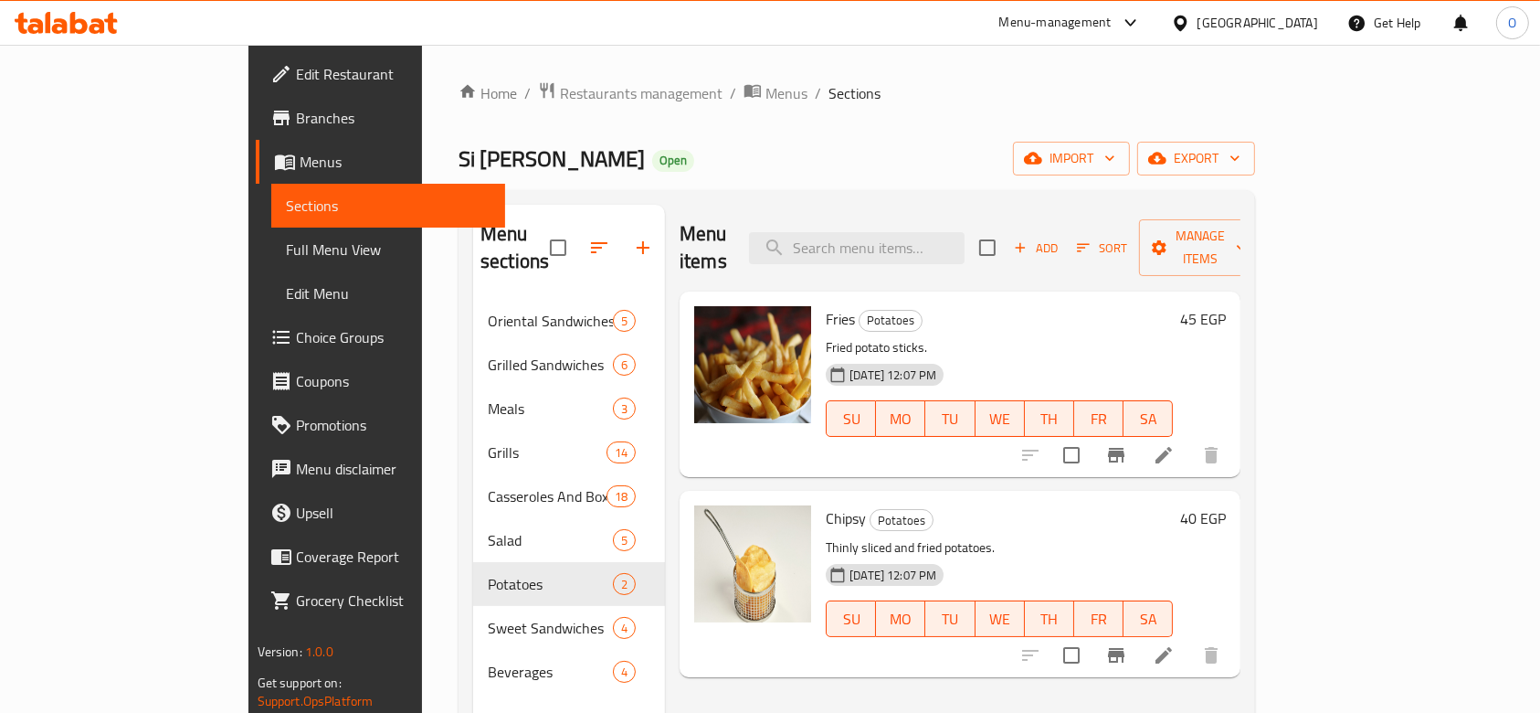
scroll to position [256, 0]
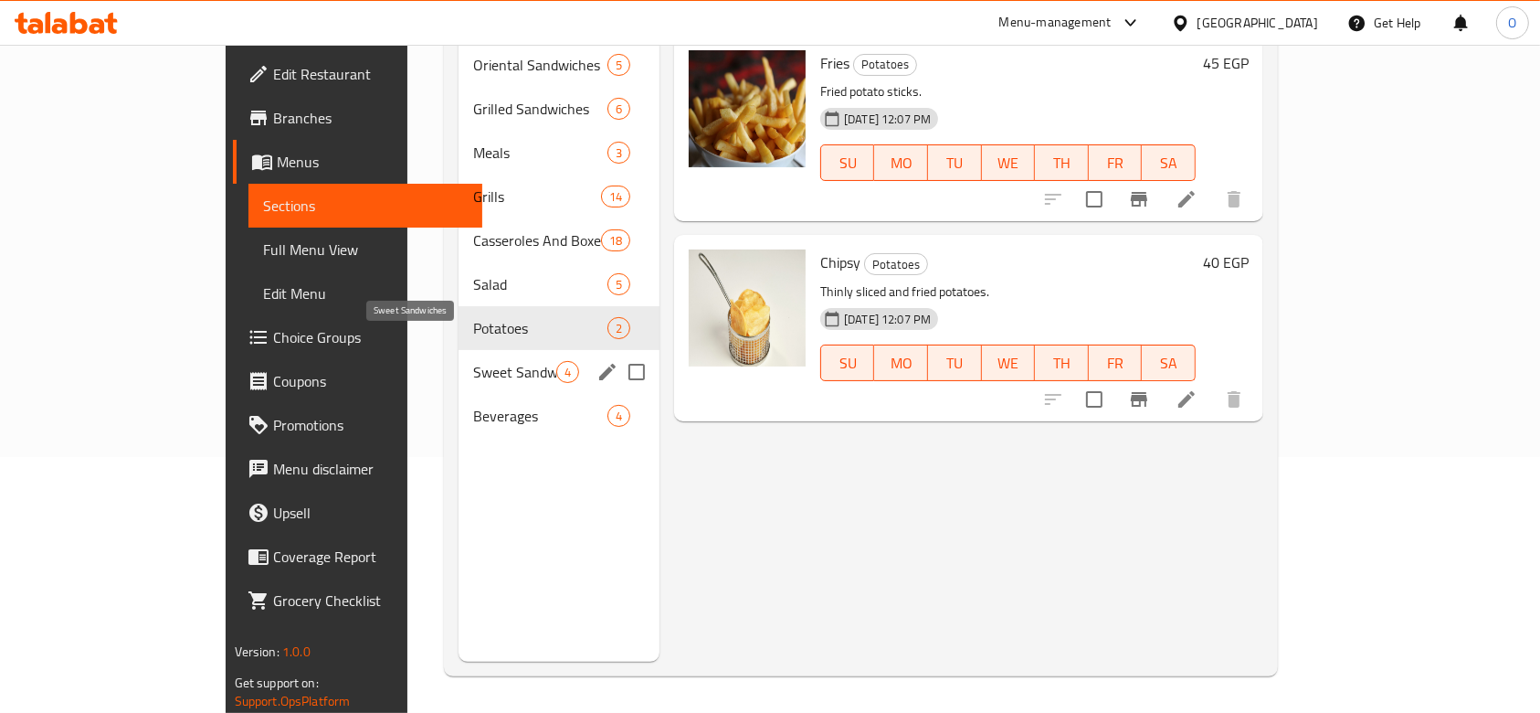
click at [473, 361] on span "Sweet Sandwiches" at bounding box center [514, 372] width 83 height 22
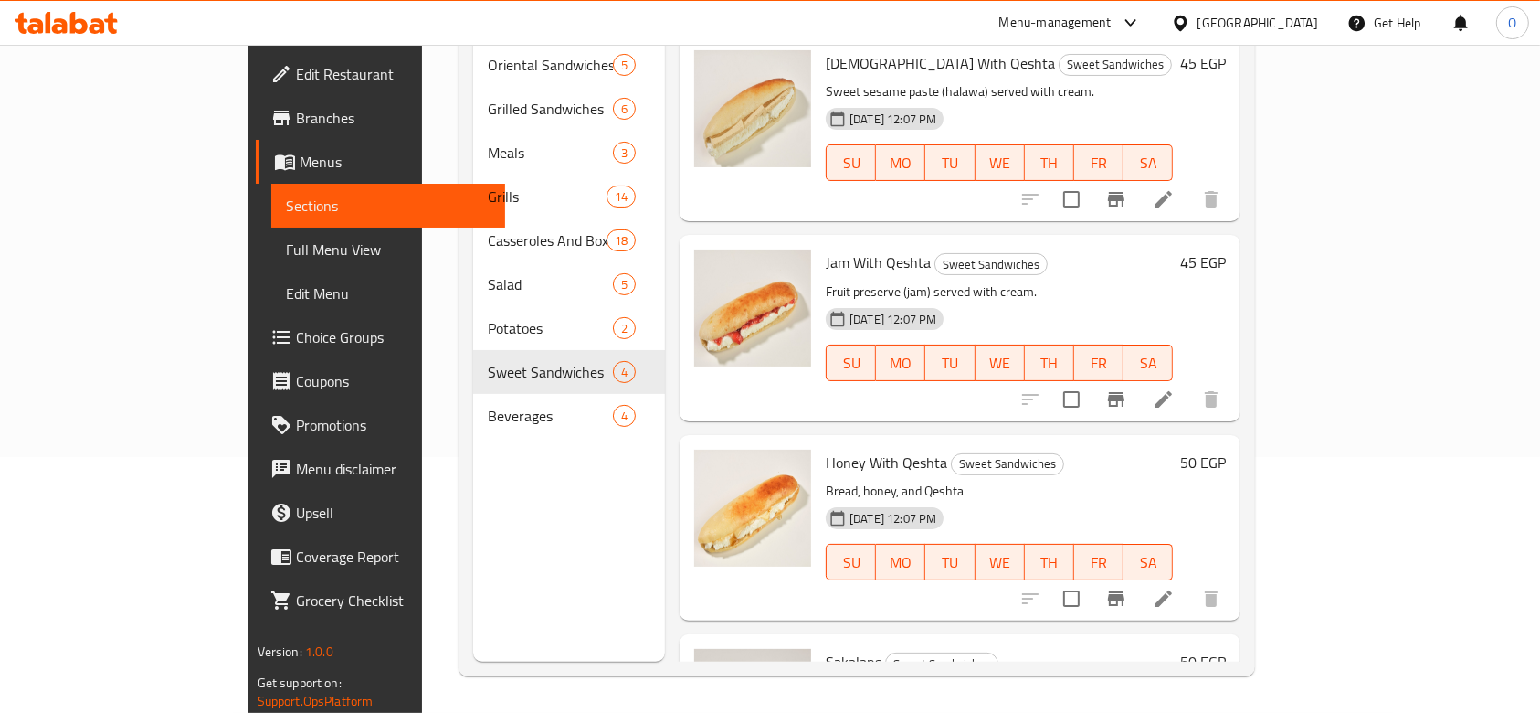
scroll to position [131, 0]
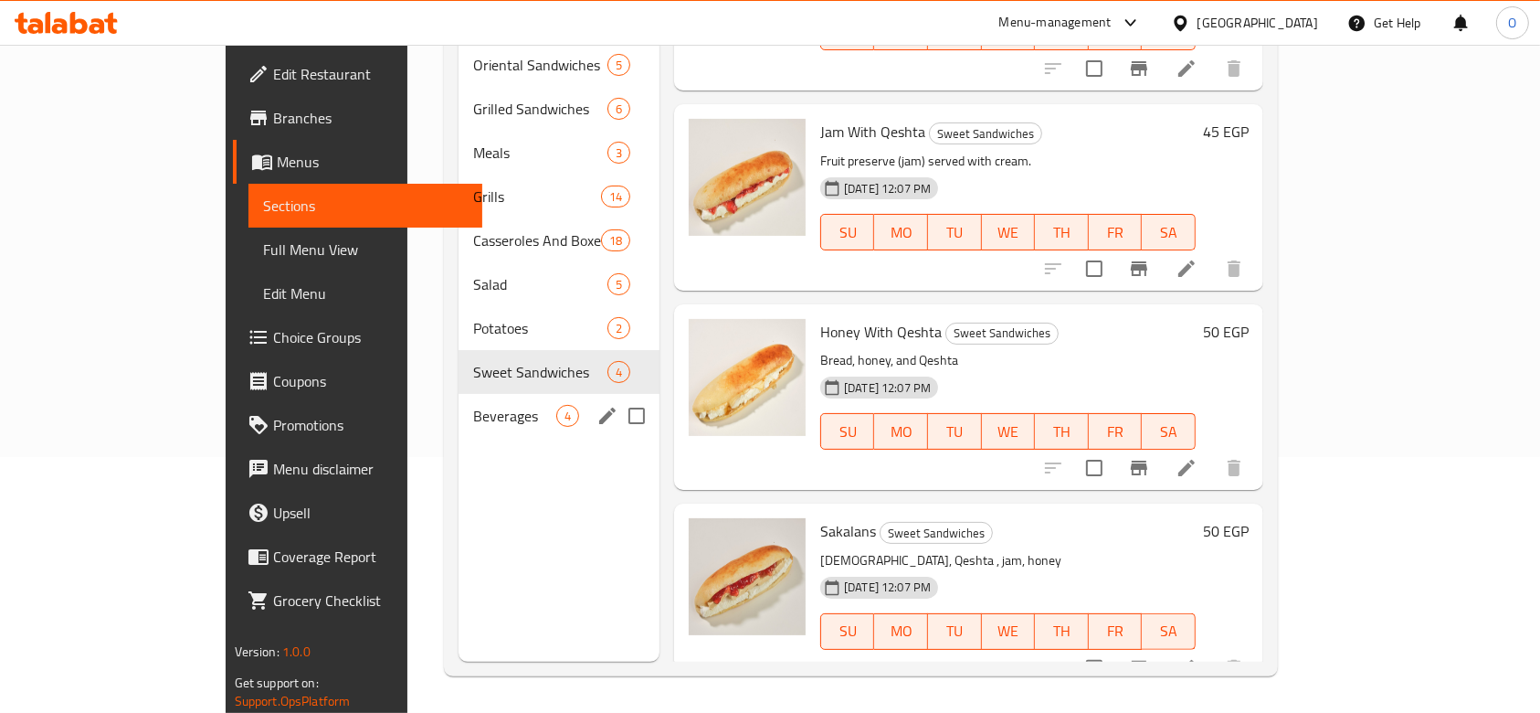
click at [459, 394] on div "Beverages 4" at bounding box center [559, 416] width 201 height 44
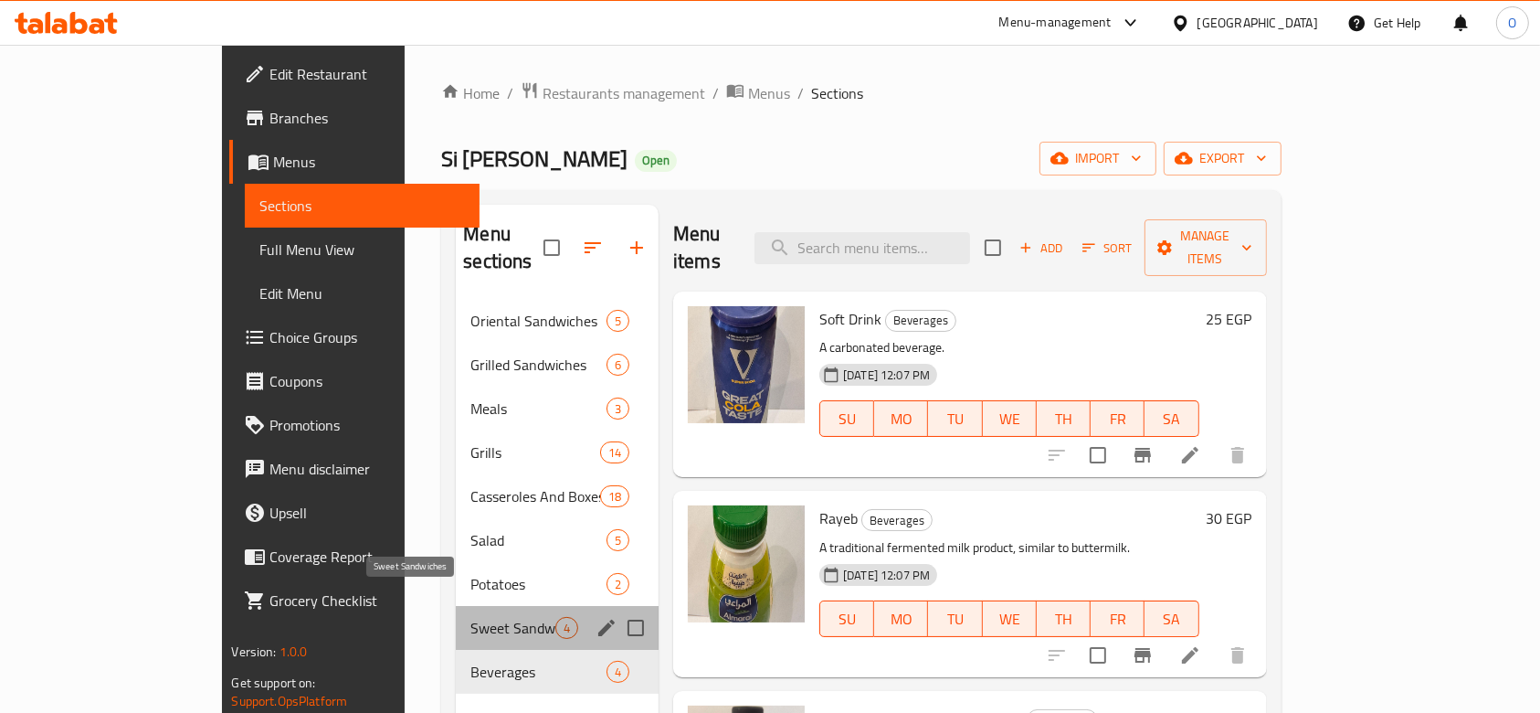
click at [471, 617] on span "Sweet Sandwiches" at bounding box center [513, 628] width 85 height 22
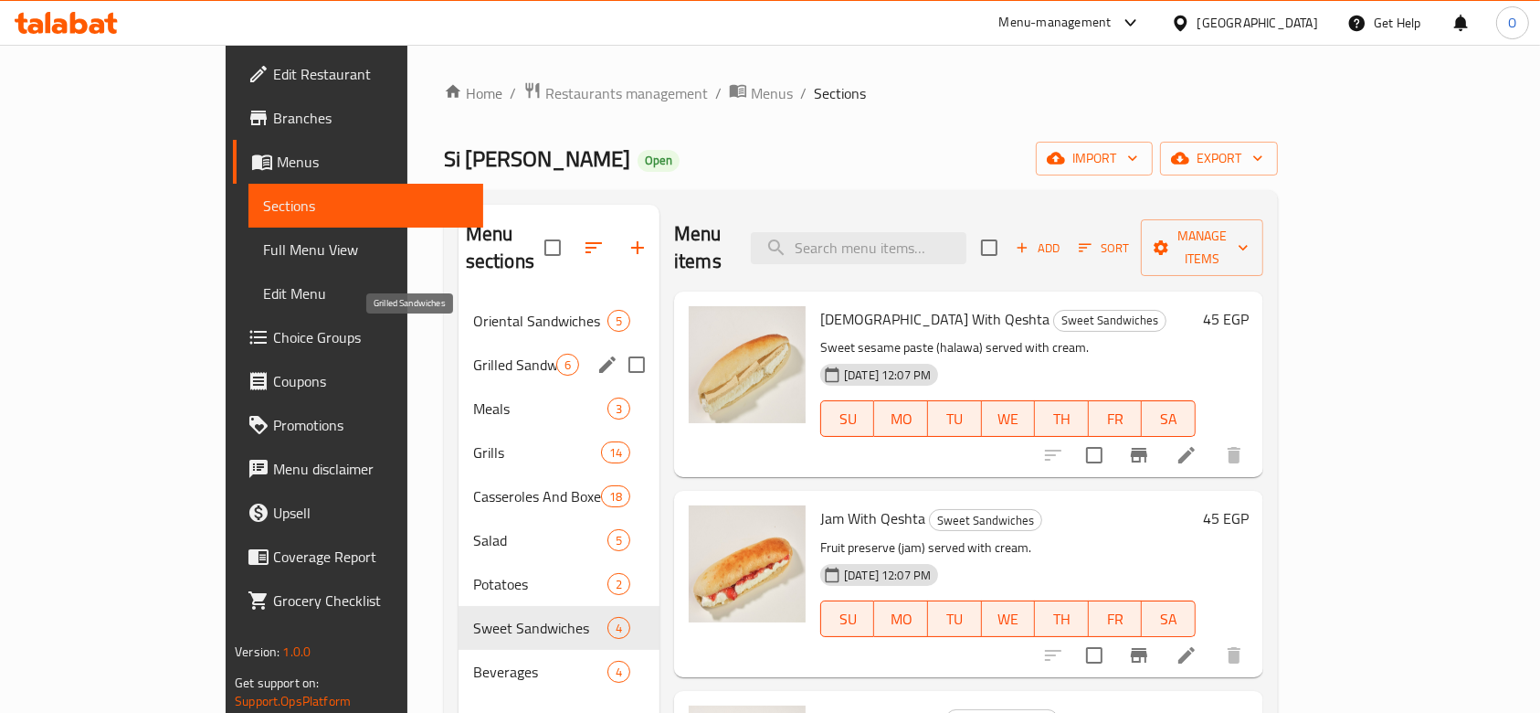
click at [476, 354] on span "Grilled Sandwiches" at bounding box center [514, 365] width 83 height 22
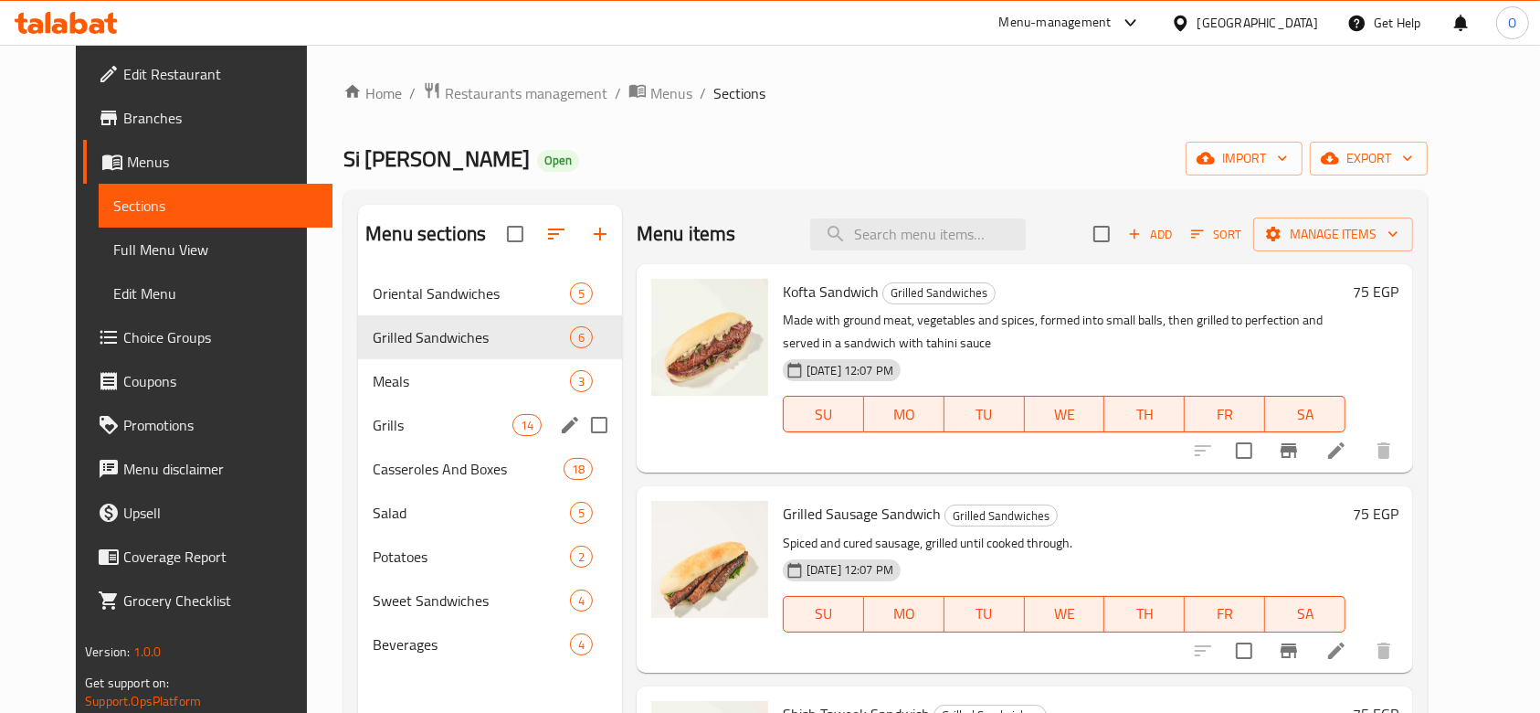
click at [433, 404] on div "Grills 14" at bounding box center [490, 425] width 264 height 44
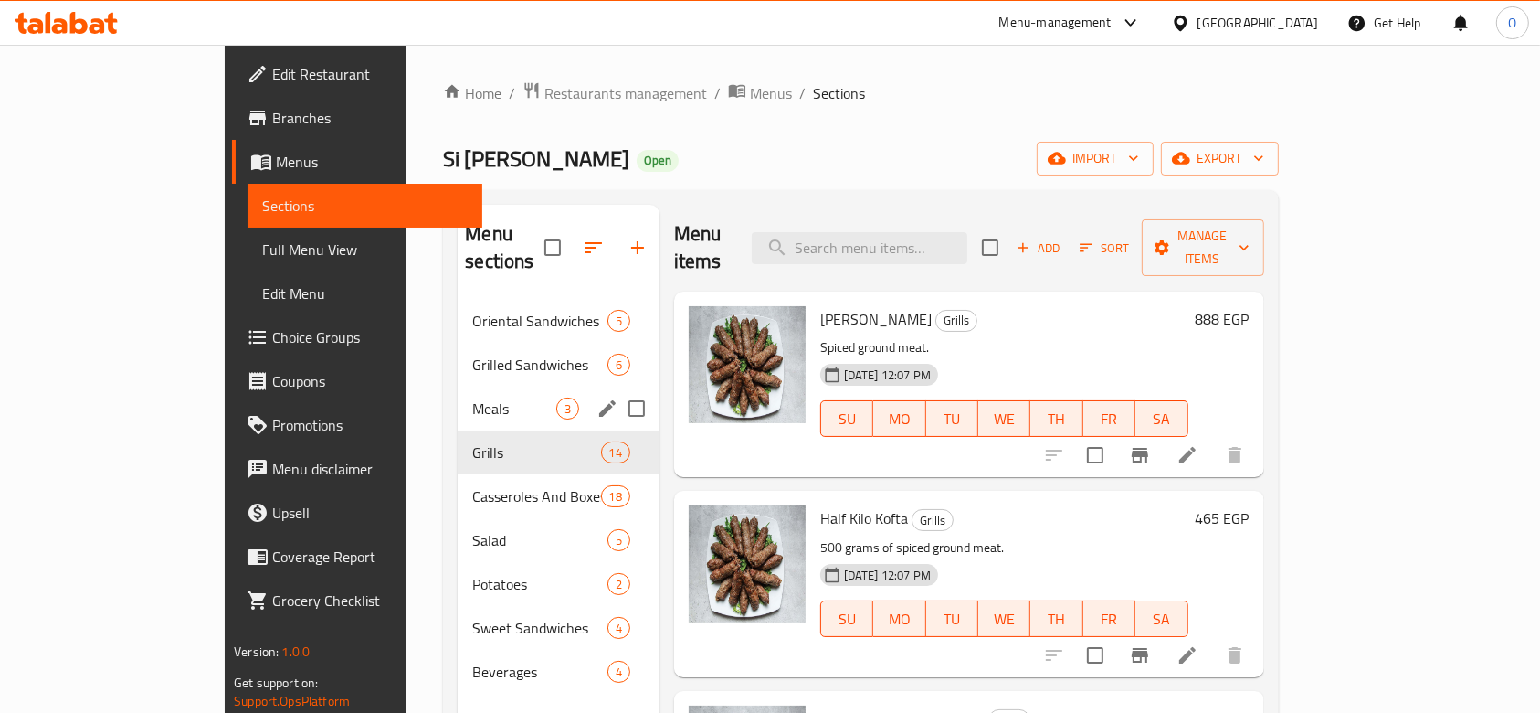
click at [458, 386] on div "Meals 3" at bounding box center [559, 408] width 202 height 44
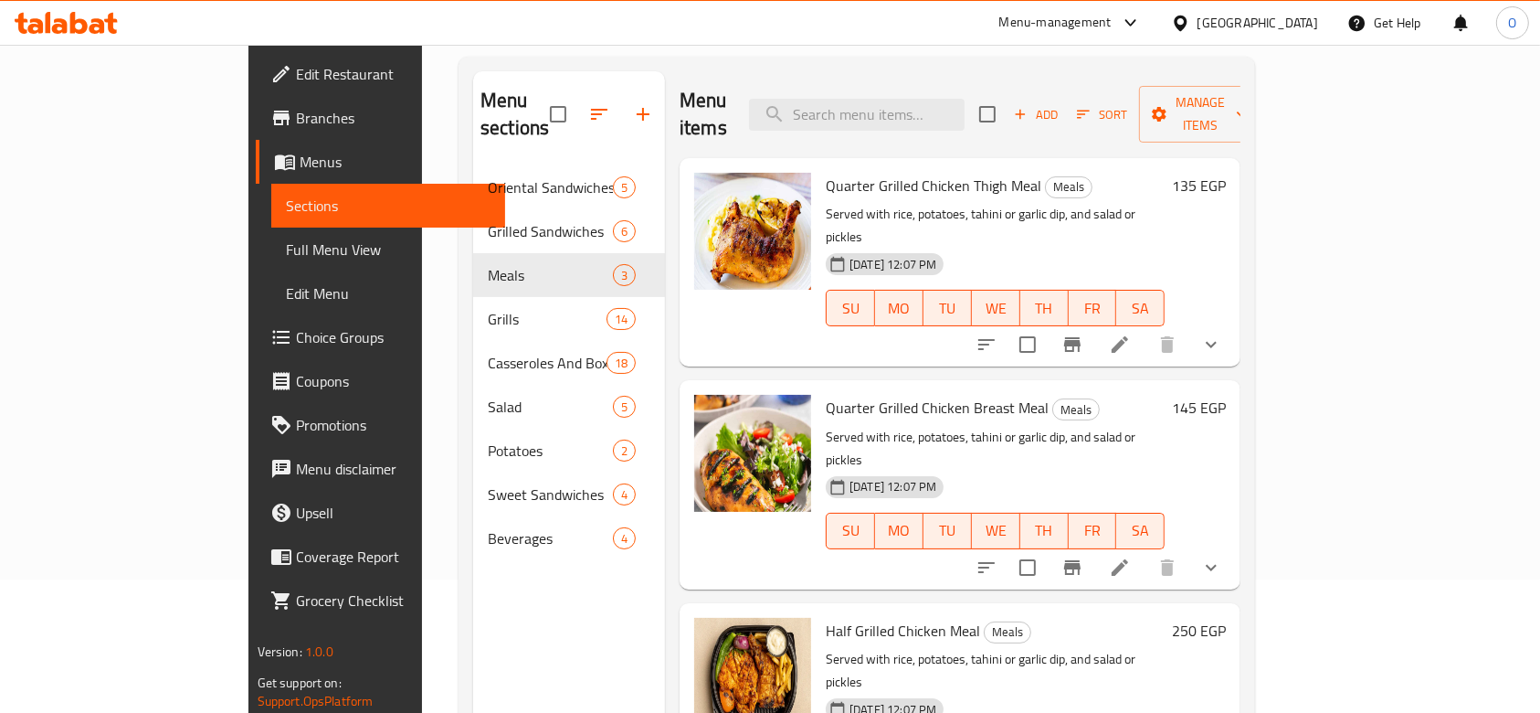
scroll to position [256, 0]
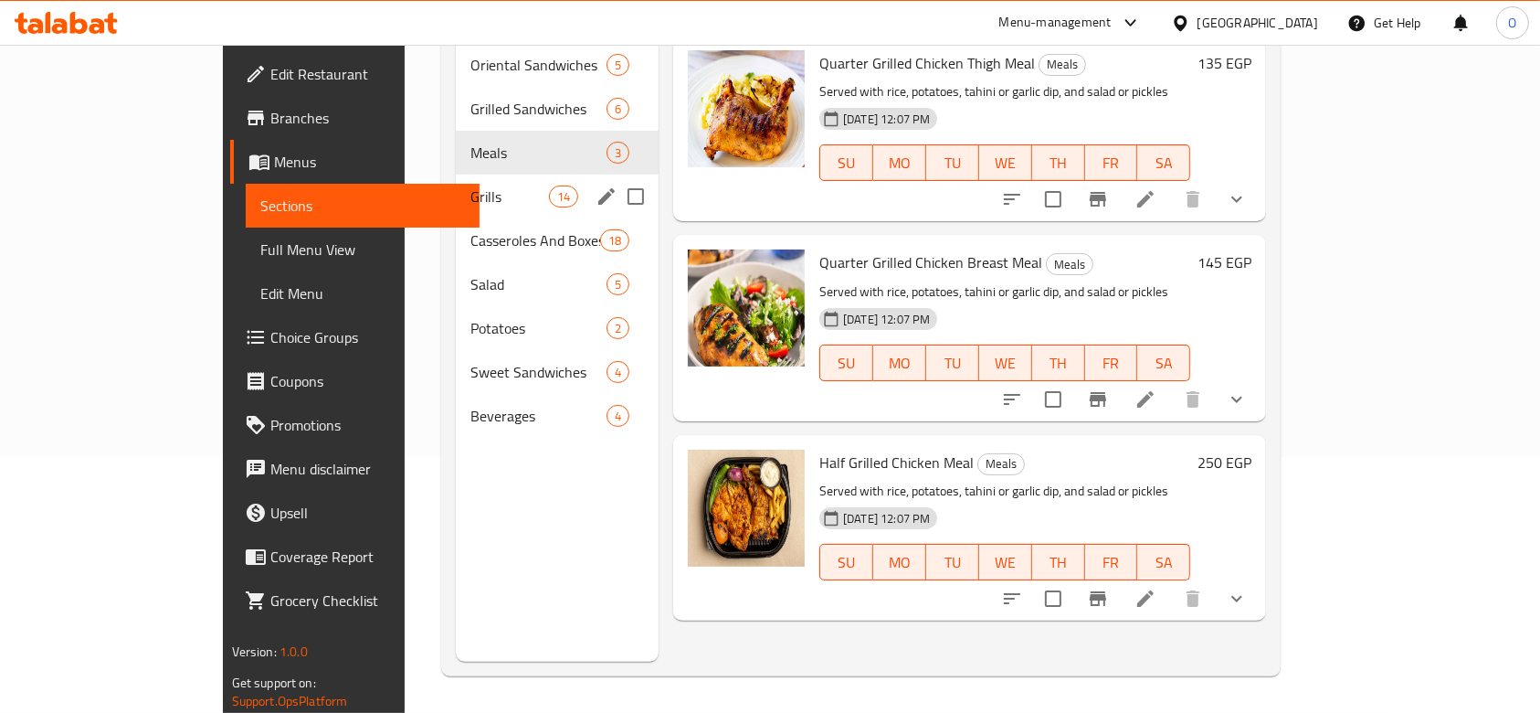
click at [456, 175] on div "Grills 14" at bounding box center [557, 197] width 203 height 44
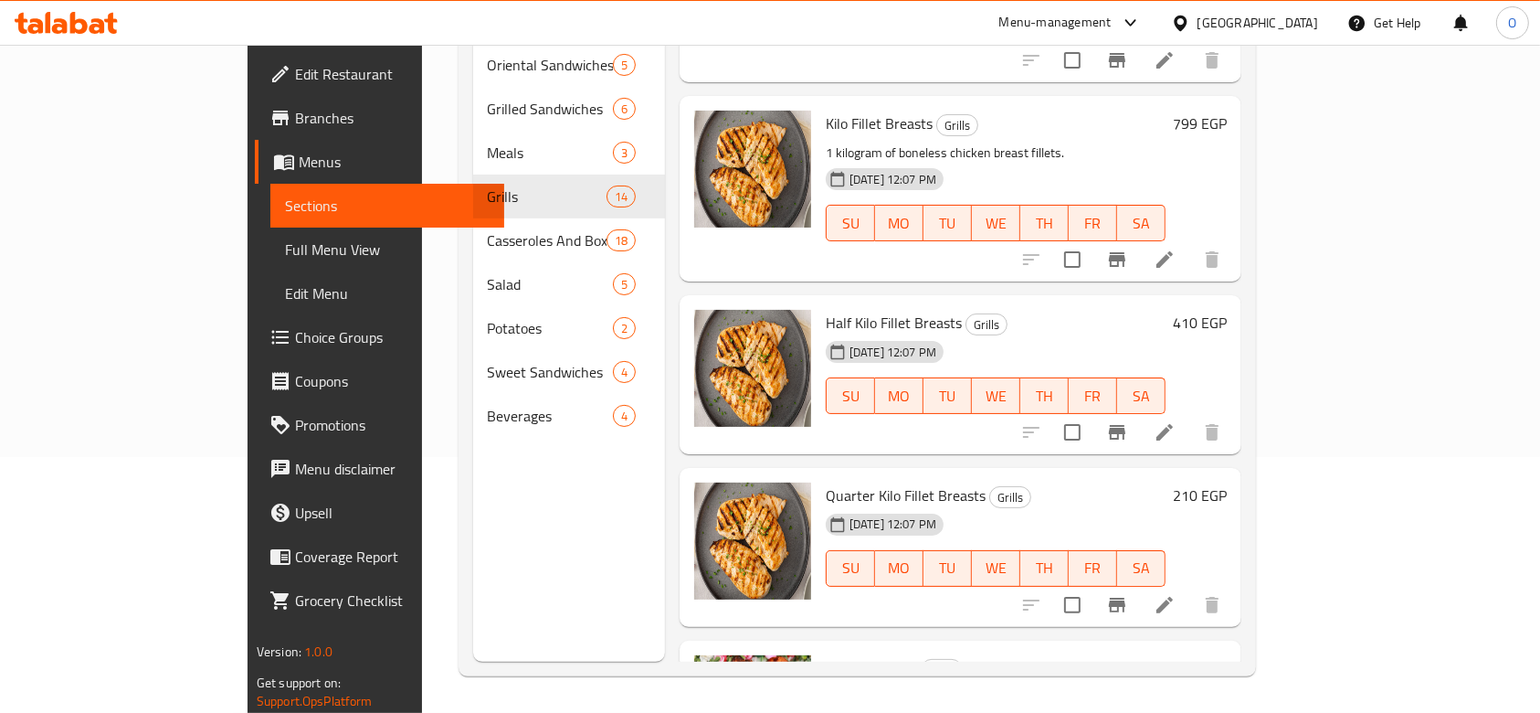
scroll to position [2072, 0]
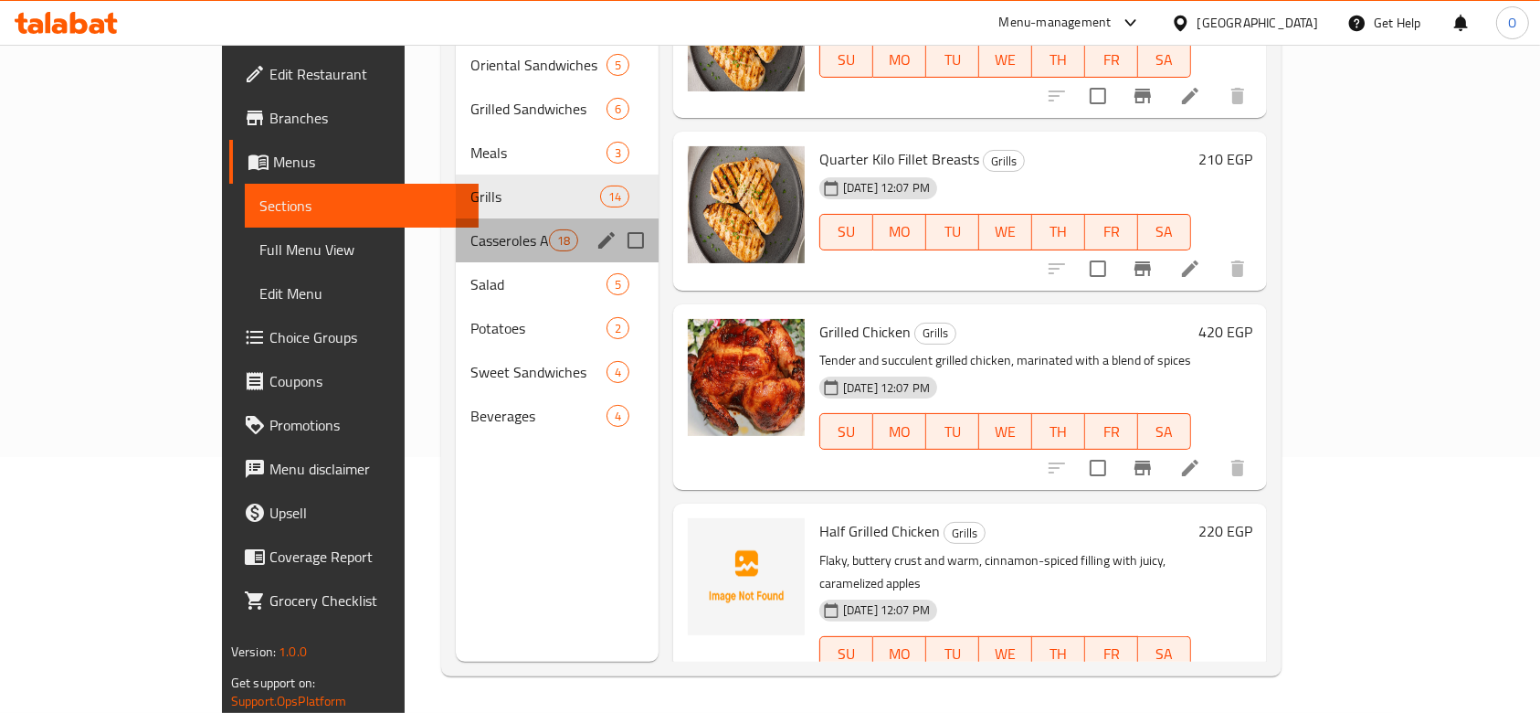
click at [456, 233] on div "Casseroles And Boxes 18" at bounding box center [557, 240] width 203 height 44
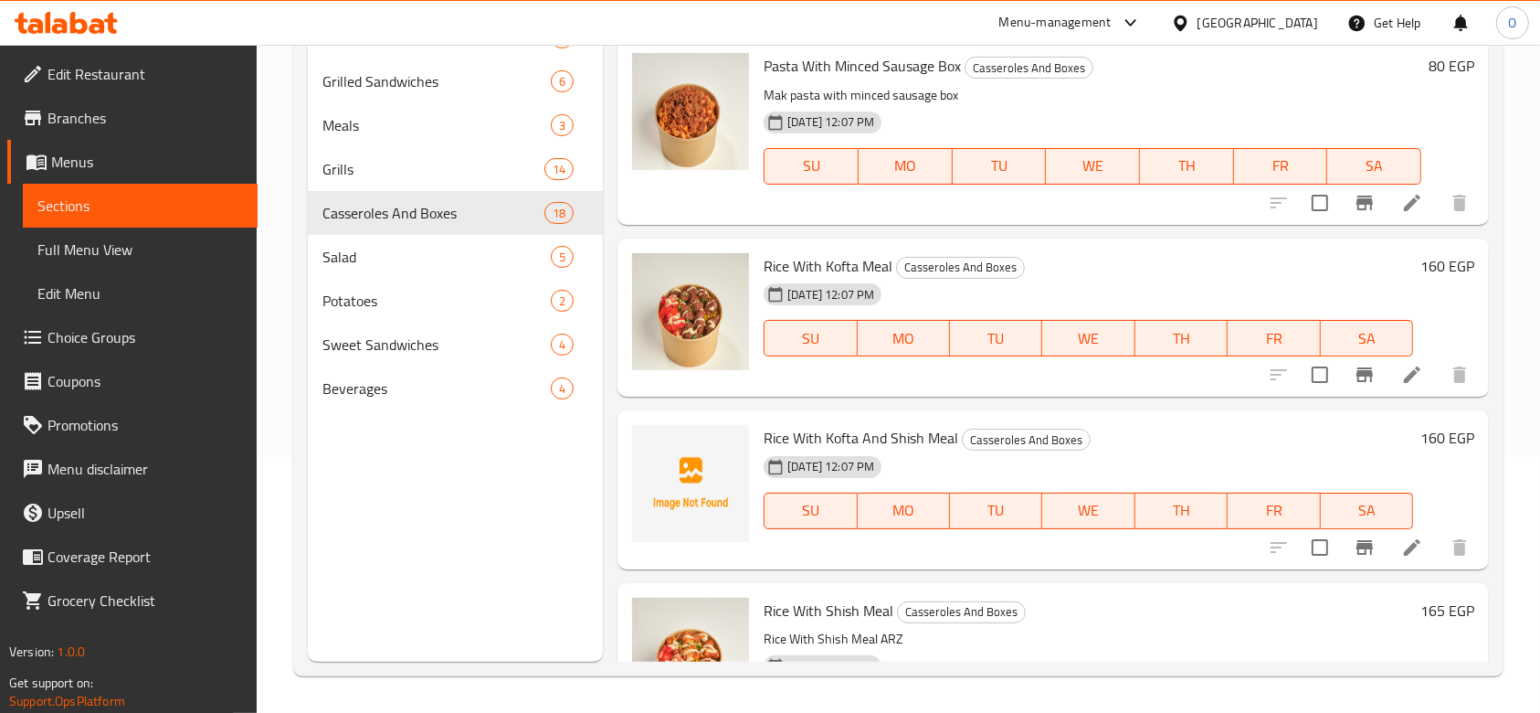
scroll to position [2908, 0]
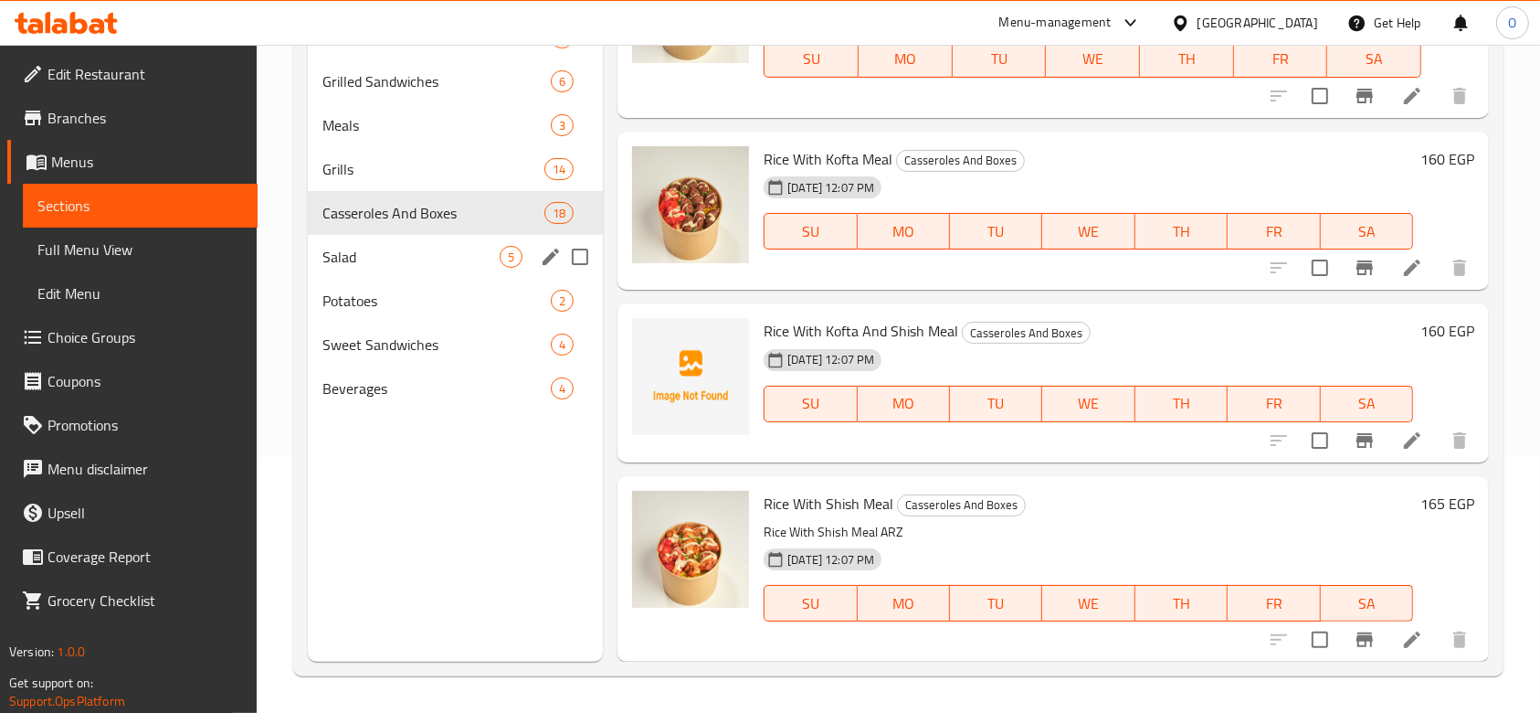
click at [330, 265] on span "Salad" at bounding box center [411, 257] width 177 height 22
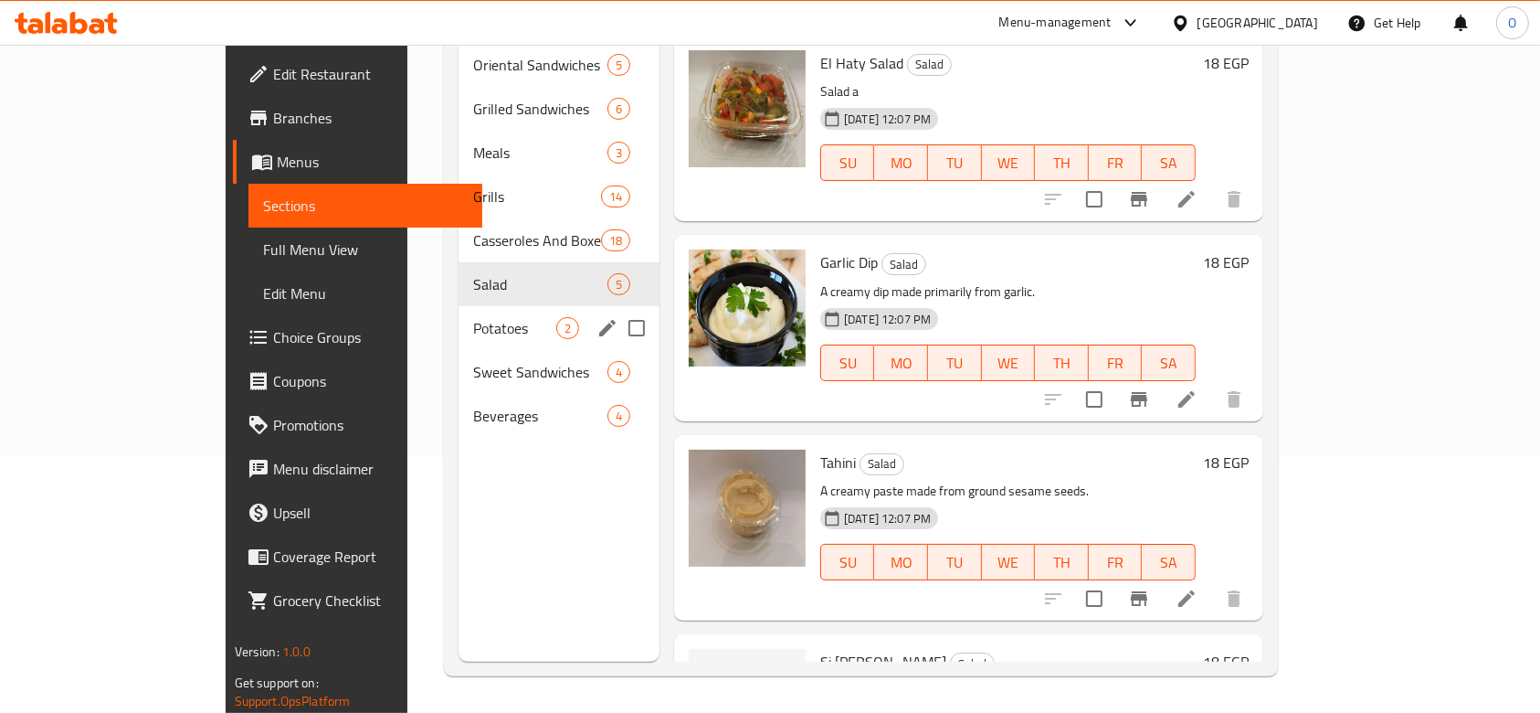
click at [473, 317] on span "Potatoes" at bounding box center [514, 328] width 83 height 22
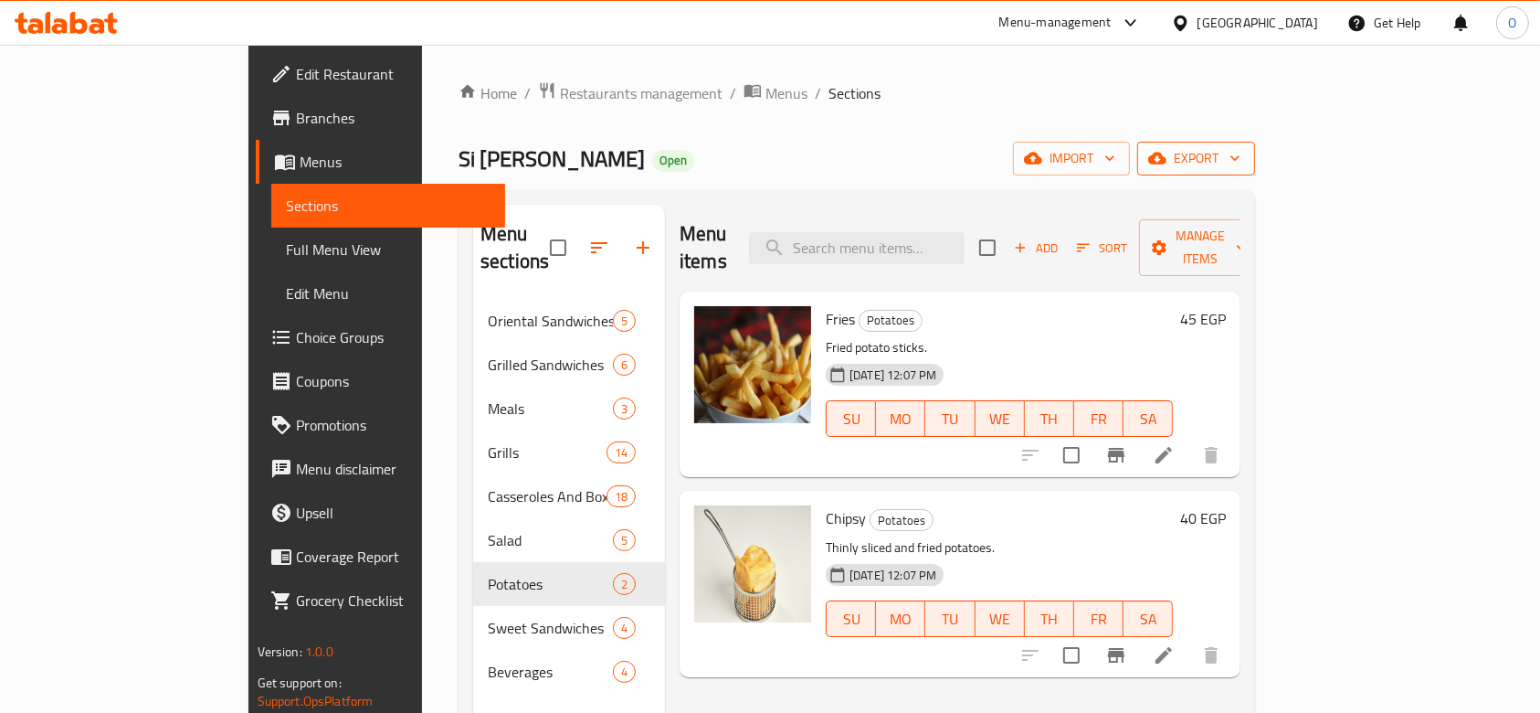
click at [1241, 153] on span "export" at bounding box center [1196, 158] width 89 height 23
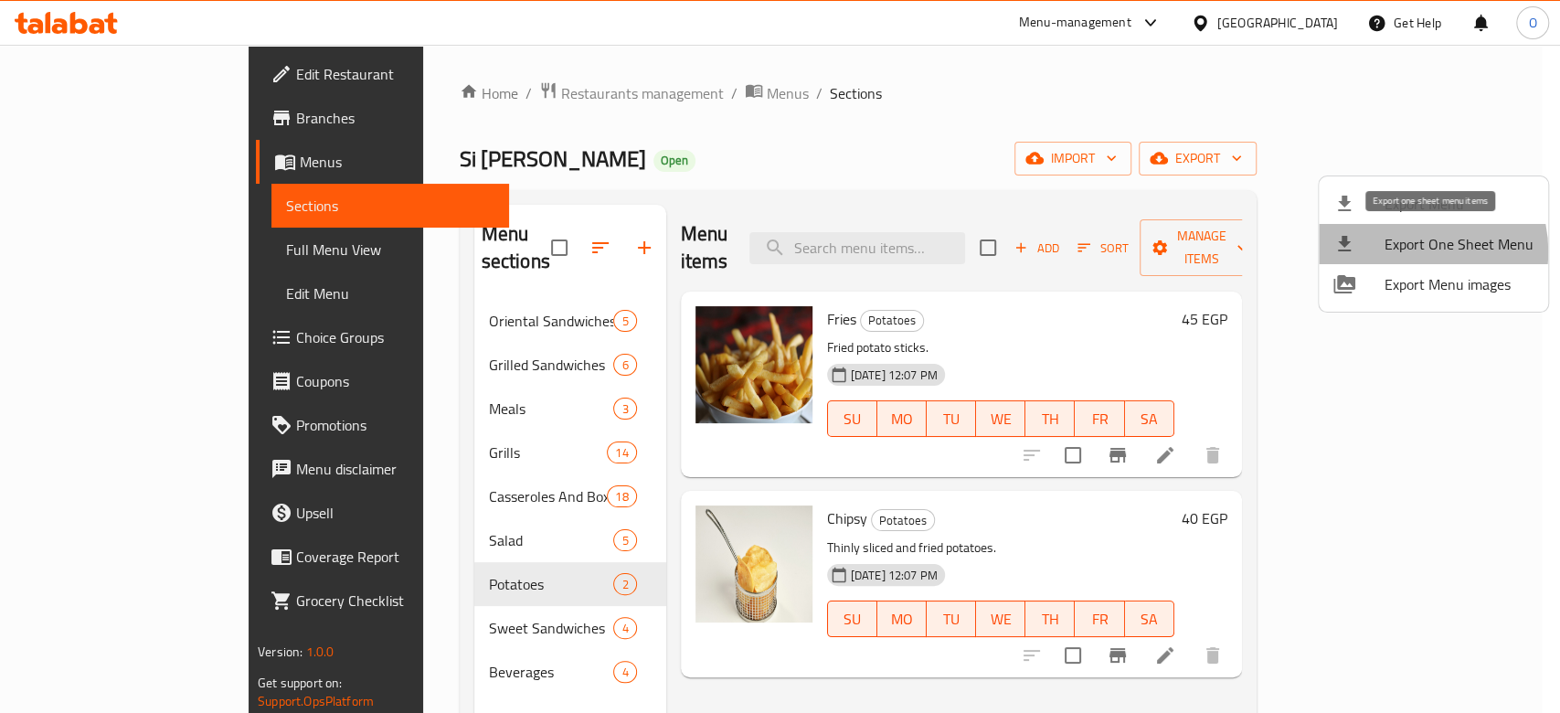
click at [1410, 251] on span "Export One Sheet Menu" at bounding box center [1458, 244] width 149 height 22
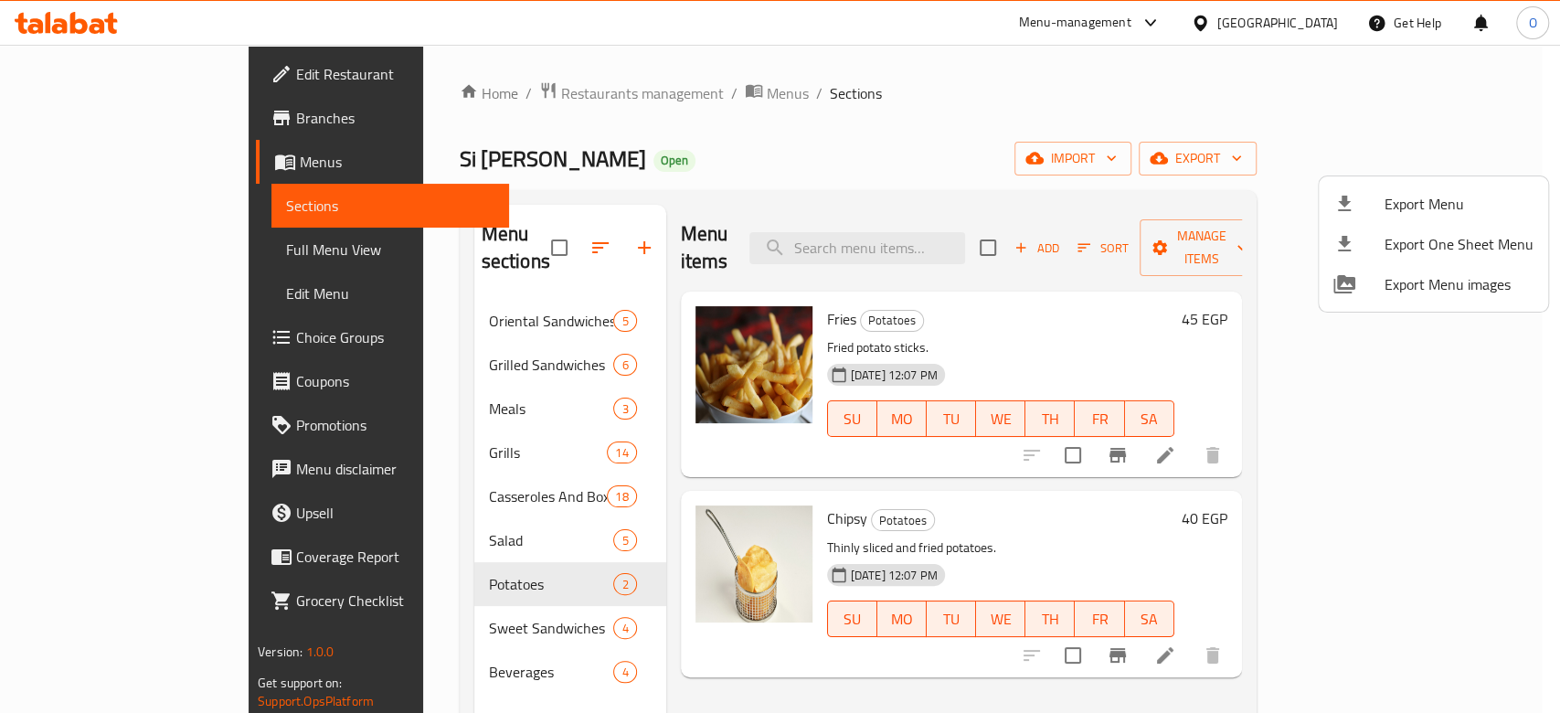
click at [365, 161] on div at bounding box center [780, 356] width 1560 height 713
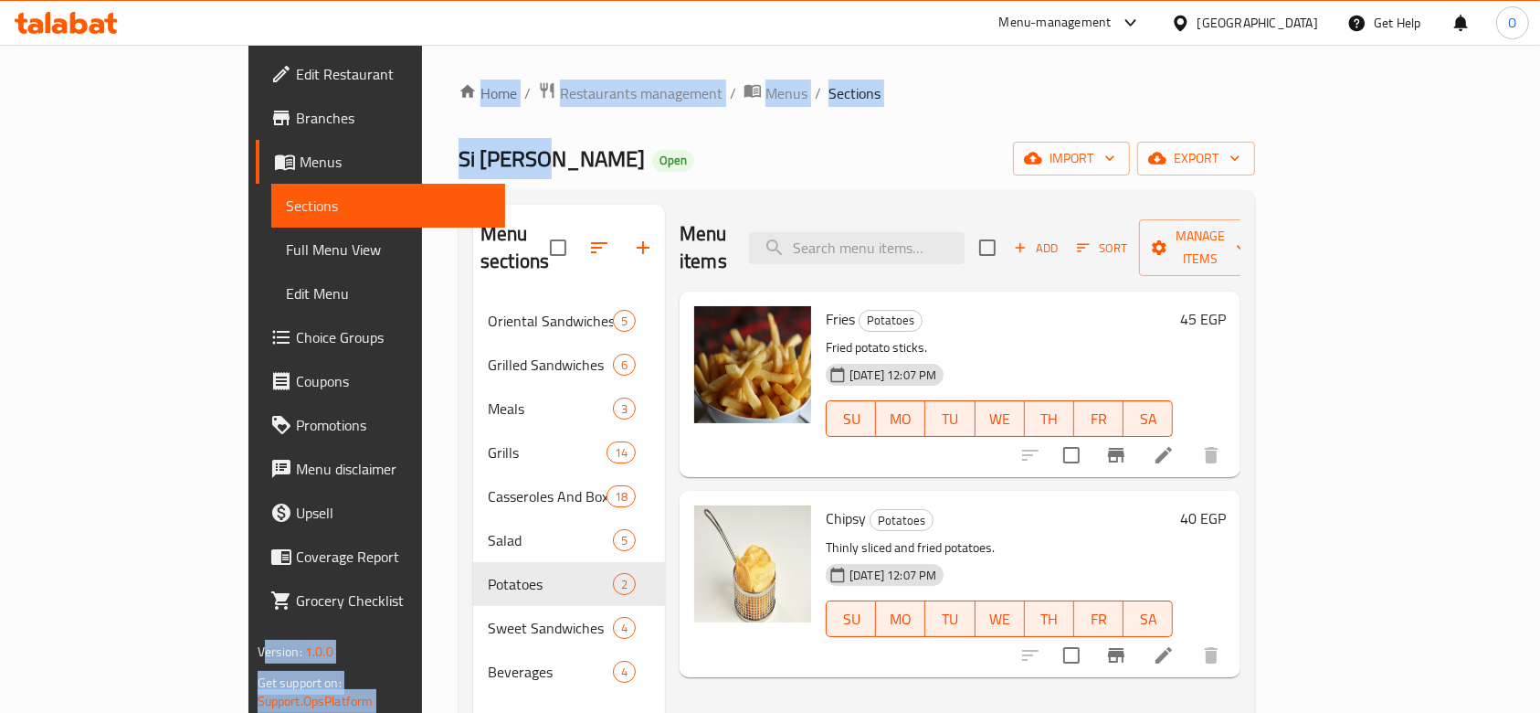
drag, startPoint x: 379, startPoint y: 170, endPoint x: 245, endPoint y: 159, distance: 134.7
click at [249, 160] on div "Edit Restaurant Branches Menus Sections Full Menu View Edit Menu Choice Groups …" at bounding box center [771, 507] width 1044 height 924
click at [459, 160] on span "Si [PERSON_NAME]" at bounding box center [552, 158] width 186 height 41
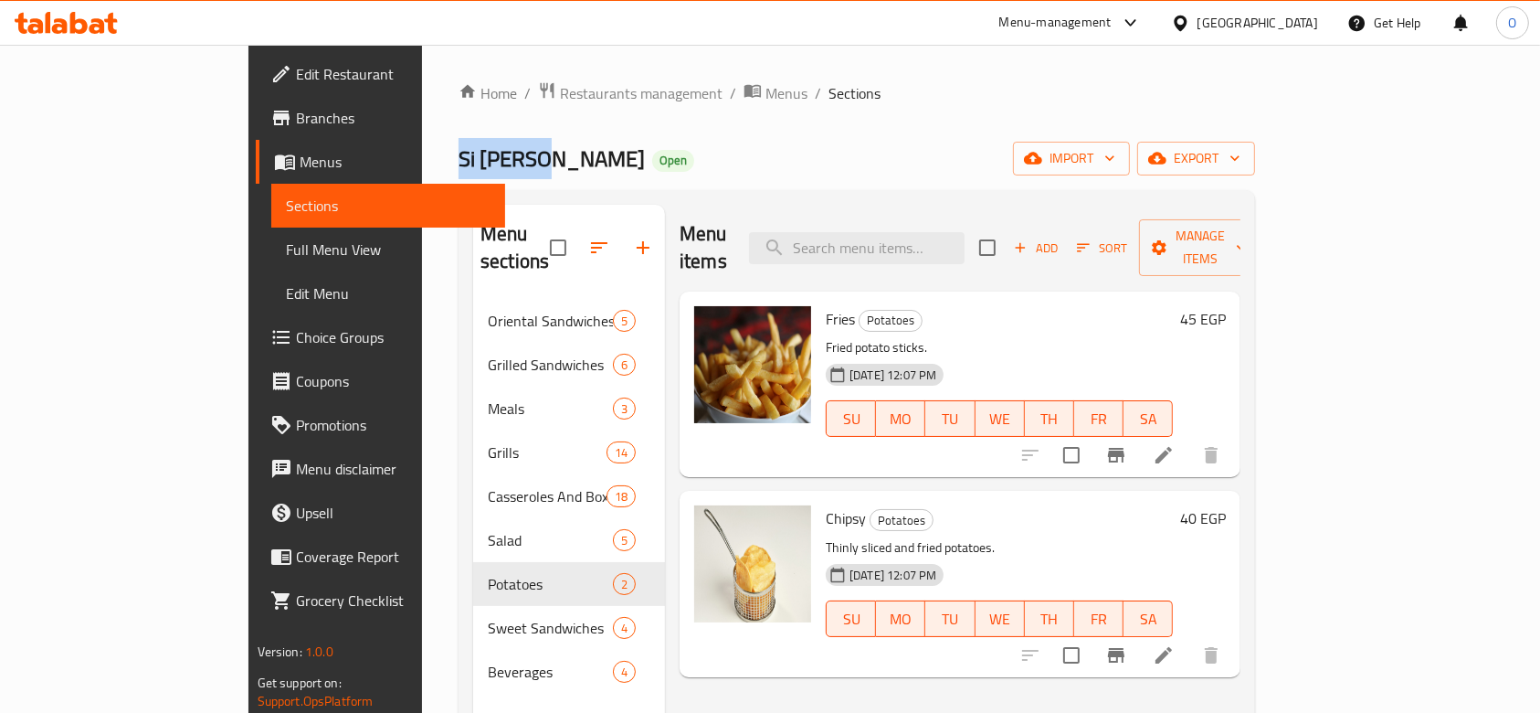
drag, startPoint x: 375, startPoint y: 159, endPoint x: 291, endPoint y: 152, distance: 84.4
click at [422, 152] on div "Home / Restaurants management / Menus / Sections Si [PERSON_NAME] Open import e…" at bounding box center [857, 507] width 870 height 924
copy span "Si [PERSON_NAME]"
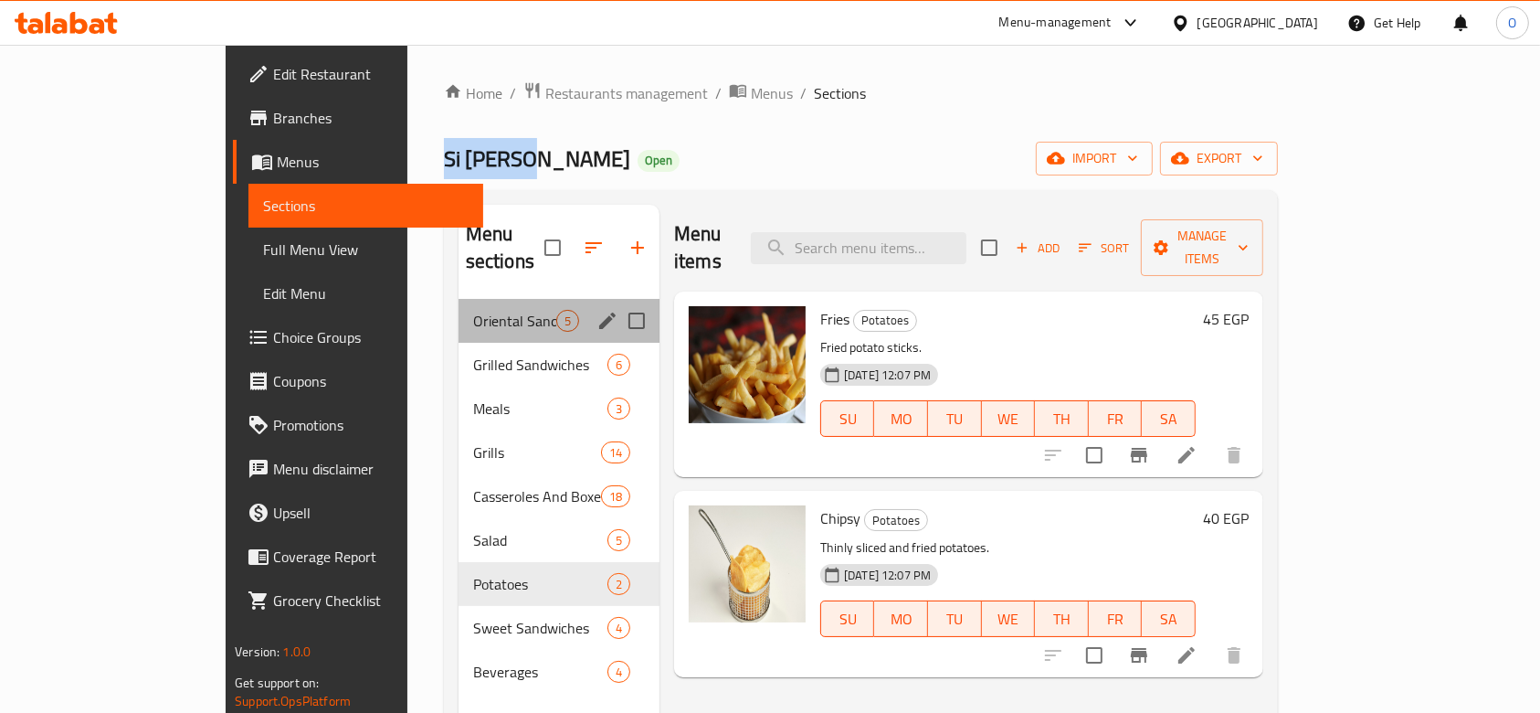
click at [459, 308] on div "Oriental Sandwiches 5" at bounding box center [559, 321] width 201 height 44
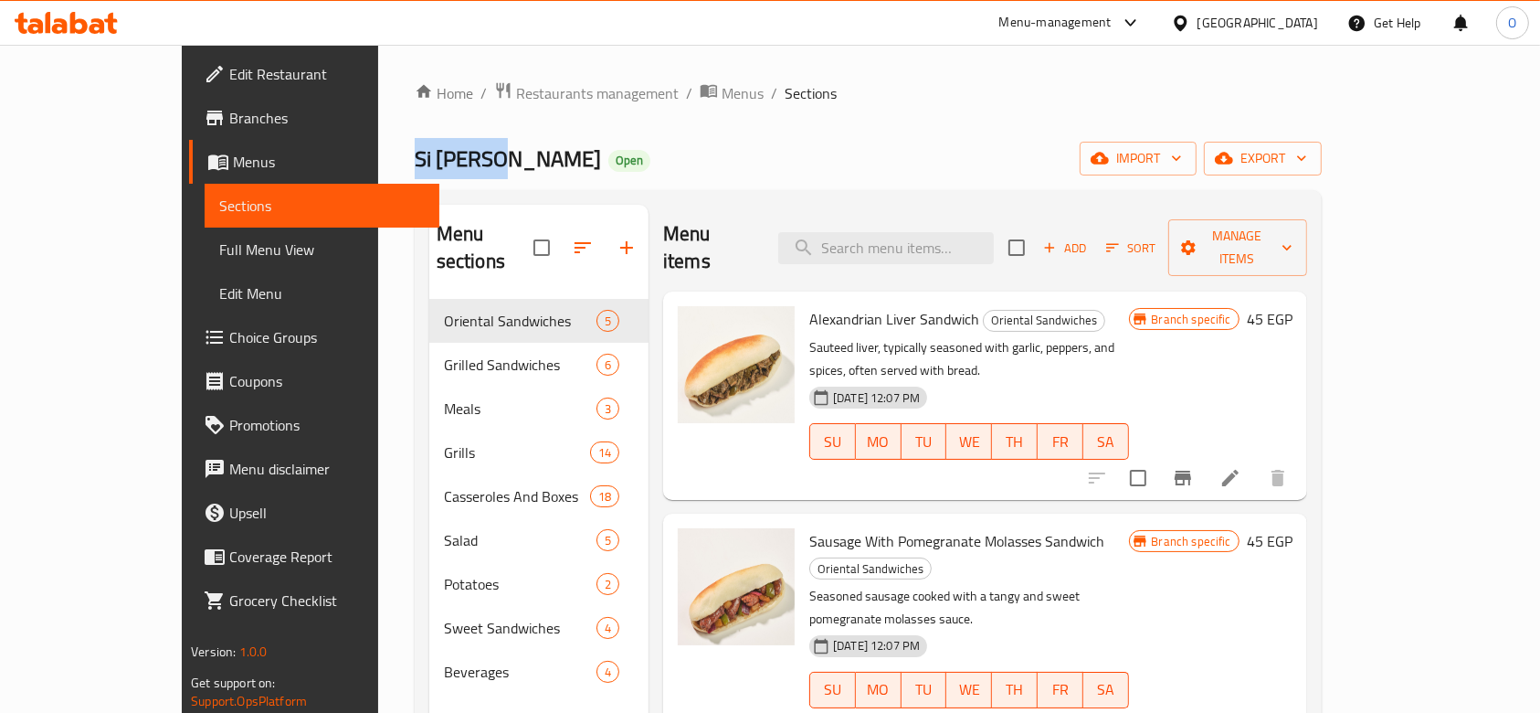
scroll to position [302, 0]
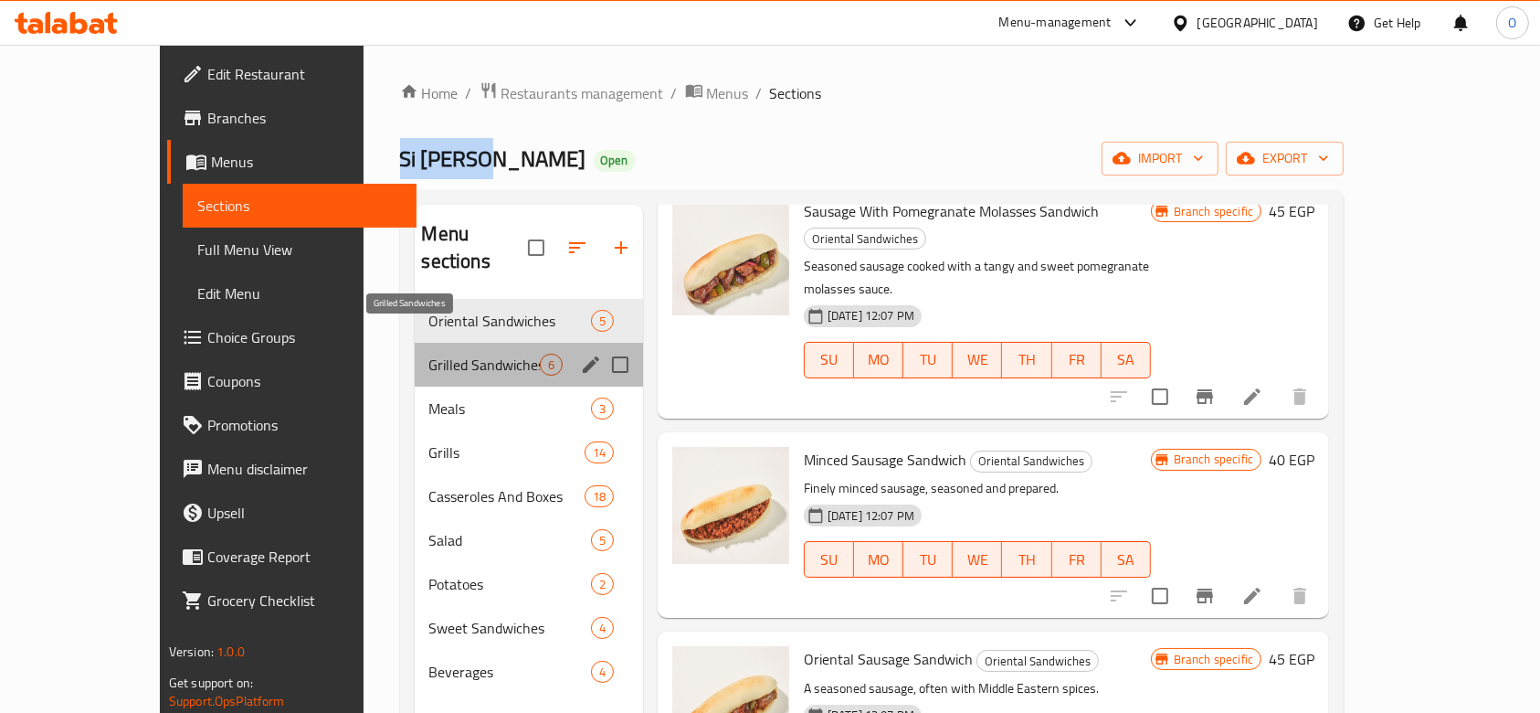
click at [429, 354] on span "Grilled Sandwiches" at bounding box center [484, 365] width 111 height 22
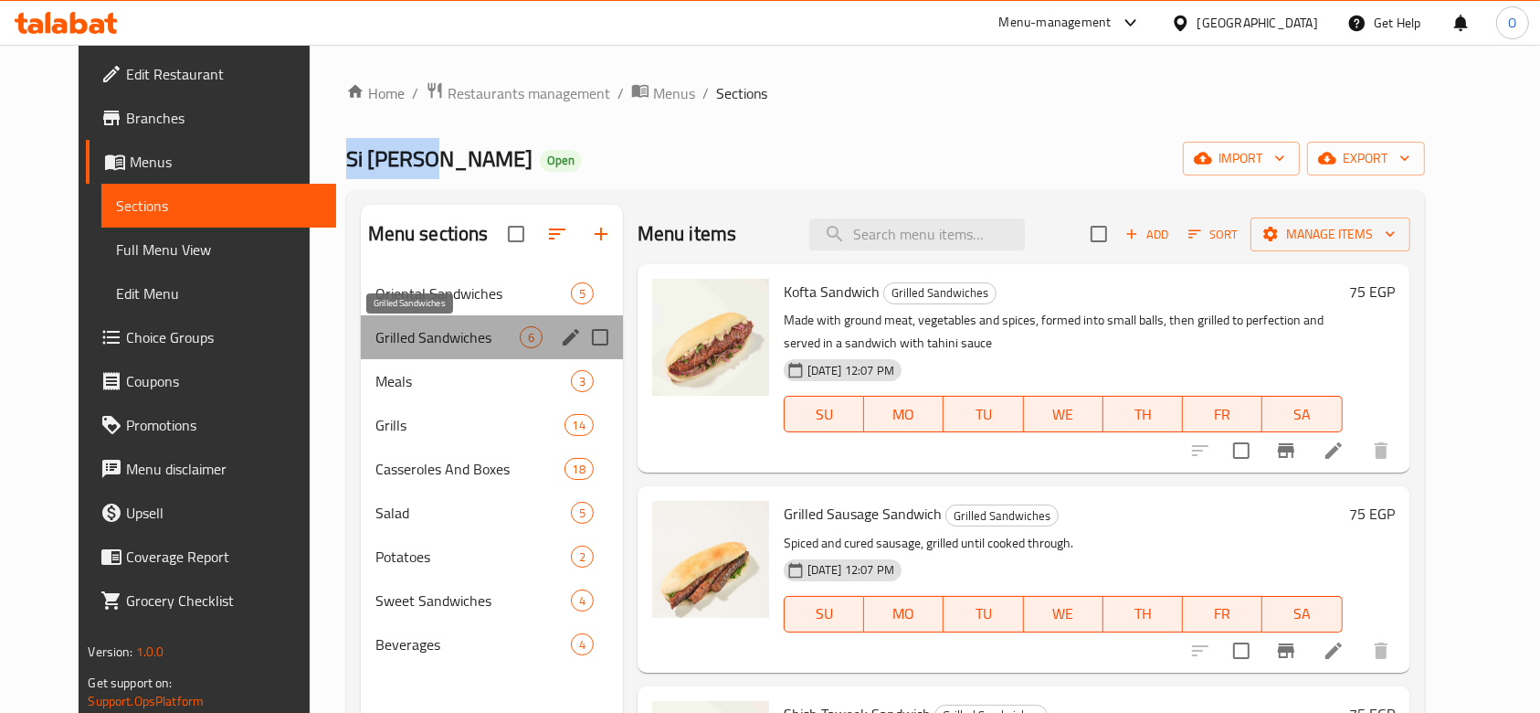
drag, startPoint x: 356, startPoint y: 326, endPoint x: 329, endPoint y: 328, distance: 27.5
click at [375, 328] on span "Grilled Sandwiches" at bounding box center [447, 337] width 144 height 22
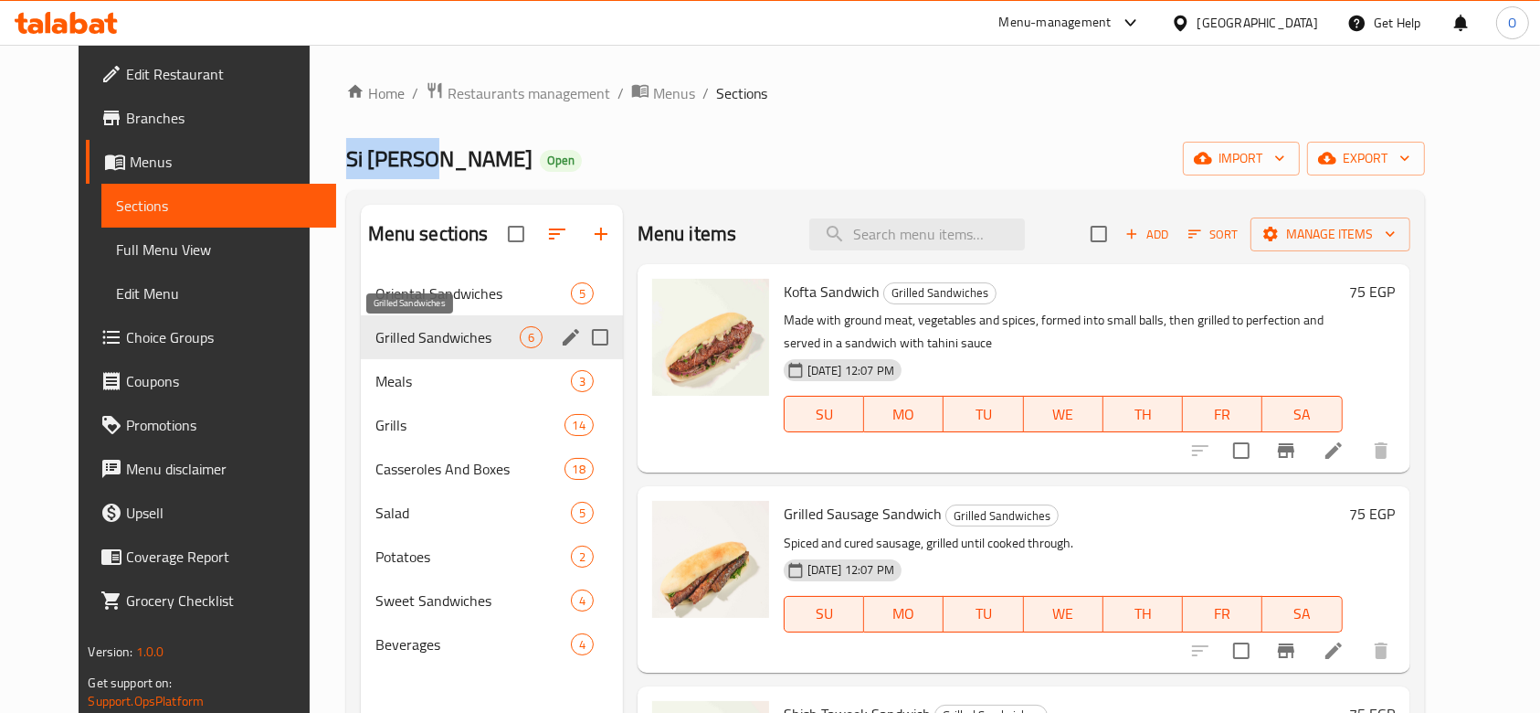
drag, startPoint x: 385, startPoint y: 336, endPoint x: 371, endPoint y: 347, distance: 17.6
click at [375, 347] on span "Grilled Sandwiches" at bounding box center [447, 337] width 144 height 22
click at [560, 342] on icon "edit" at bounding box center [571, 337] width 22 height 22
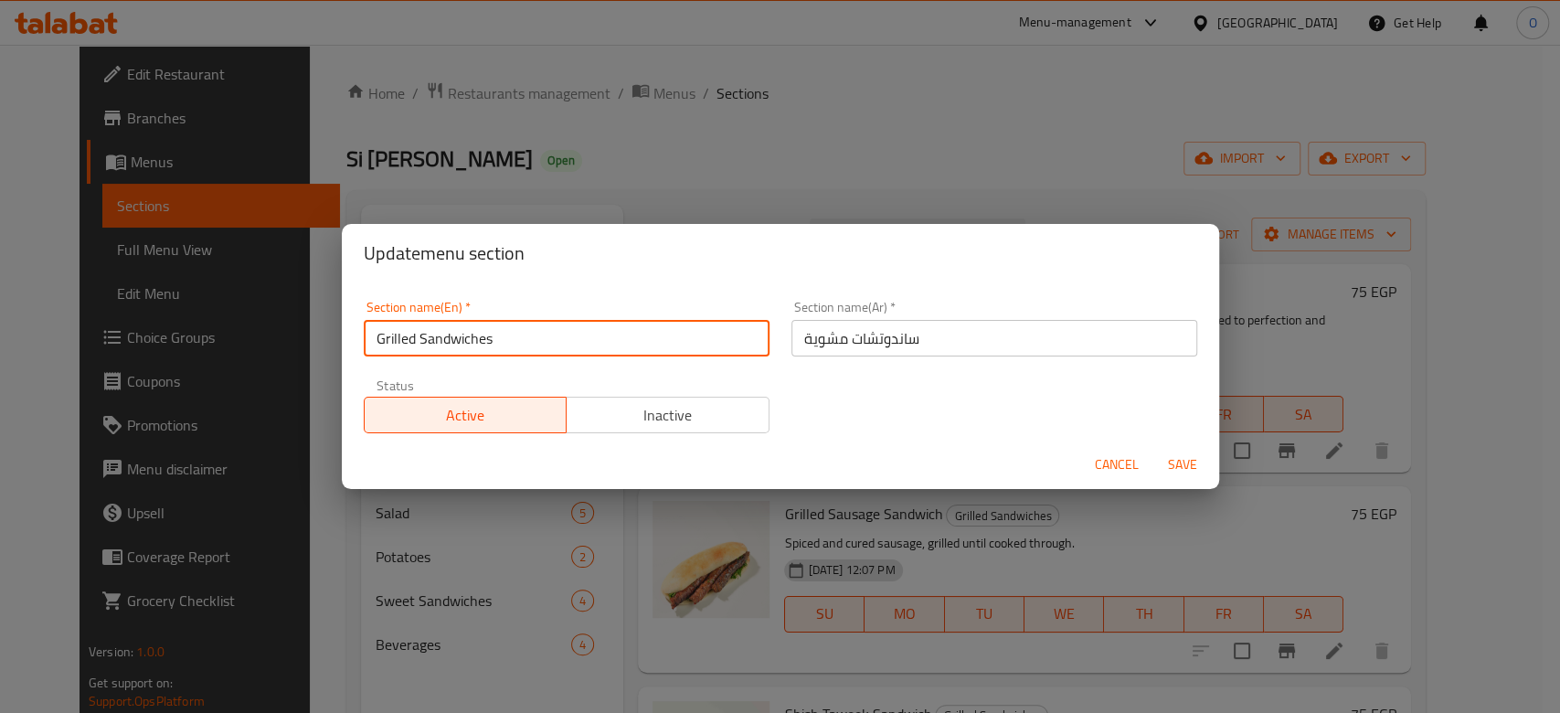
click at [560, 346] on input "Grilled Sandwiches" at bounding box center [567, 338] width 406 height 37
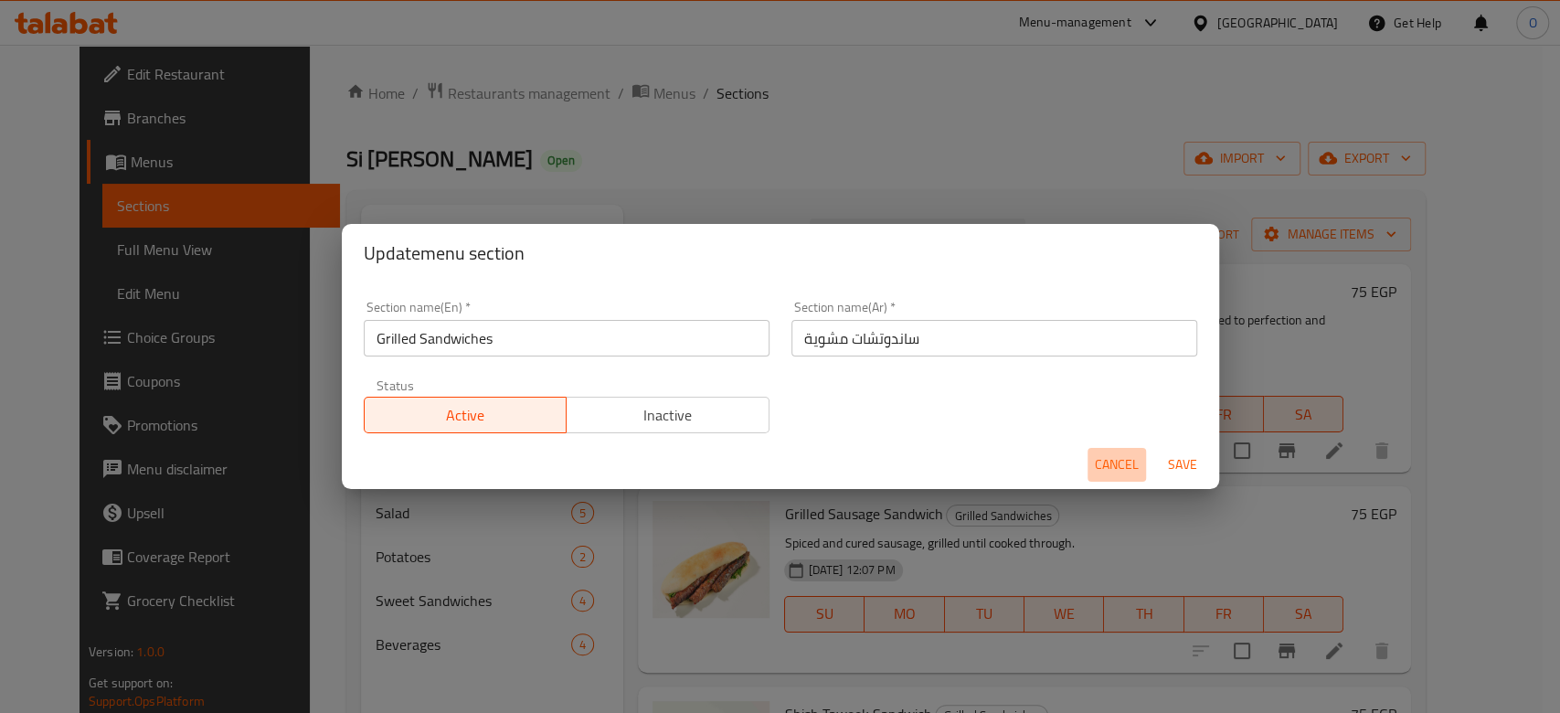
click at [1117, 464] on span "Cancel" at bounding box center [1117, 464] width 44 height 23
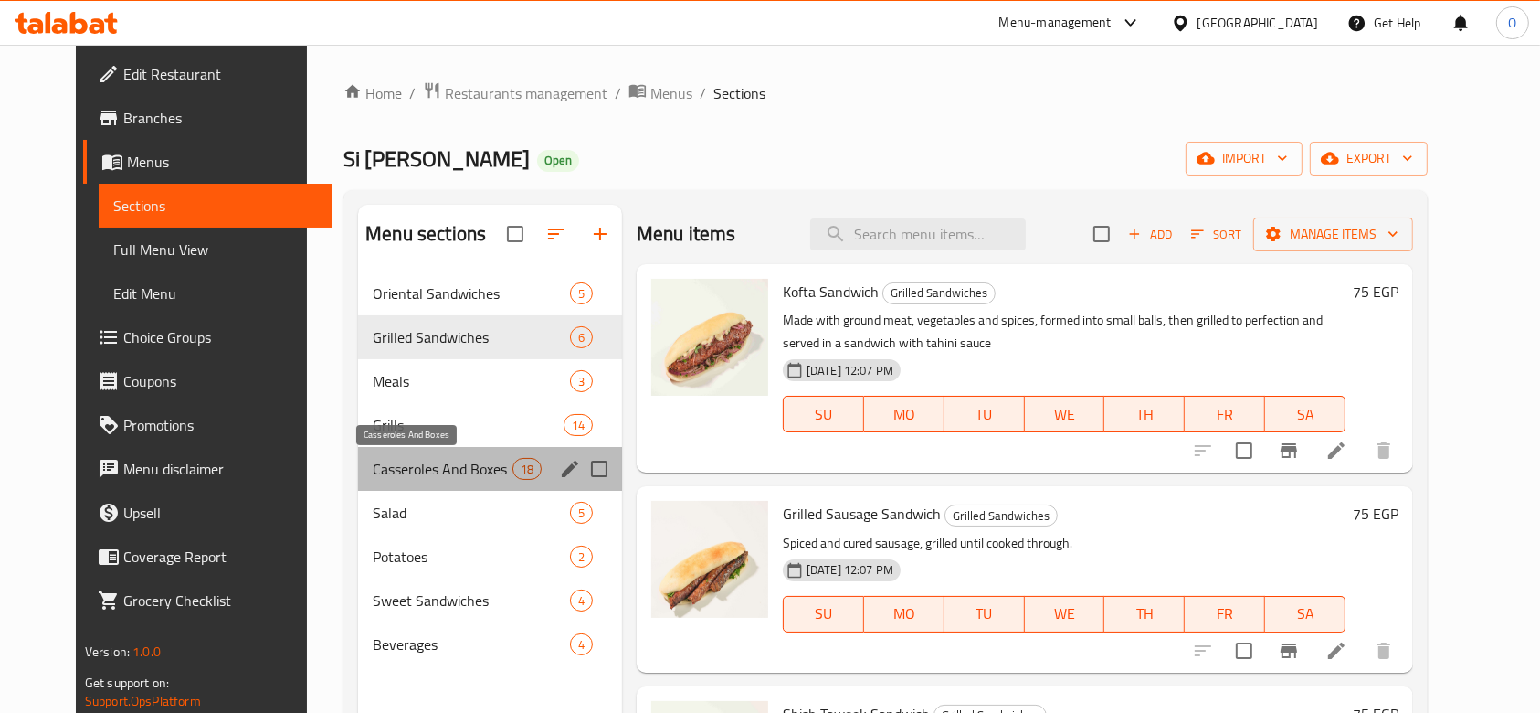
click at [375, 470] on span "Casseroles And Boxes" at bounding box center [442, 469] width 139 height 22
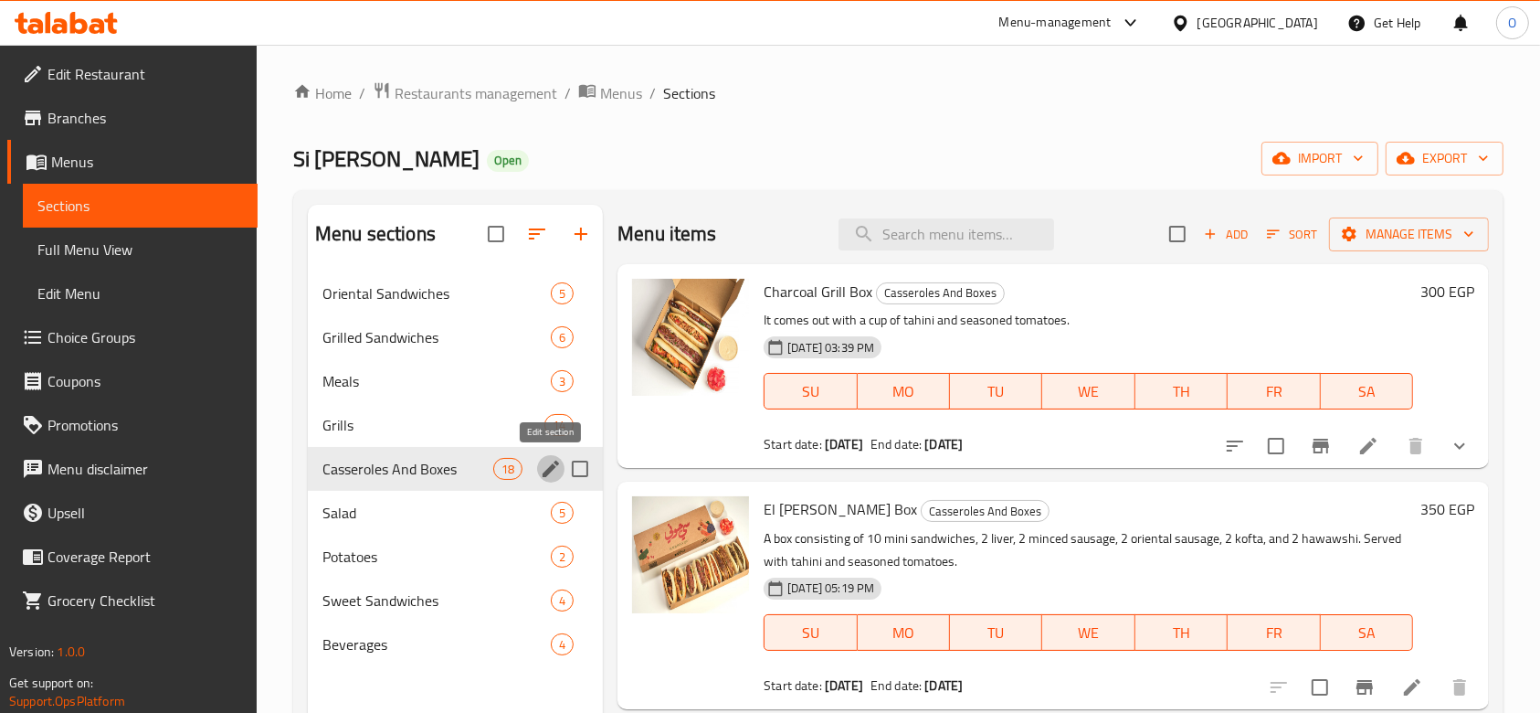
click at [545, 471] on icon "edit" at bounding box center [551, 468] width 16 height 16
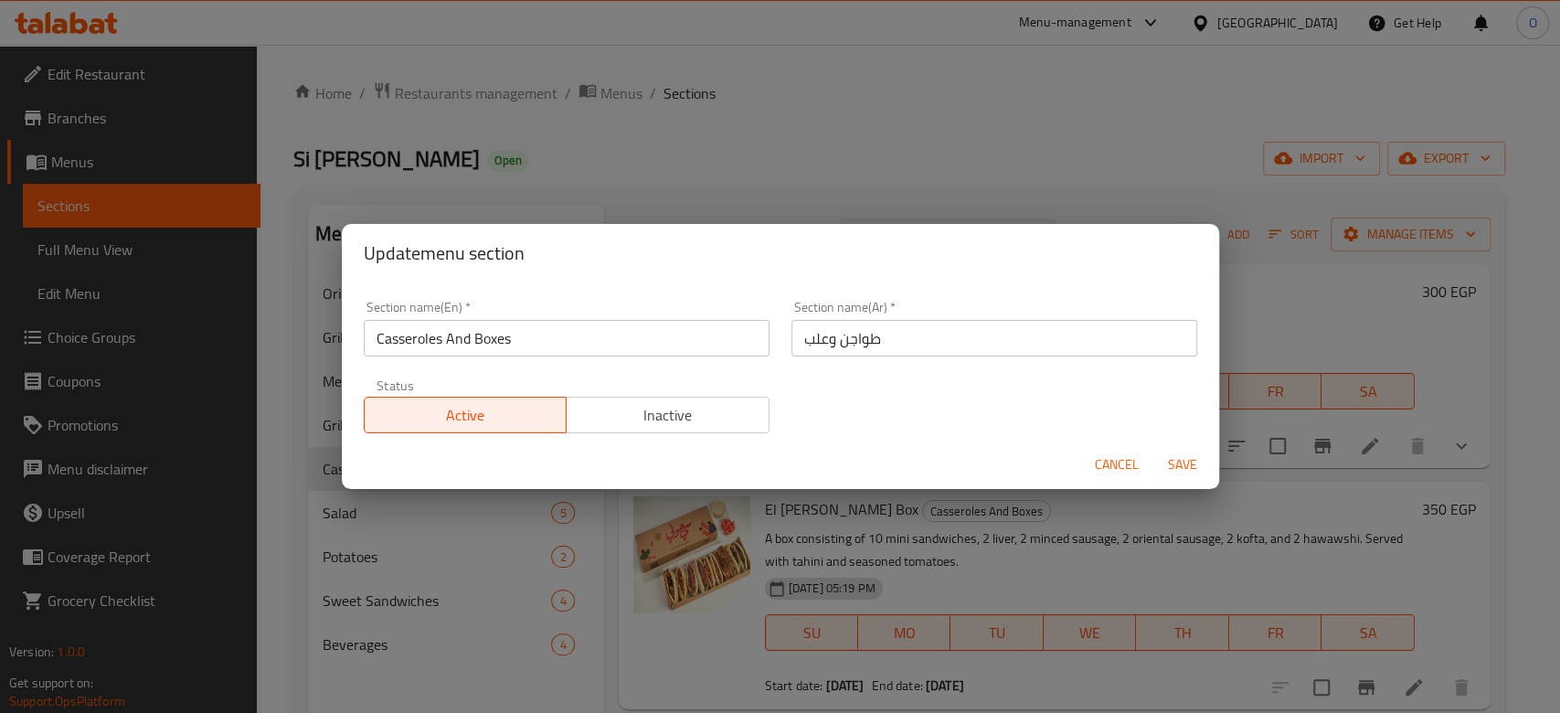
click at [540, 321] on input "Casseroles And Boxes" at bounding box center [567, 338] width 406 height 37
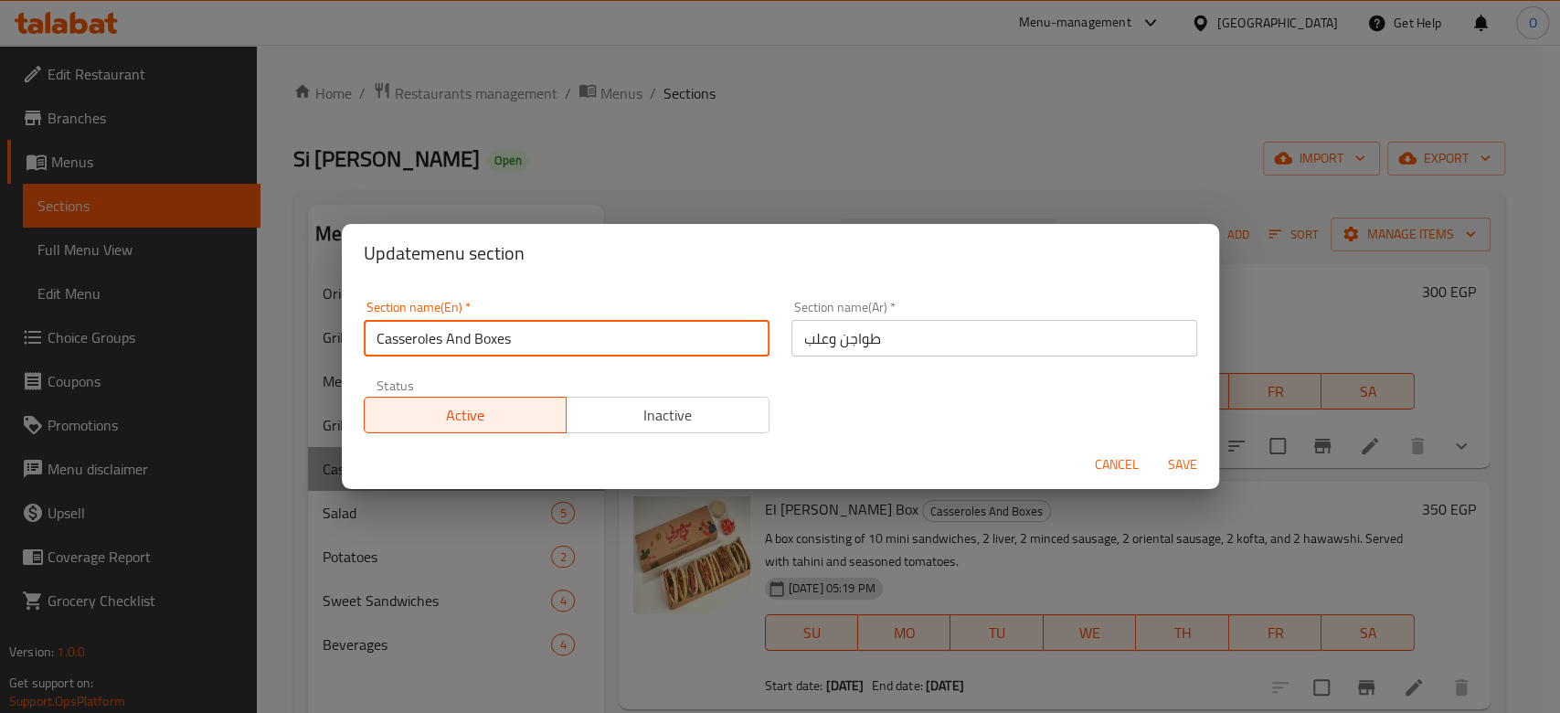
click at [540, 321] on input "Casseroles And Boxes" at bounding box center [567, 338] width 406 height 37
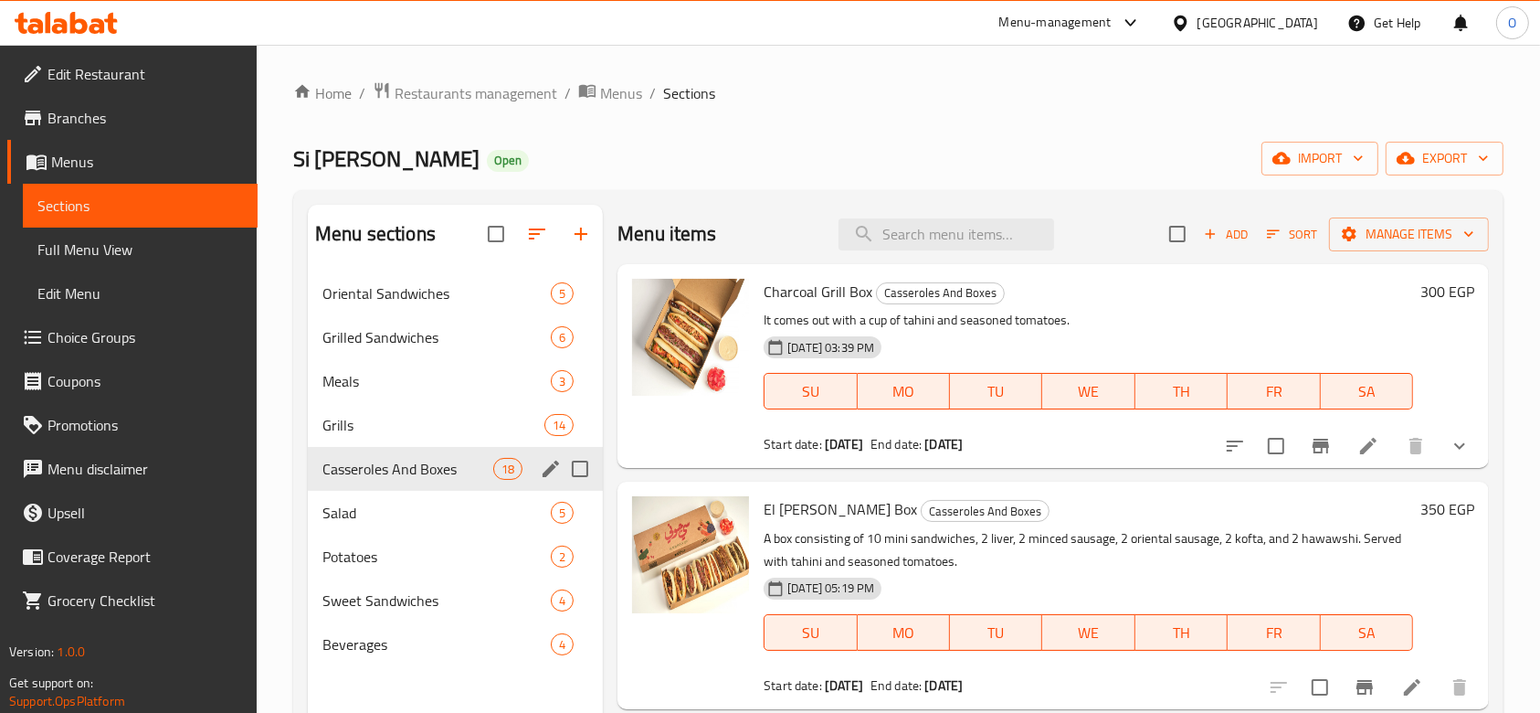
click at [400, 456] on div "Casseroles And Boxes 18" at bounding box center [455, 469] width 295 height 44
click at [541, 467] on icon "edit" at bounding box center [551, 469] width 22 height 22
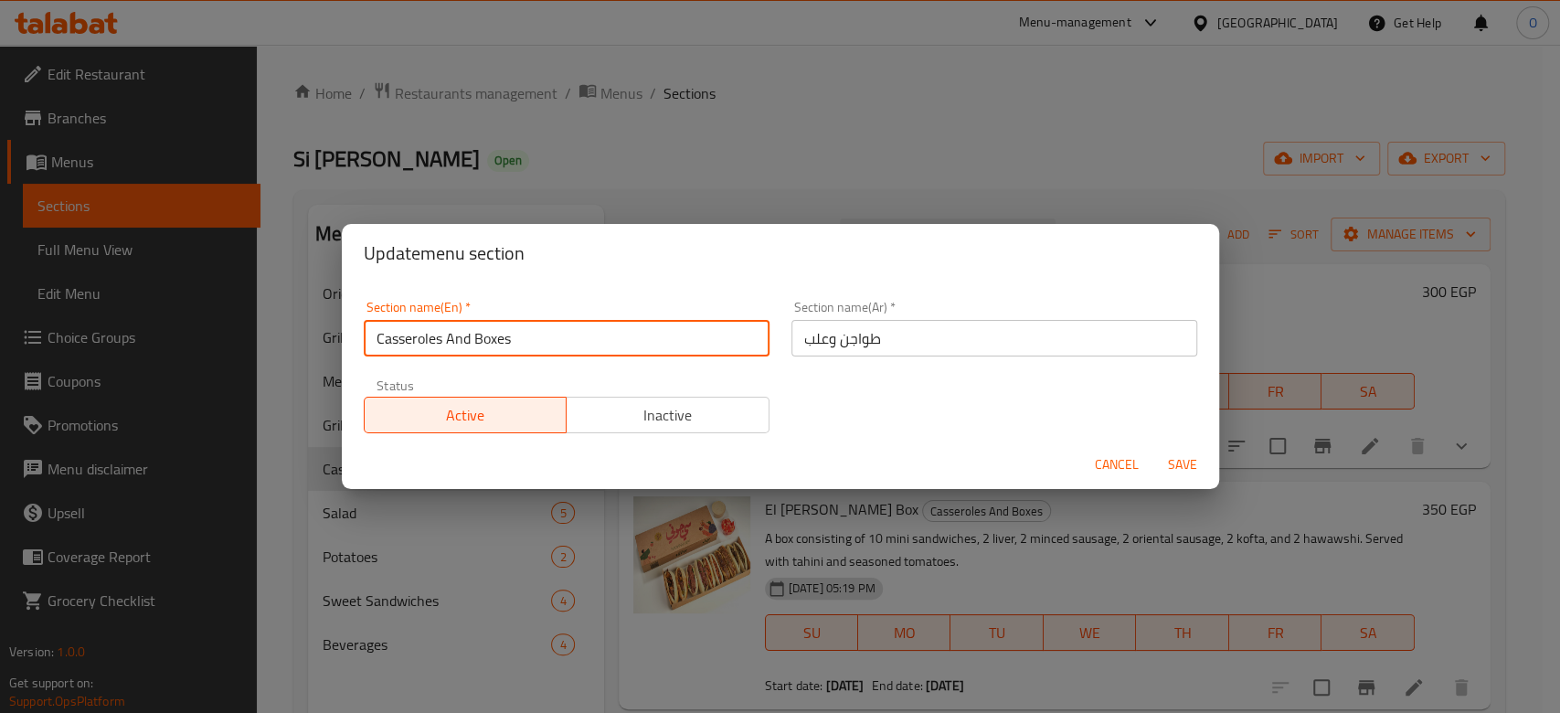
click at [488, 320] on input "Casseroles And Boxes" at bounding box center [567, 338] width 406 height 37
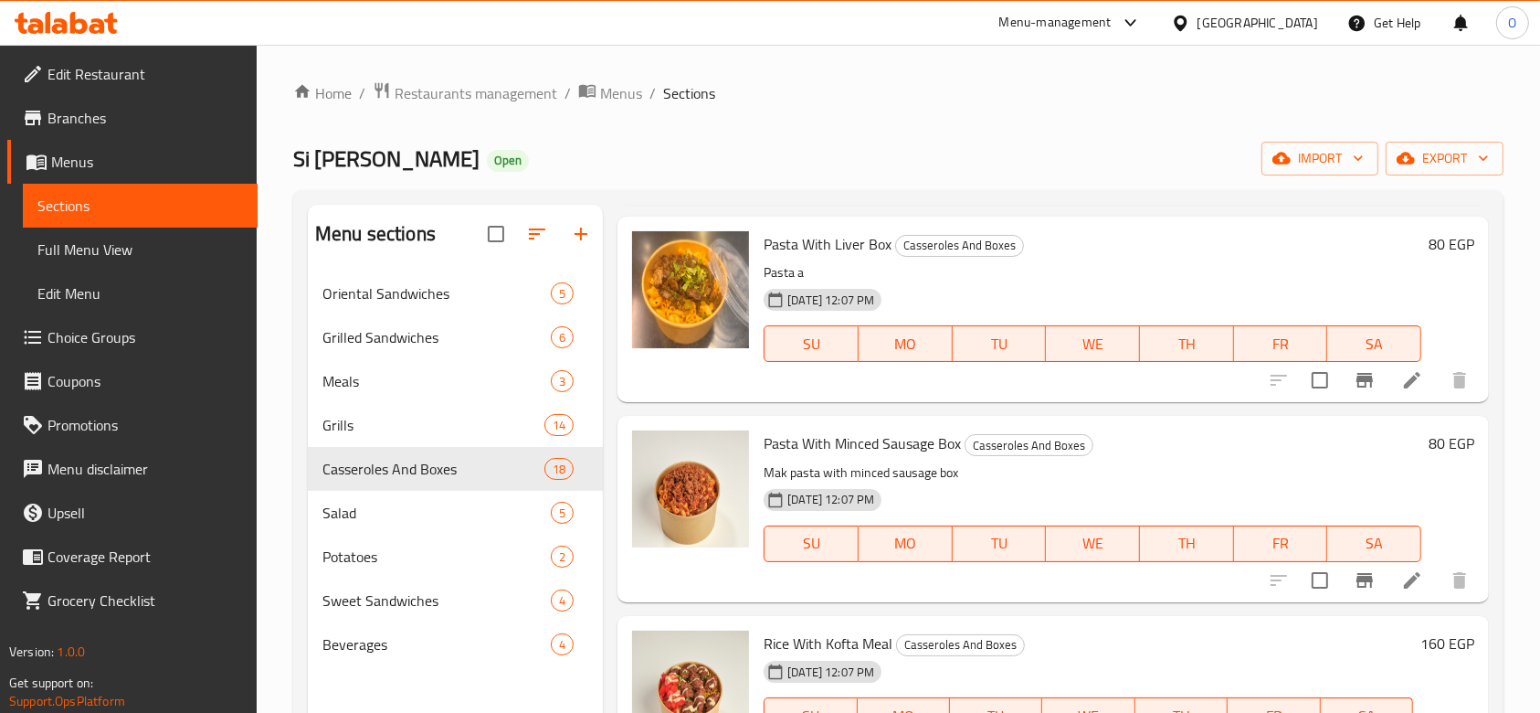
scroll to position [2908, 0]
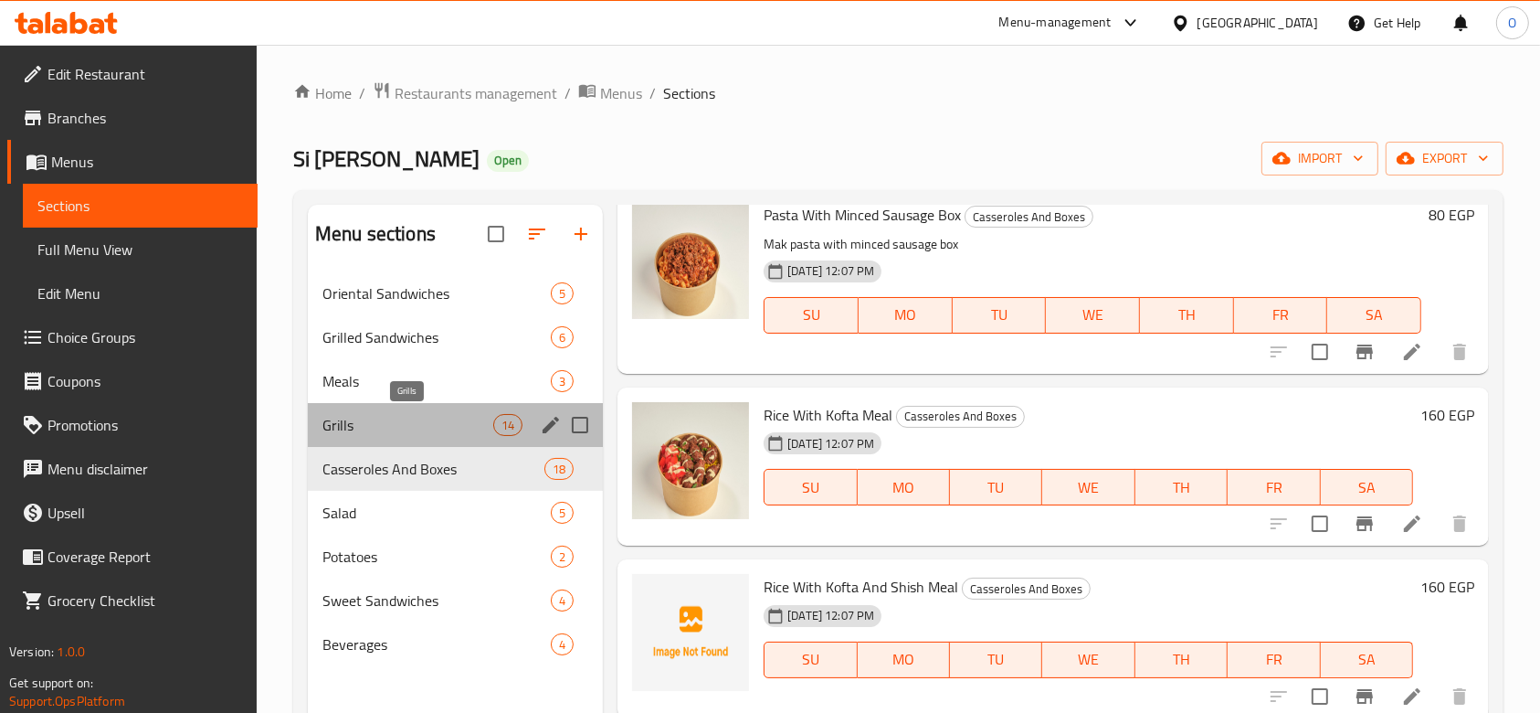
click at [365, 424] on span "Grills" at bounding box center [408, 425] width 171 height 22
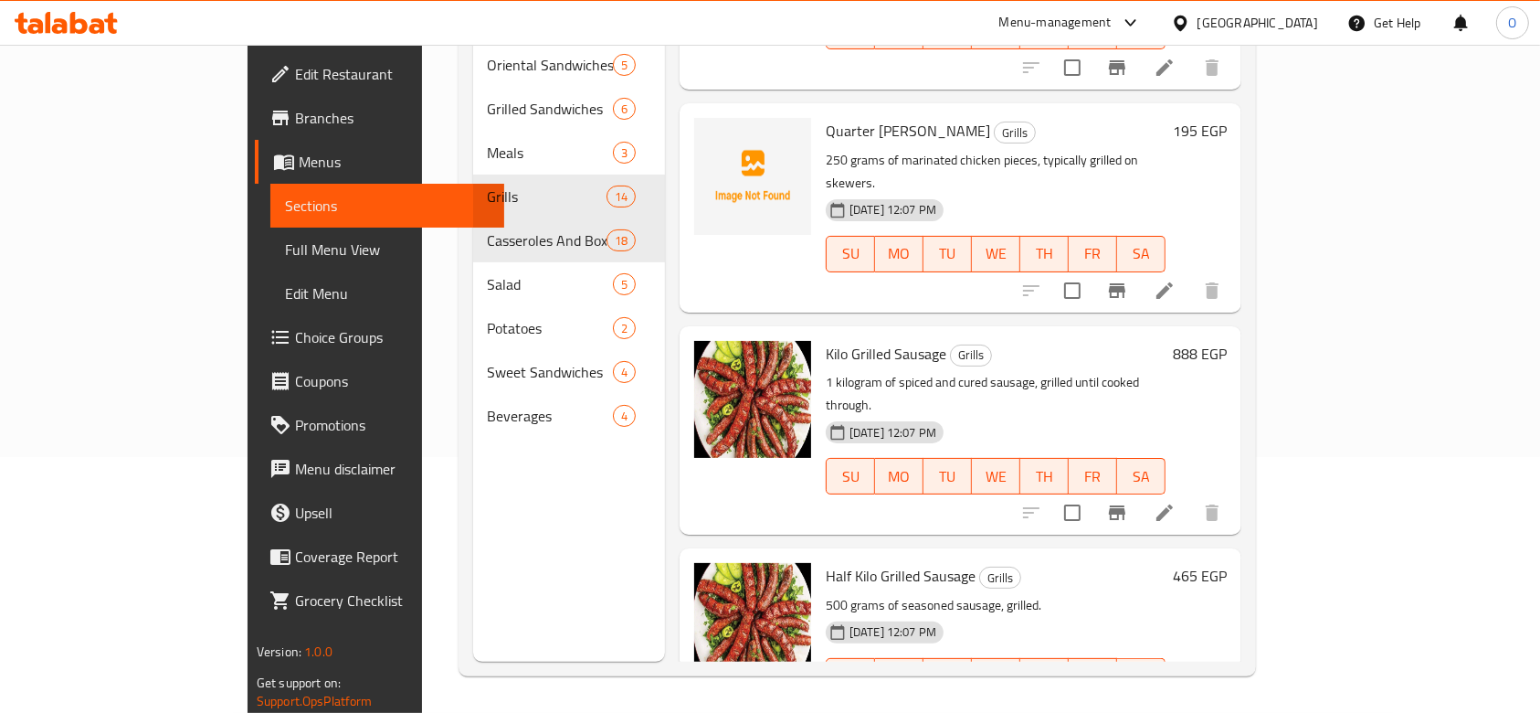
scroll to position [610, 0]
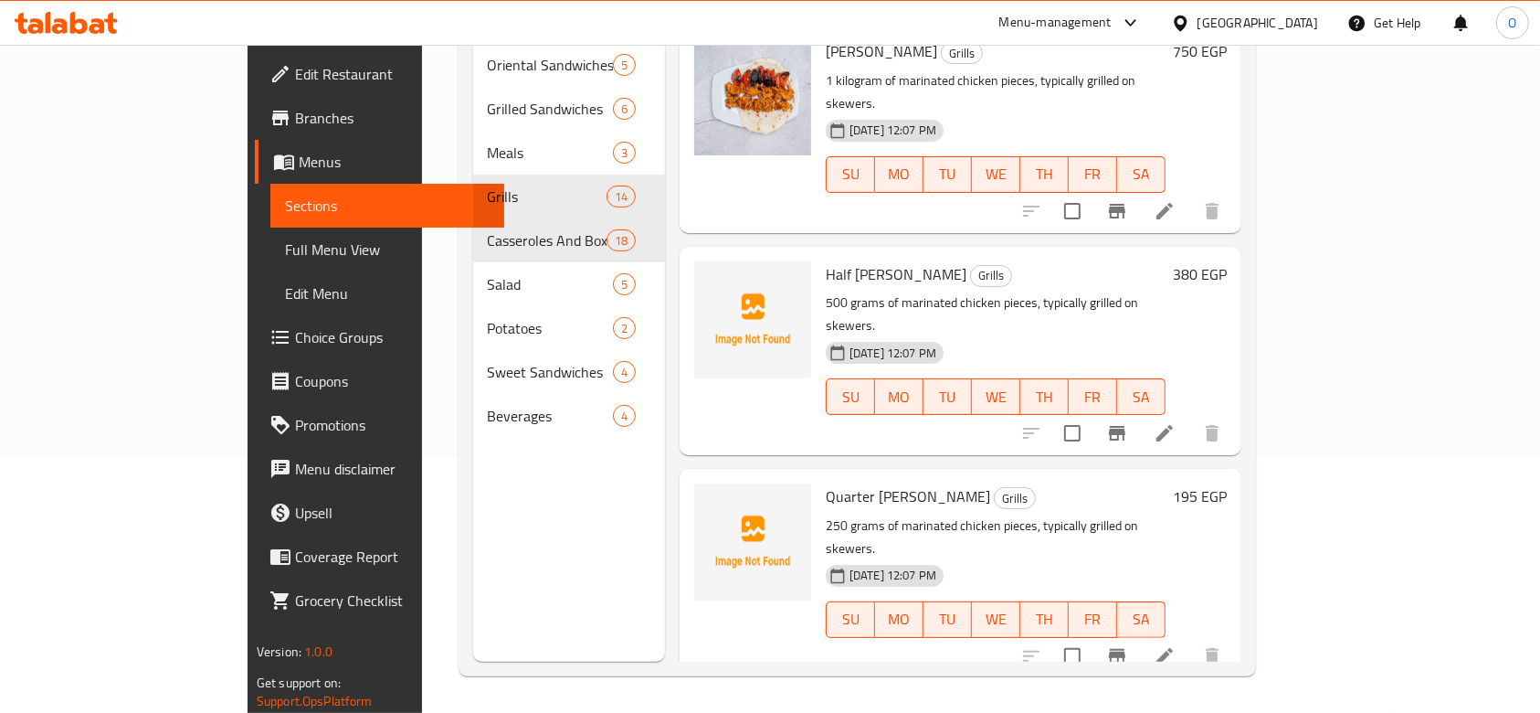
click at [833, 260] on span "Half [PERSON_NAME]" at bounding box center [896, 273] width 141 height 27
copy h6 "Shish"
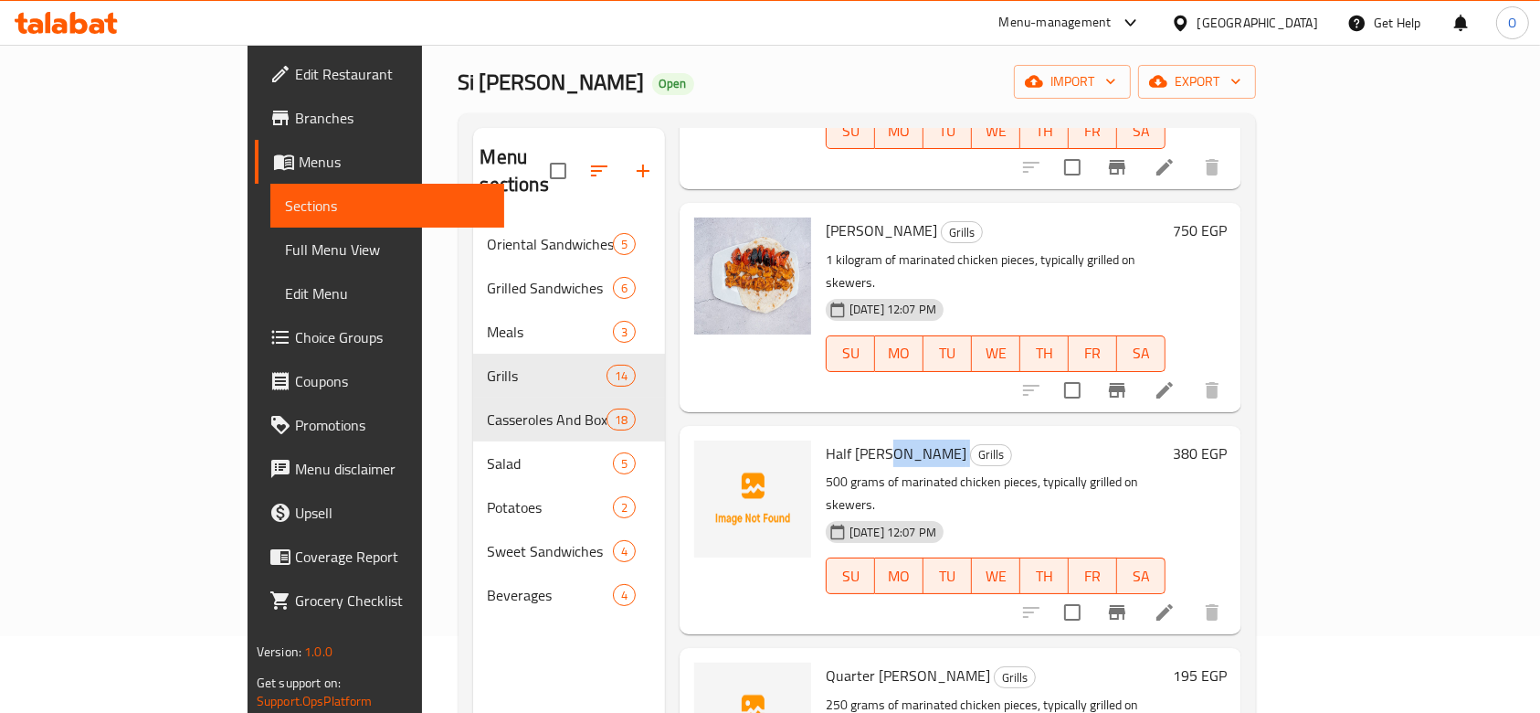
scroll to position [0, 0]
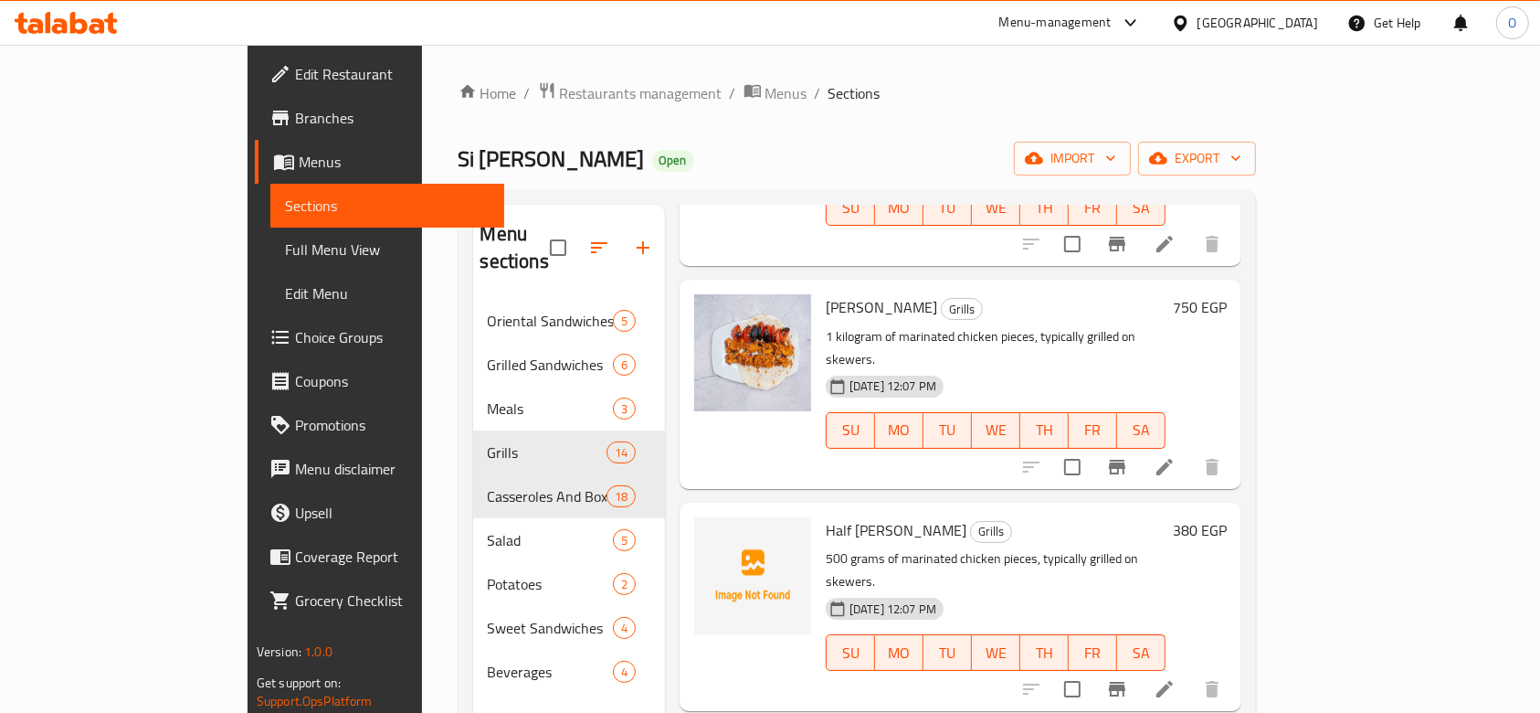
click at [459, 160] on span "Si [PERSON_NAME]" at bounding box center [552, 158] width 186 height 41
drag, startPoint x: 380, startPoint y: 159, endPoint x: 280, endPoint y: 154, distance: 100.6
click at [422, 154] on div "Home / Restaurants management / Menus / Sections Si [PERSON_NAME] Open import e…" at bounding box center [858, 507] width 872 height 924
copy span "Si [PERSON_NAME]"
click at [560, 95] on span "Restaurants management" at bounding box center [641, 93] width 163 height 22
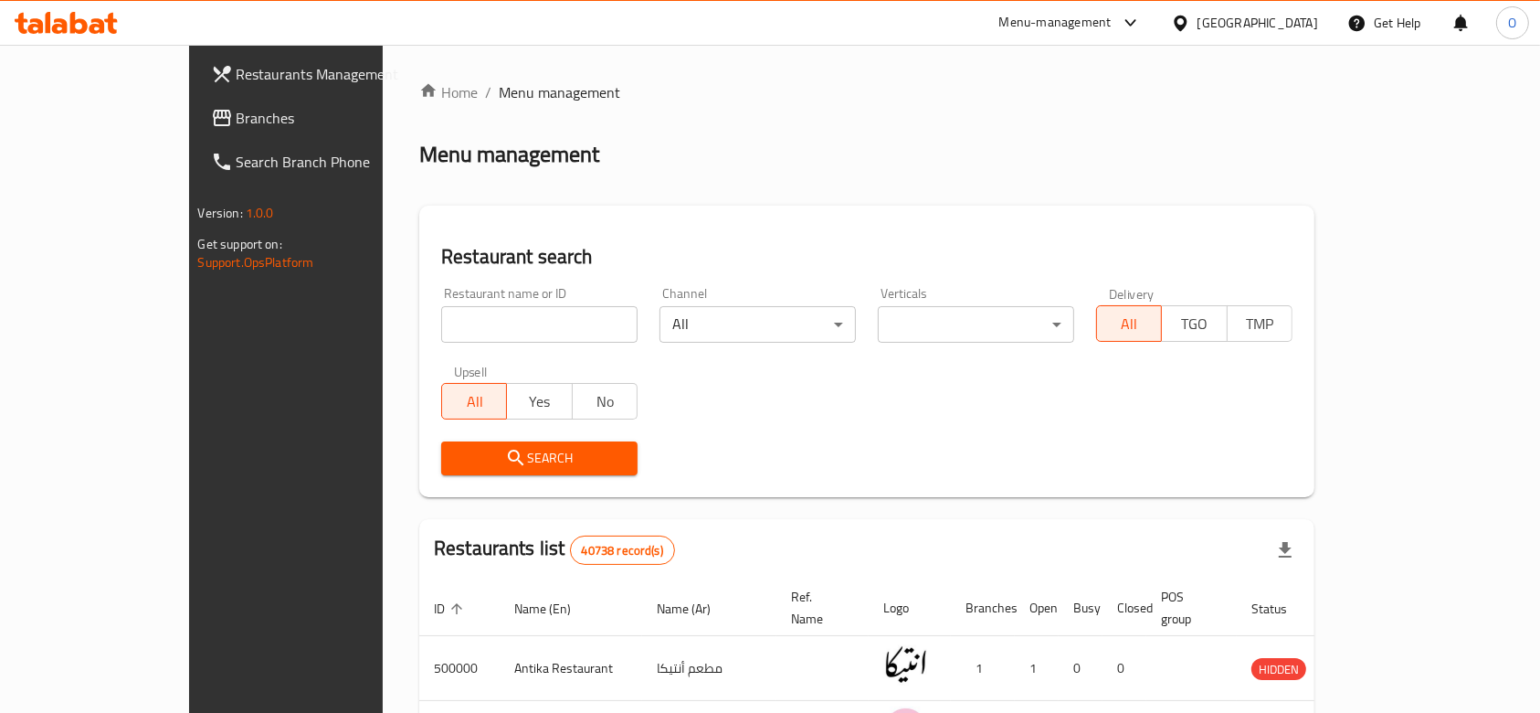
click at [460, 332] on div "Home / Menu management Menu management Restaurant search Restaurant name or ID …" at bounding box center [866, 650] width 895 height 1139
click at [460, 326] on input "search" at bounding box center [539, 324] width 196 height 37
paste input "686695"
type input "686695"
click button "Search" at bounding box center [539, 458] width 196 height 34
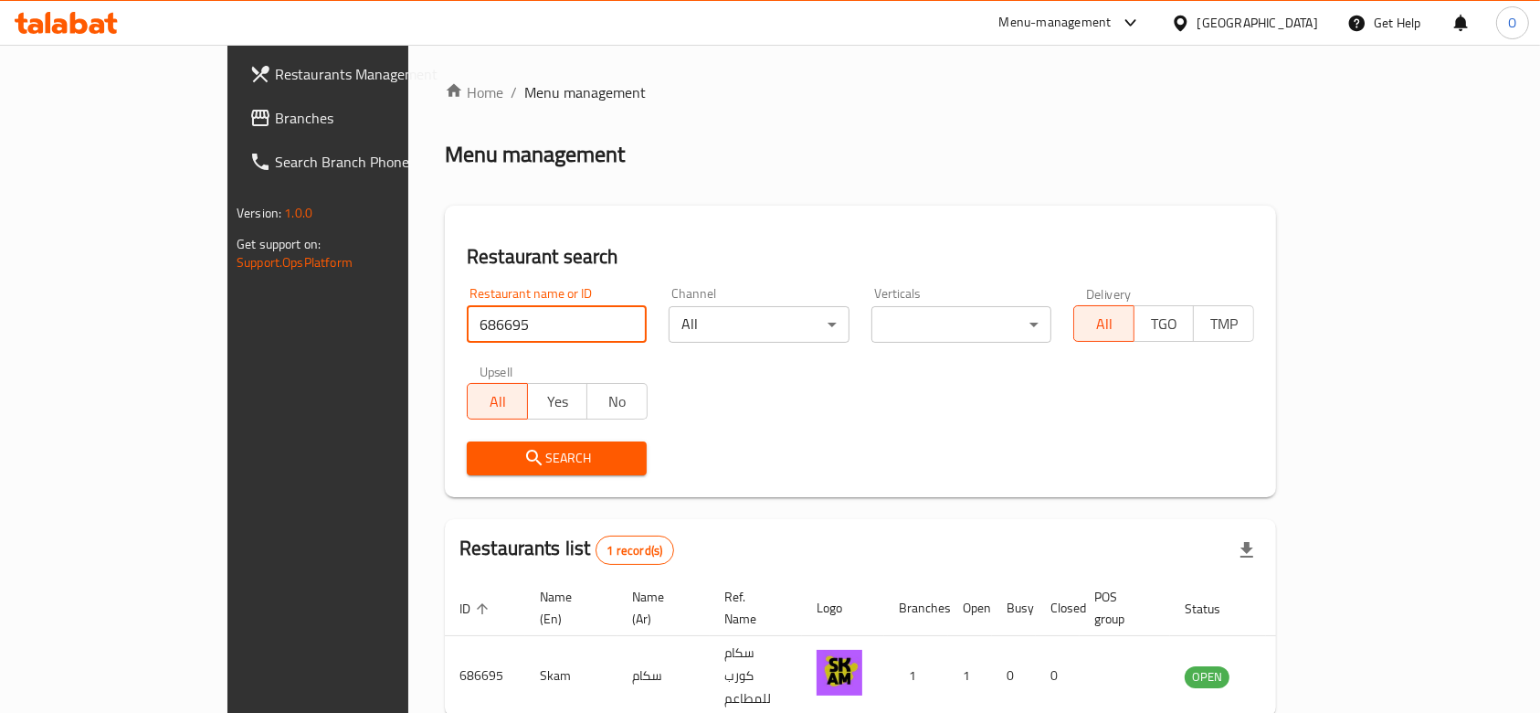
scroll to position [66, 0]
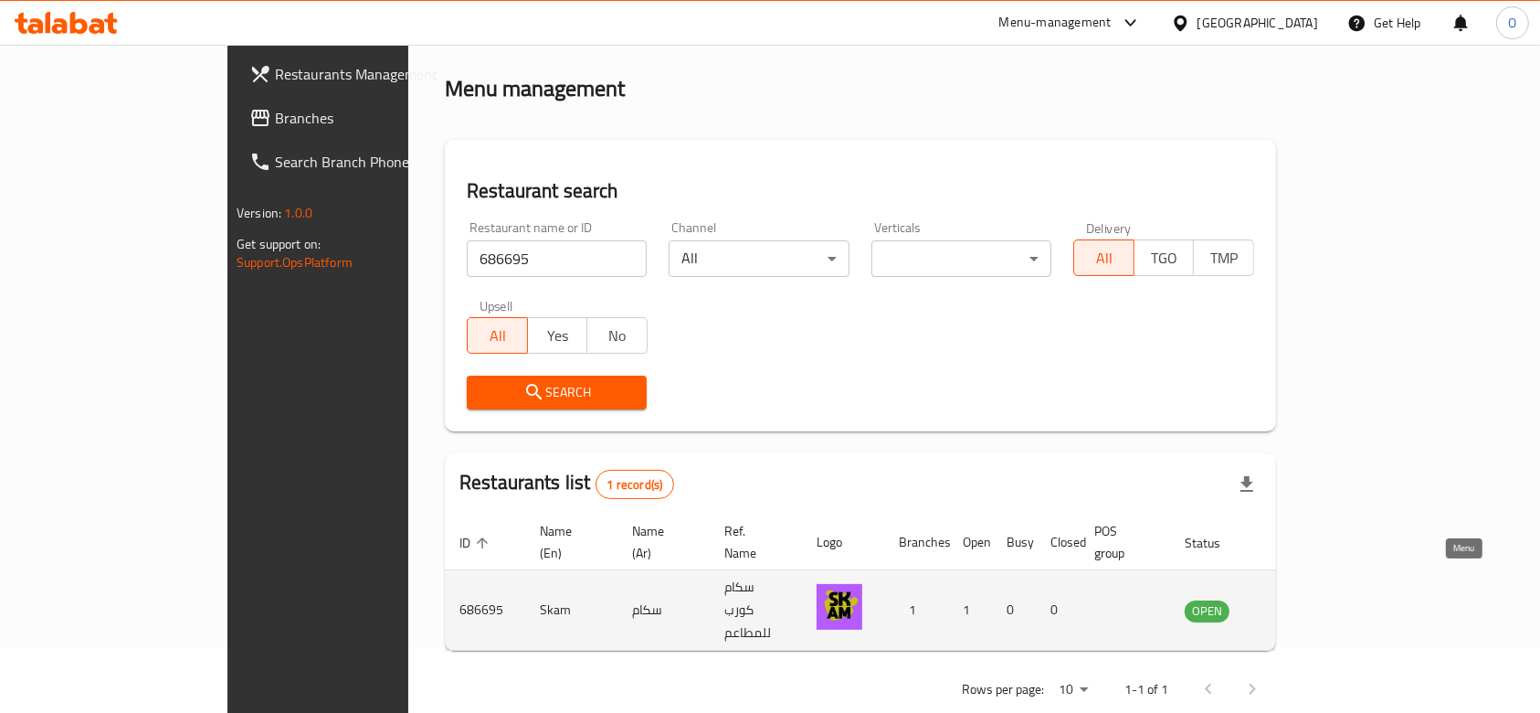
click at [1302, 603] on icon "enhanced table" at bounding box center [1292, 611] width 20 height 16
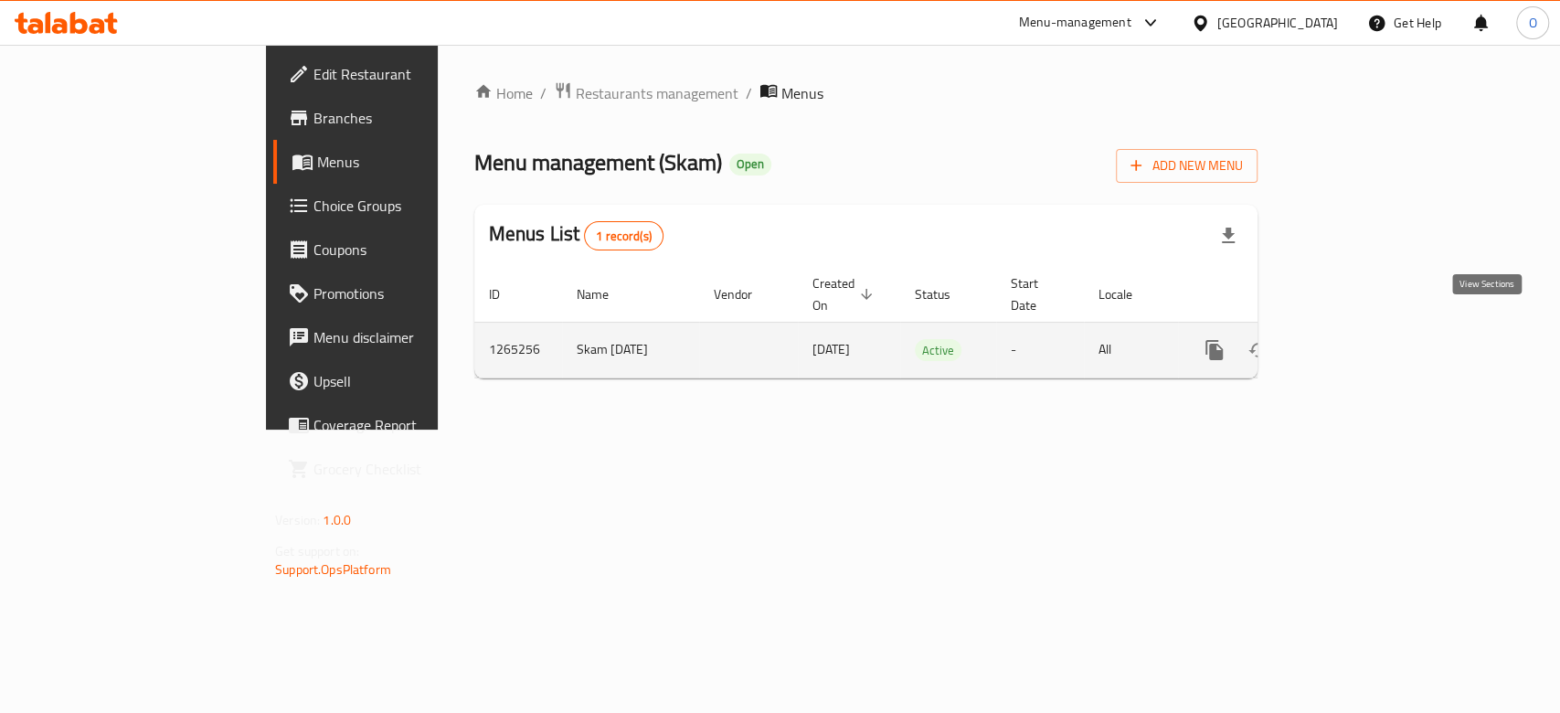
click at [1368, 337] on link "enhanced table" at bounding box center [1346, 350] width 44 height 44
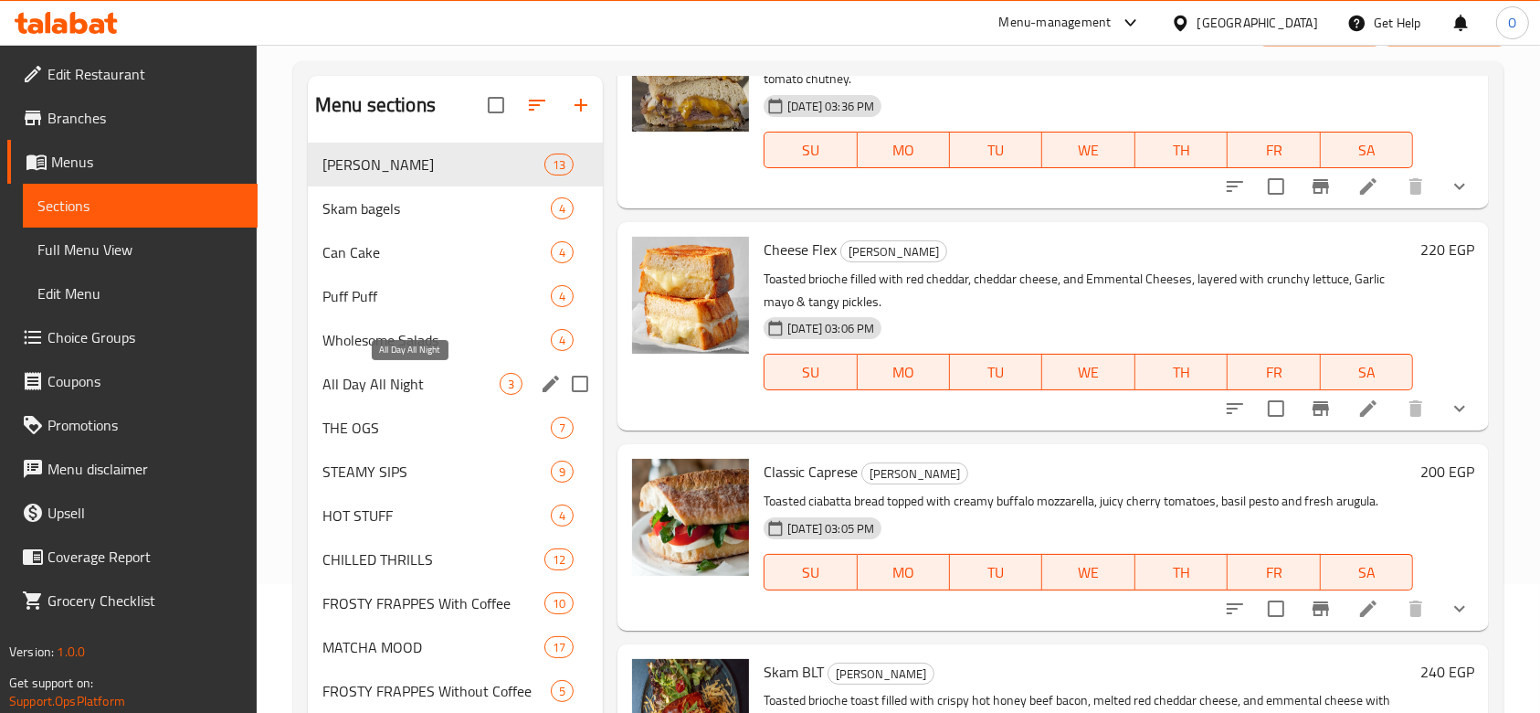
scroll to position [50, 0]
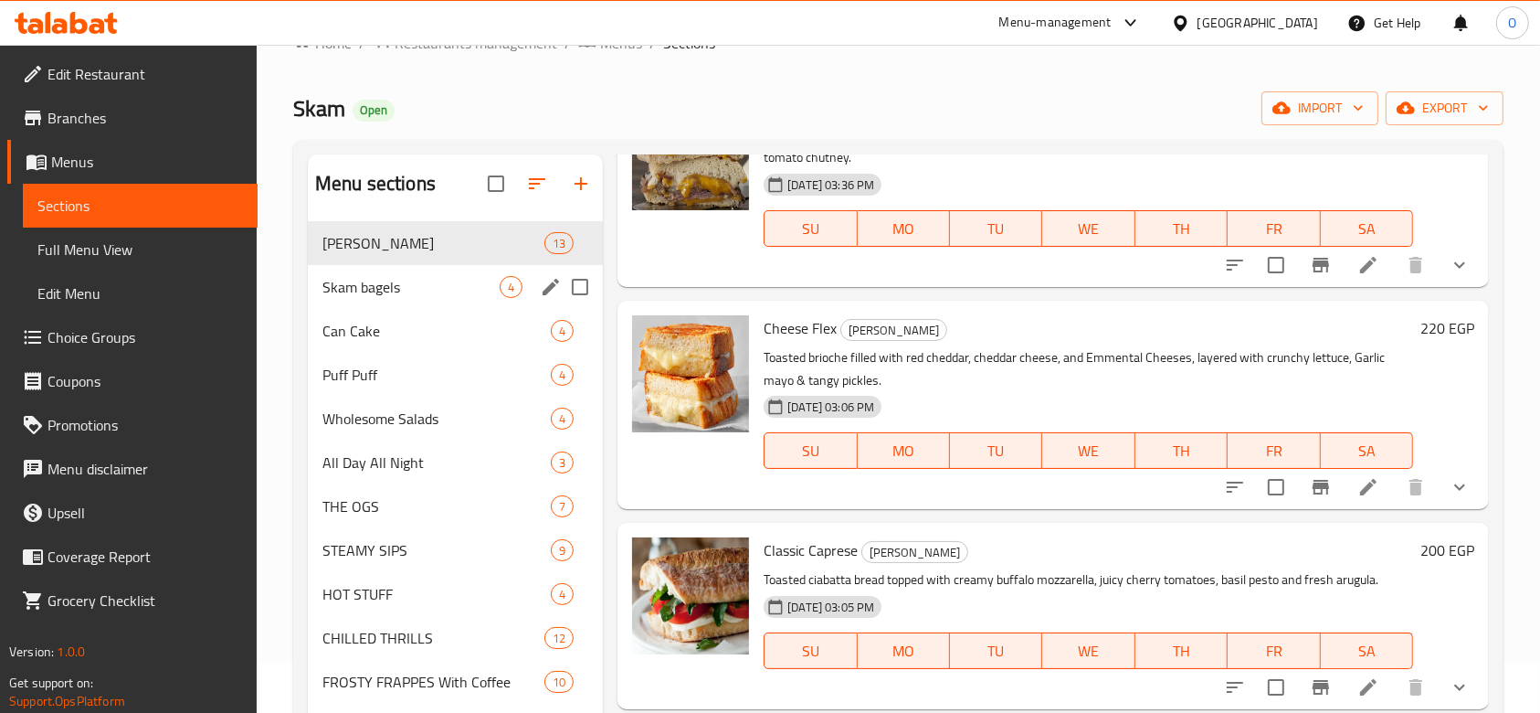
click at [402, 297] on div "Skam bagels 4" at bounding box center [455, 287] width 295 height 44
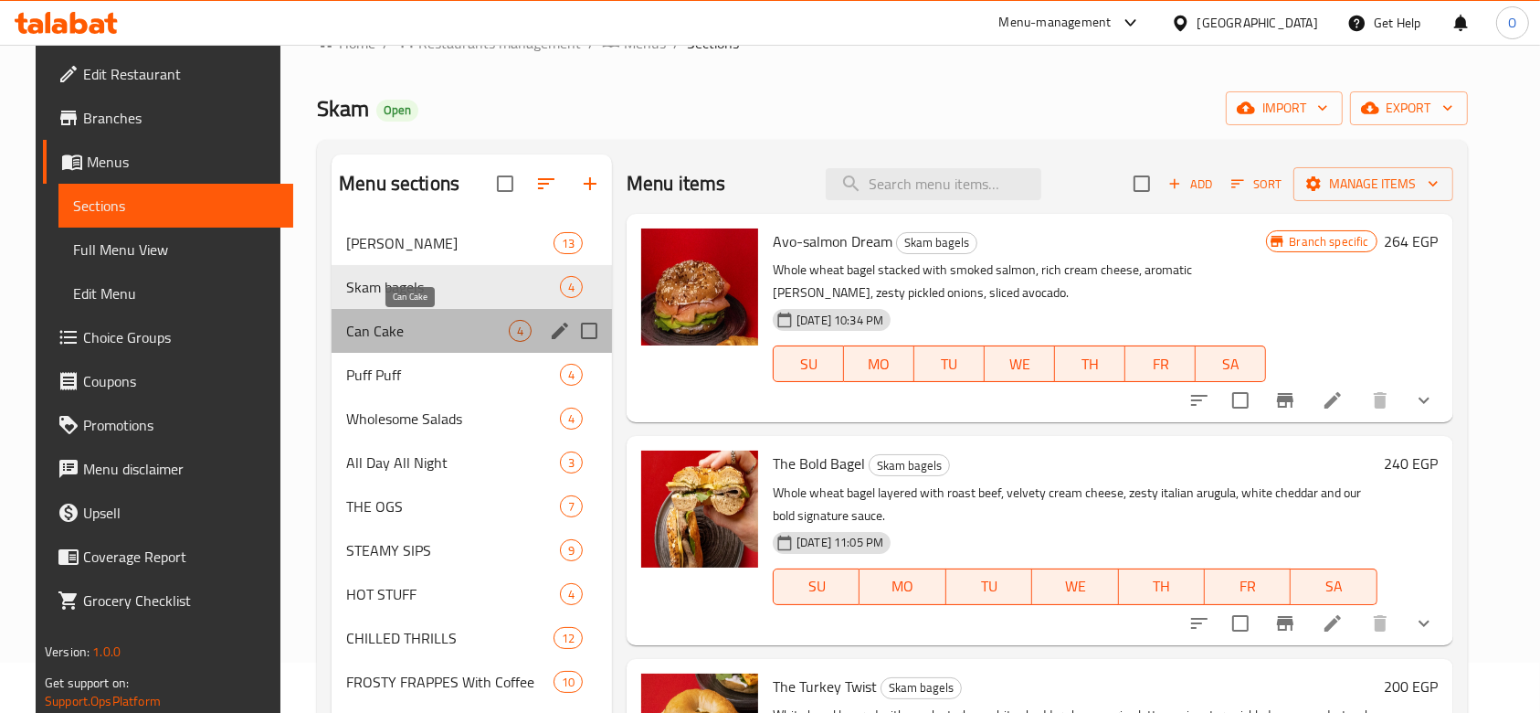
click at [387, 340] on span "Can Cake" at bounding box center [427, 331] width 163 height 22
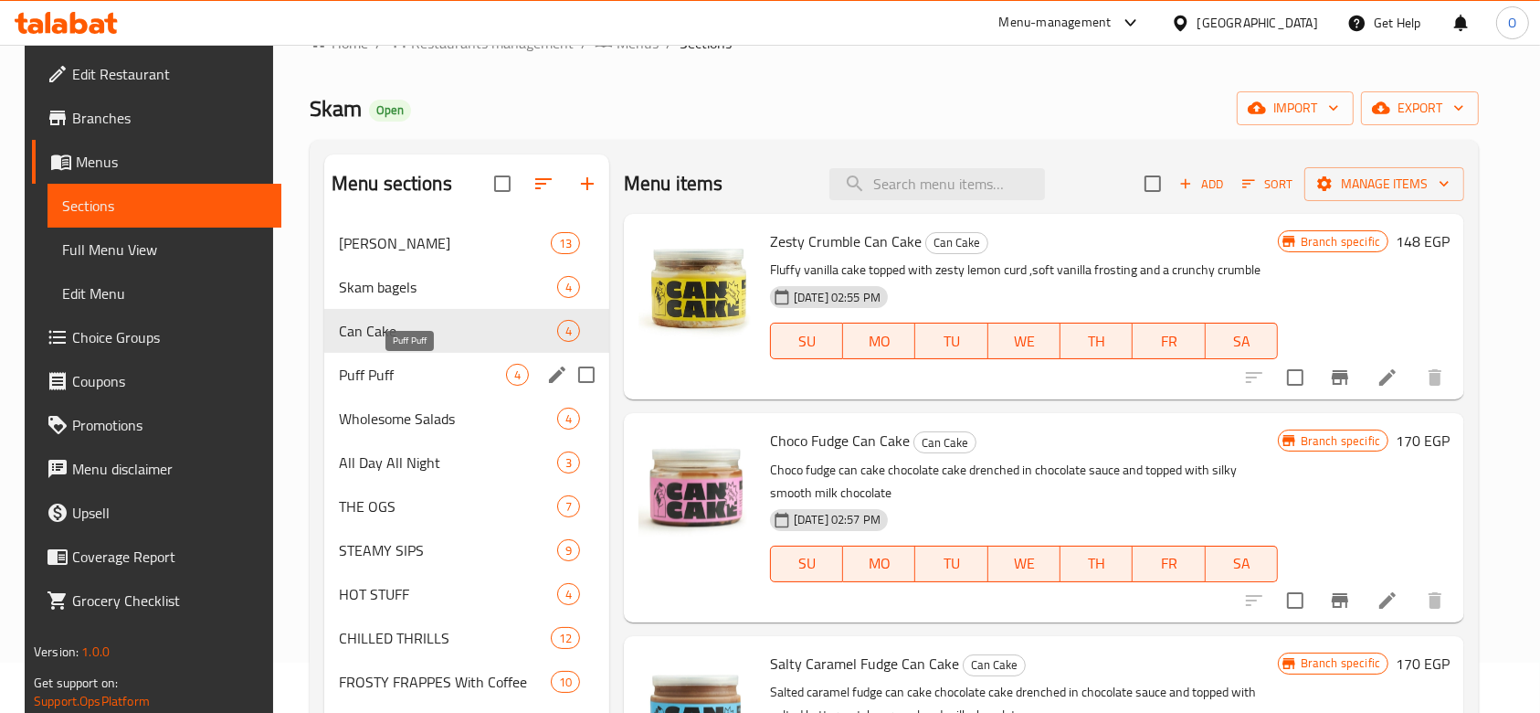
click at [380, 384] on span "Puff Puff" at bounding box center [422, 375] width 167 height 22
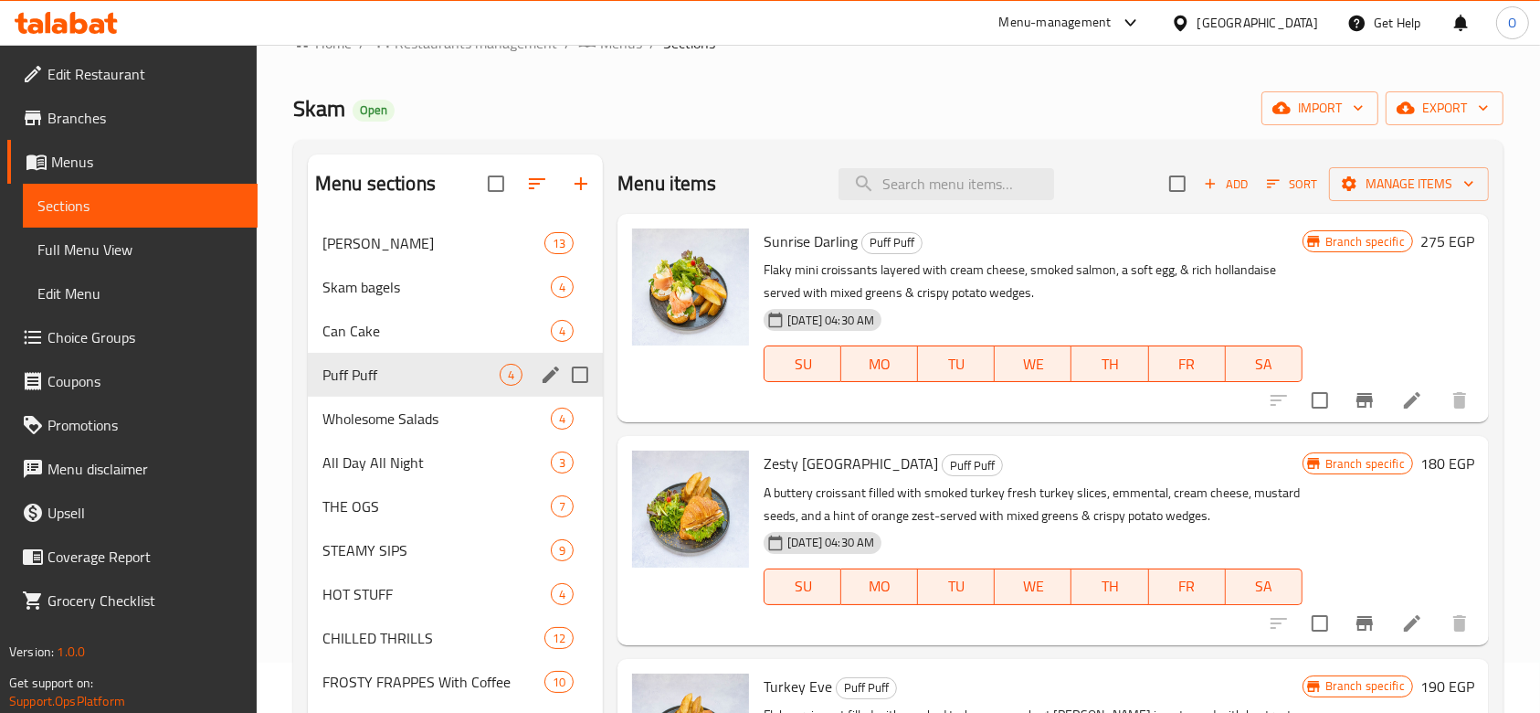
scroll to position [172, 0]
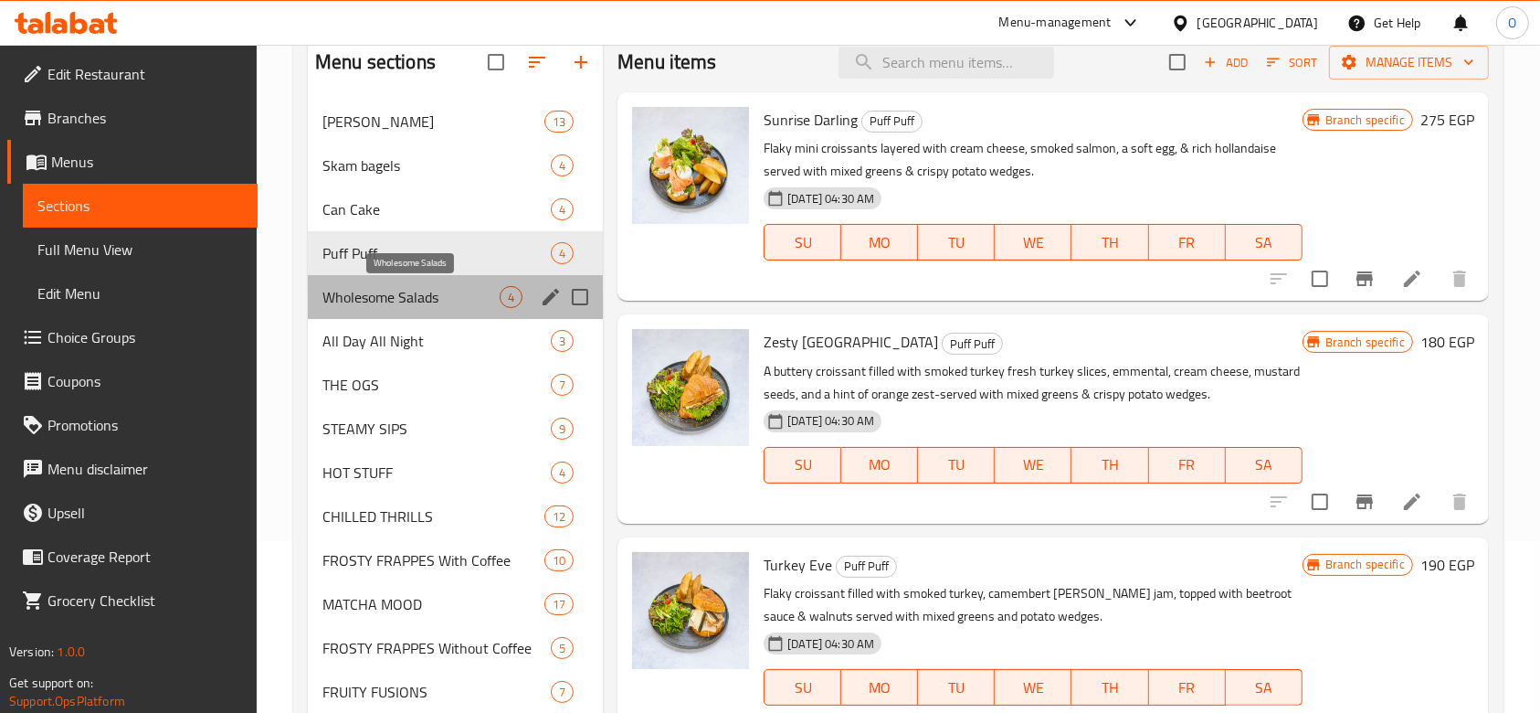
click at [386, 289] on span "Wholesome Salads" at bounding box center [411, 297] width 177 height 22
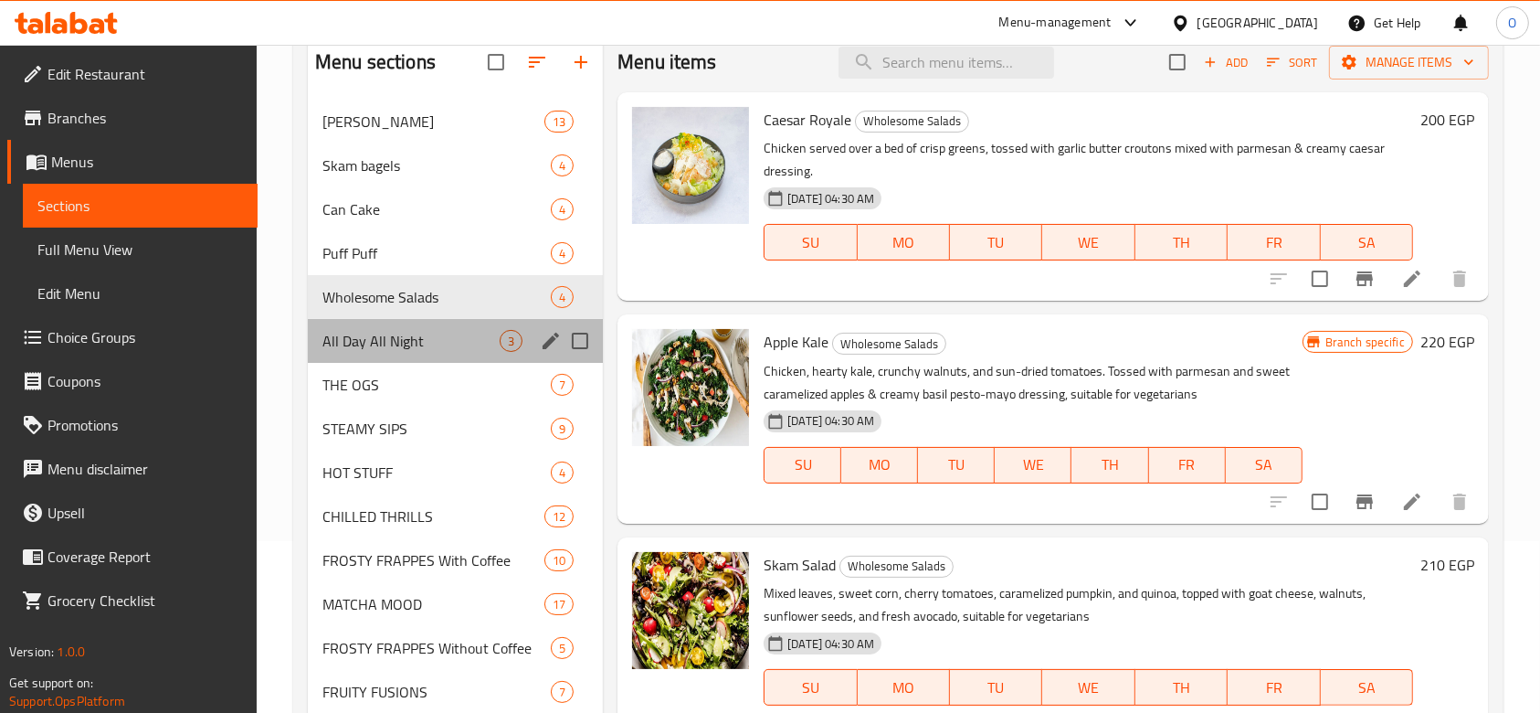
click at [387, 351] on div "All Day All Night 3" at bounding box center [455, 341] width 295 height 44
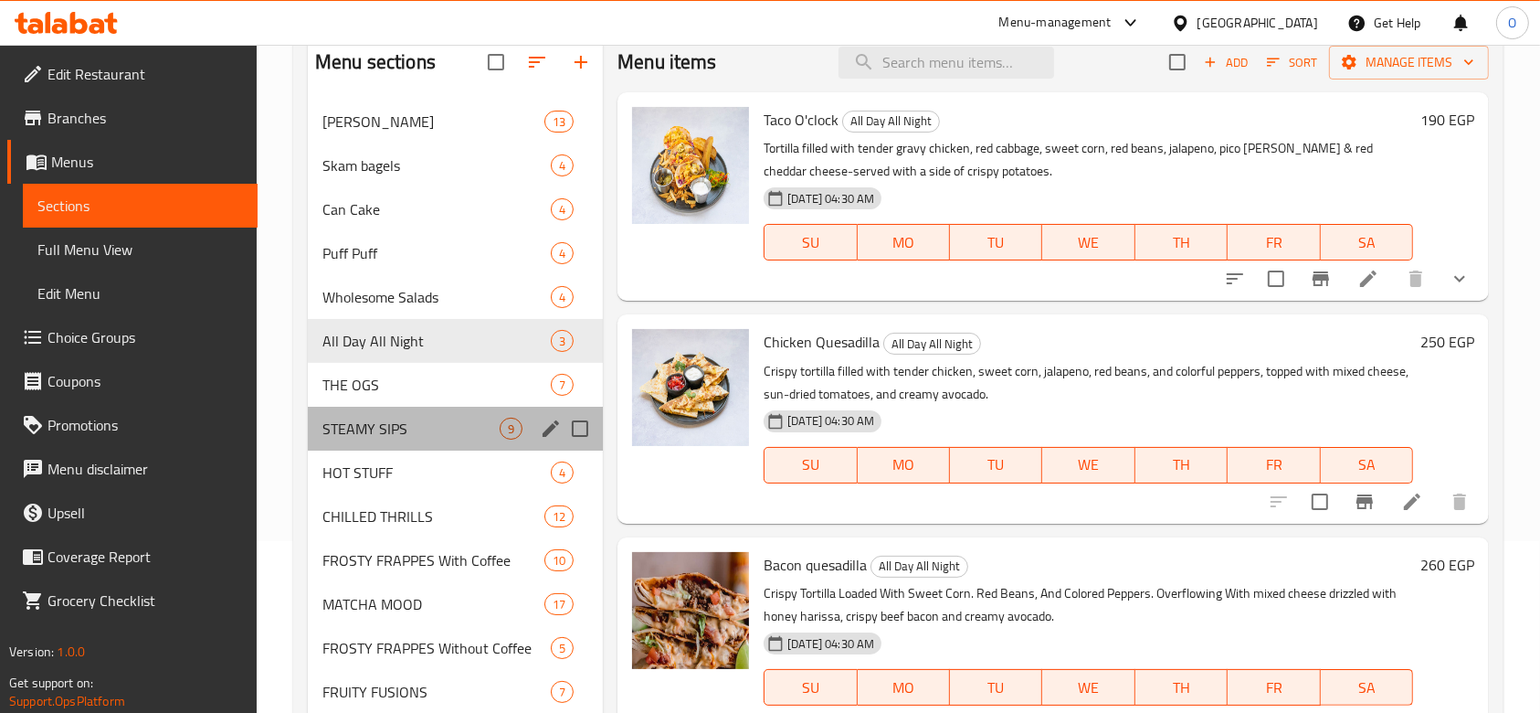
click at [375, 407] on div "STEAMY SIPS 9" at bounding box center [455, 429] width 295 height 44
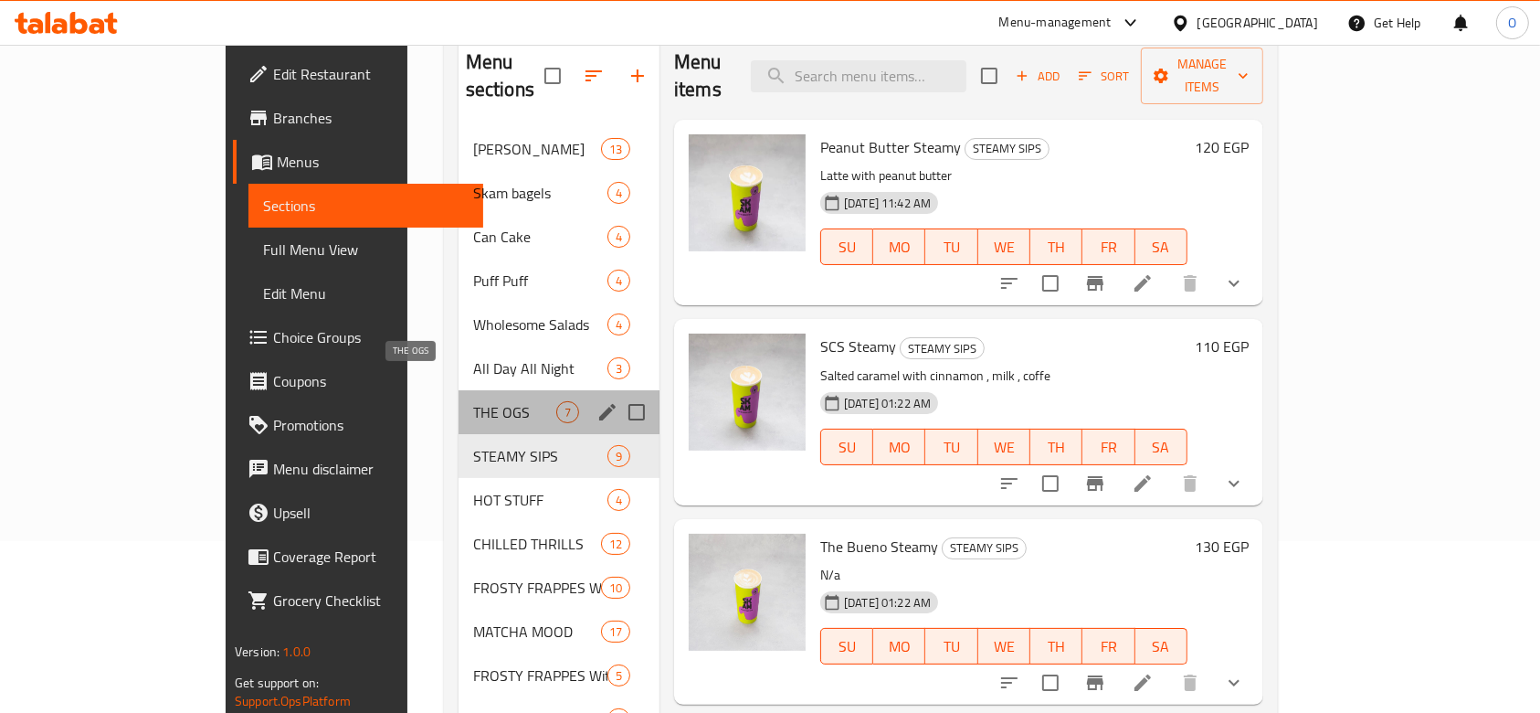
click at [473, 401] on span "THE OGS" at bounding box center [514, 412] width 83 height 22
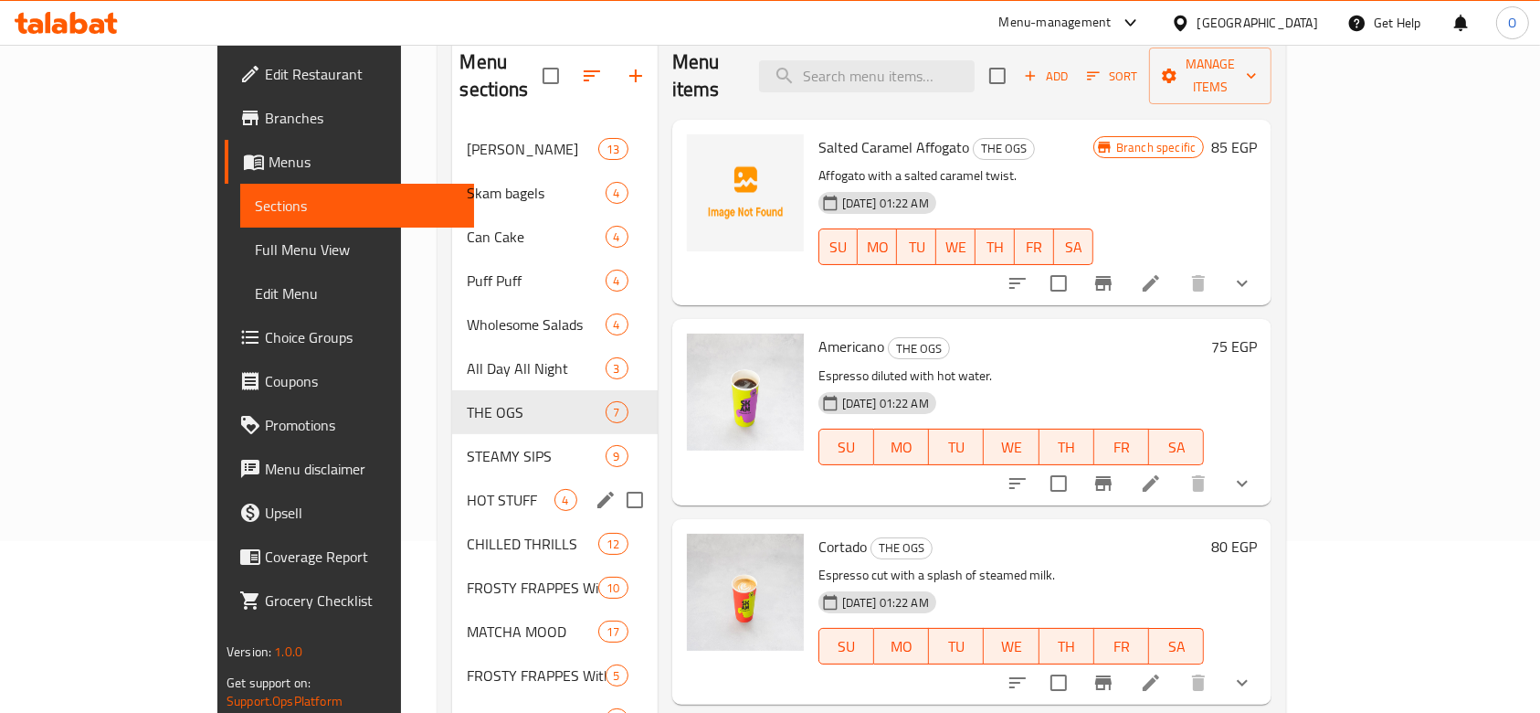
click at [452, 478] on div "HOT STUFF 4" at bounding box center [554, 500] width 205 height 44
